Goal: Task Accomplishment & Management: Use online tool/utility

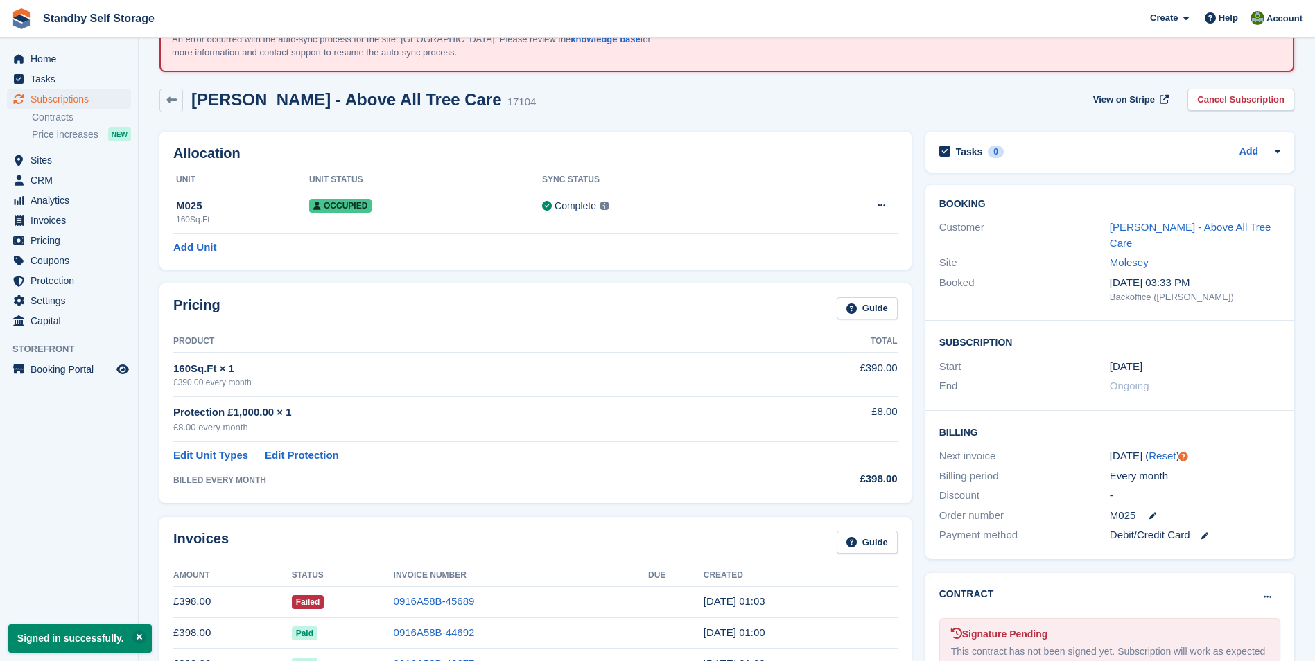
scroll to position [92, 0]
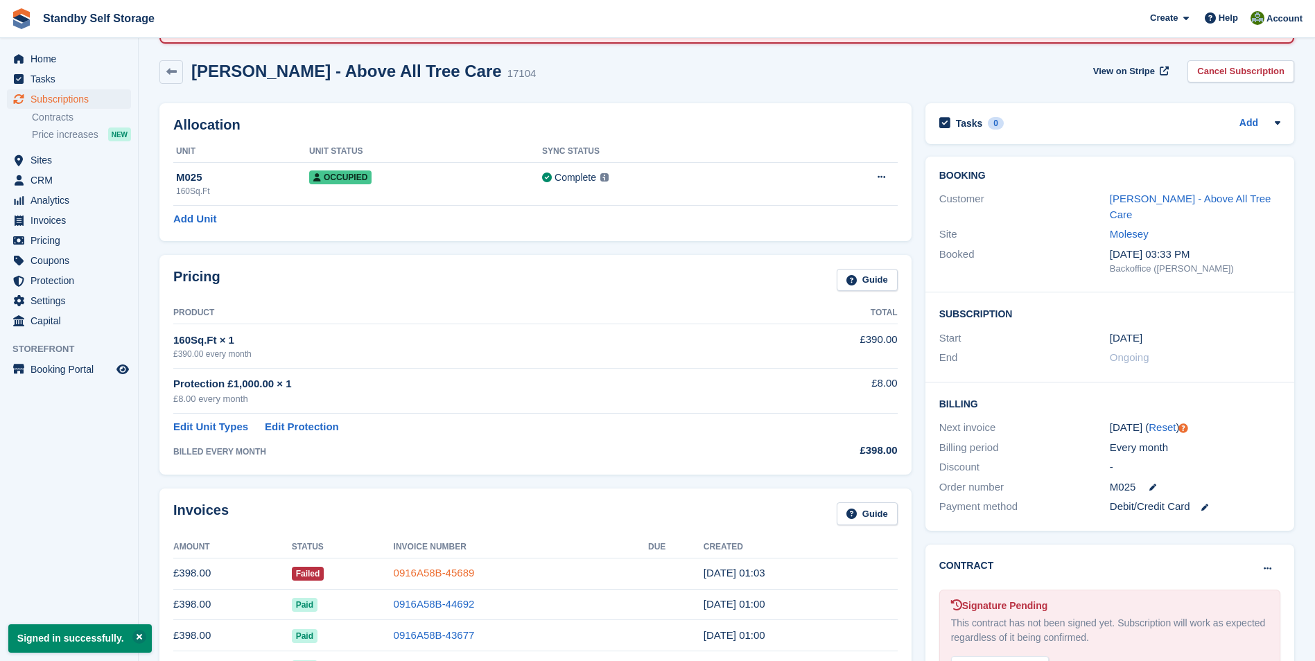
click at [422, 572] on link "0916A58B-45689" at bounding box center [434, 573] width 81 height 12
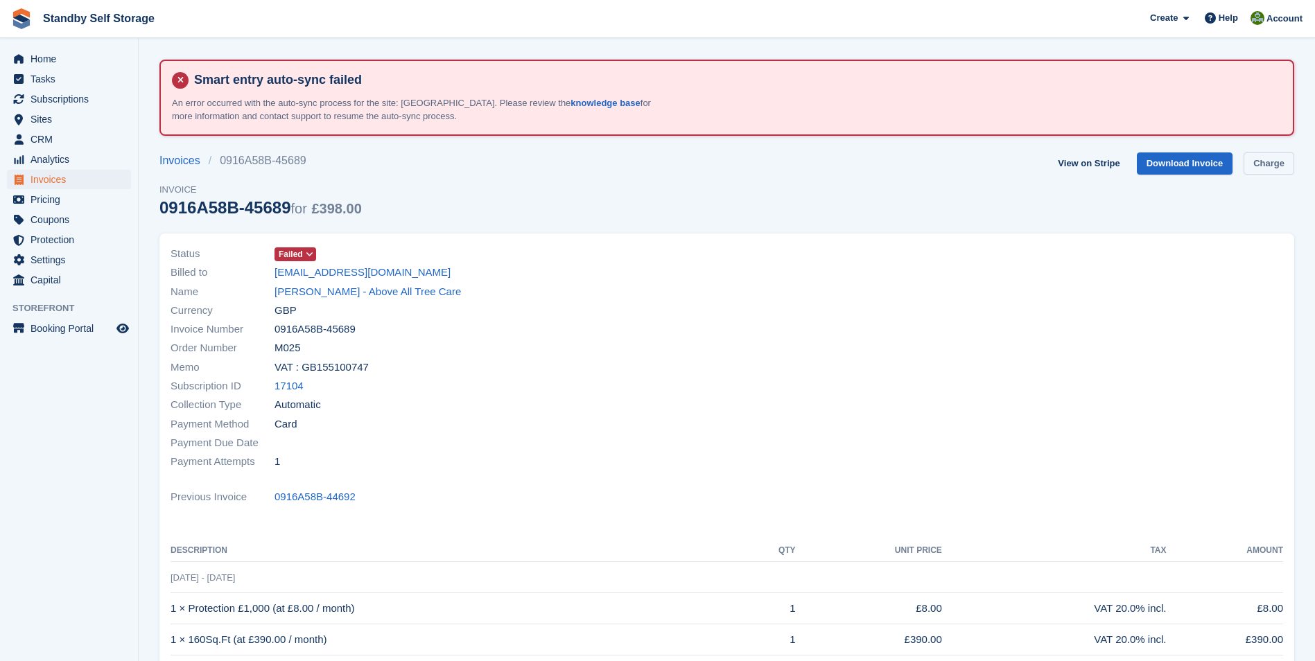
click at [1252, 160] on link "Charge" at bounding box center [1269, 164] width 51 height 23
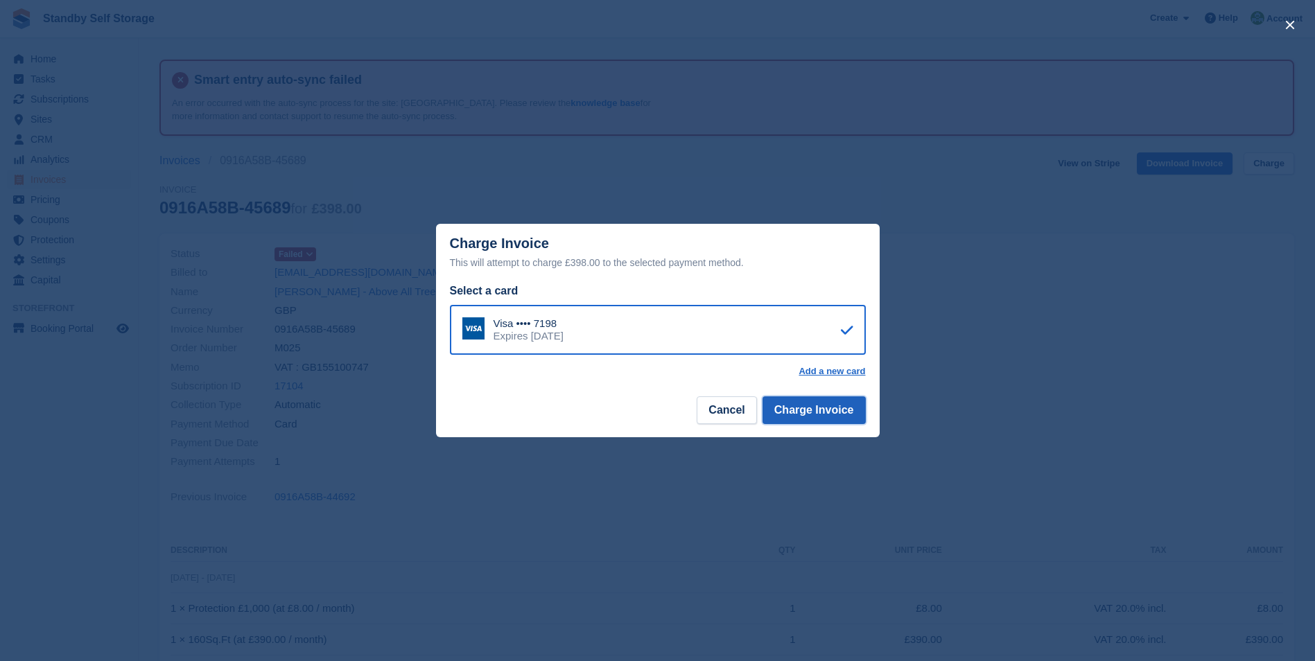
click at [811, 417] on button "Charge Invoice" at bounding box center [814, 411] width 103 height 28
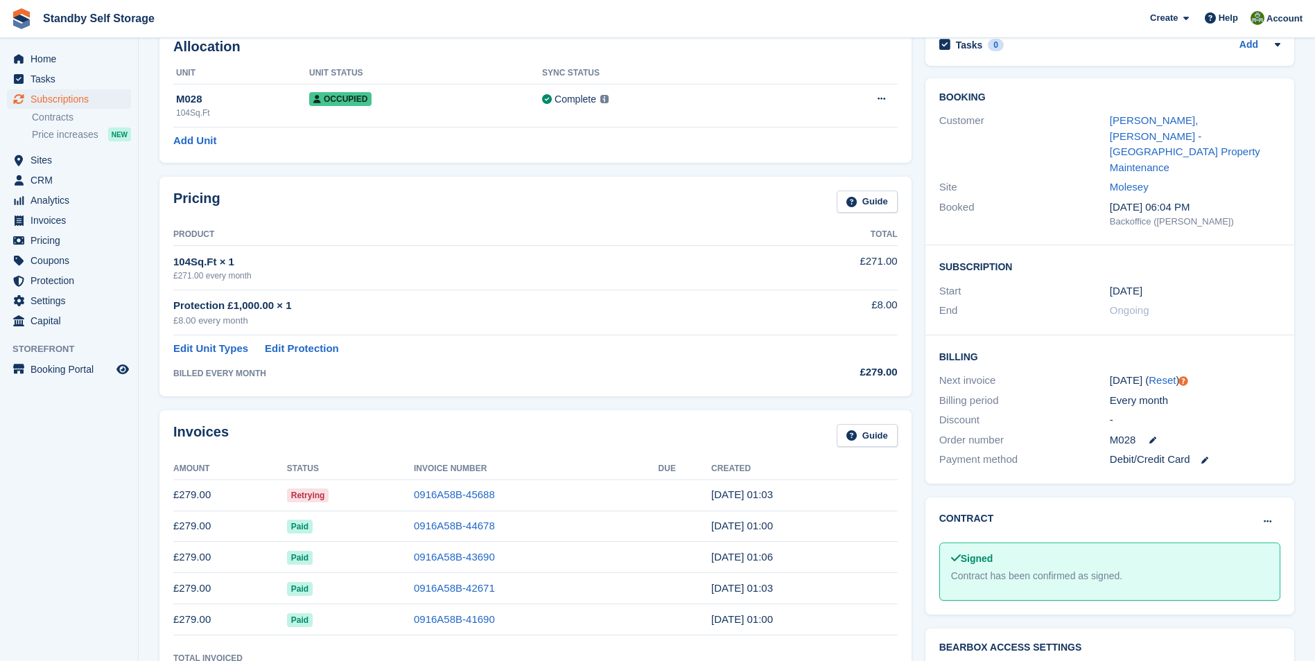
scroll to position [189, 0]
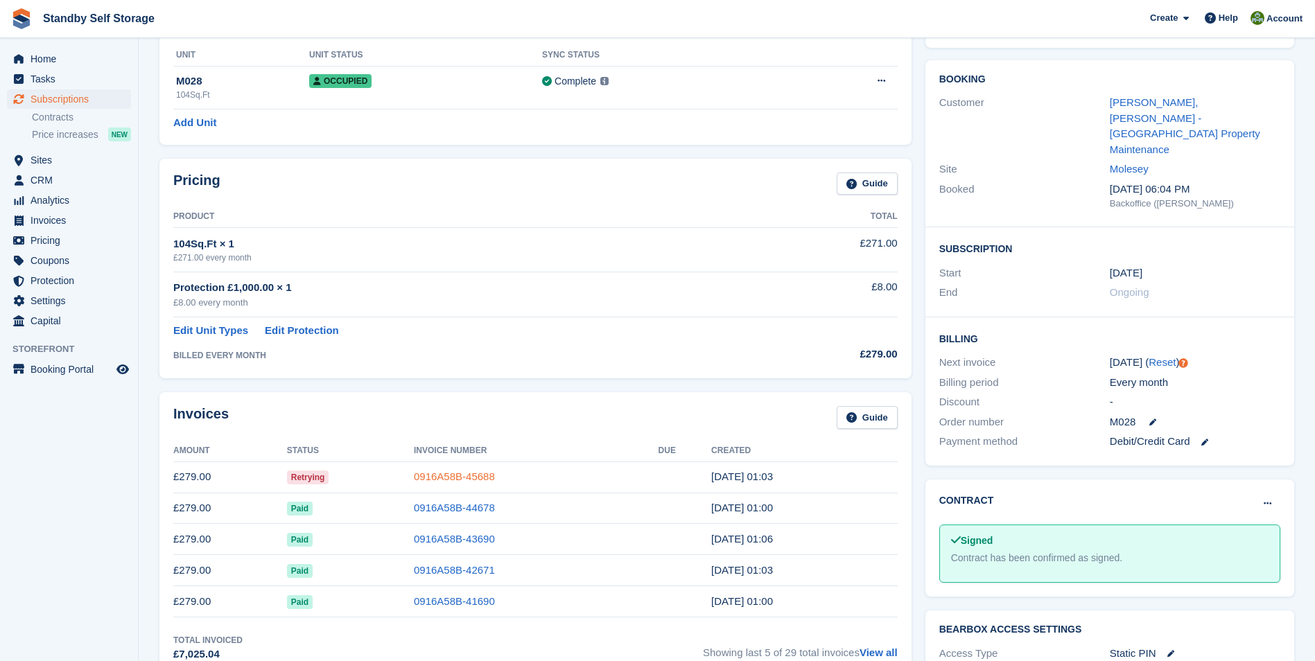
click at [469, 476] on link "0916A58B-45688" at bounding box center [454, 477] width 81 height 12
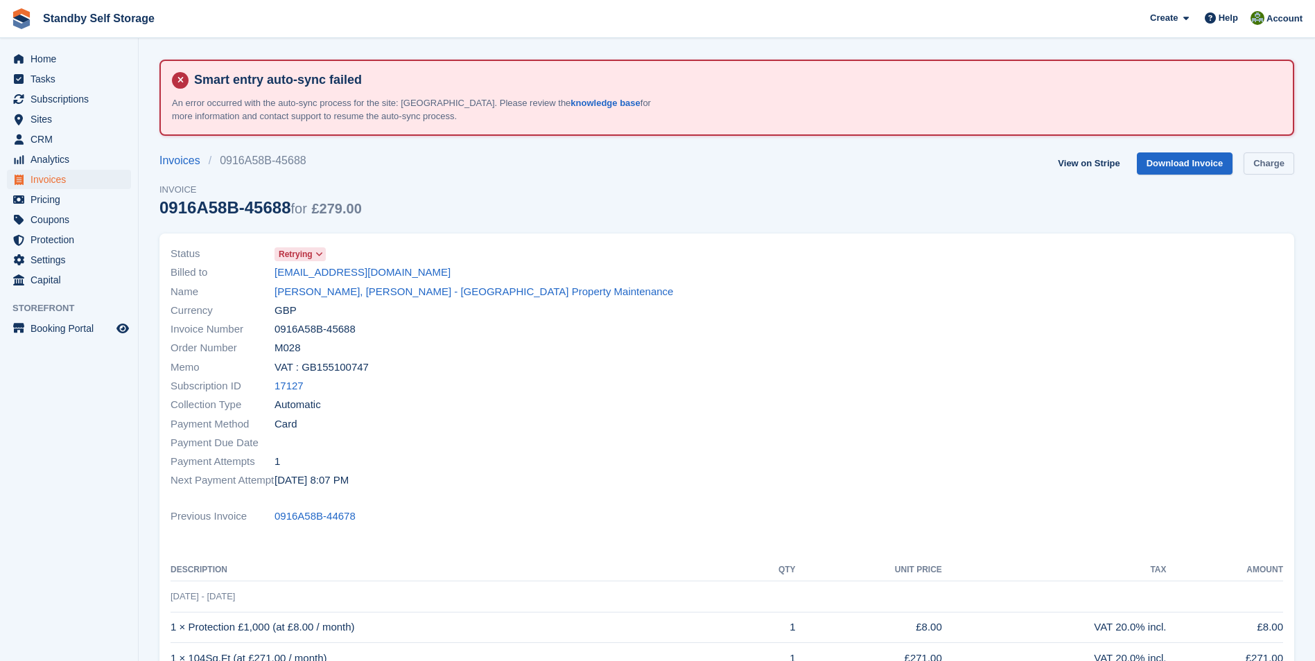
click at [1274, 164] on link "Charge" at bounding box center [1269, 164] width 51 height 23
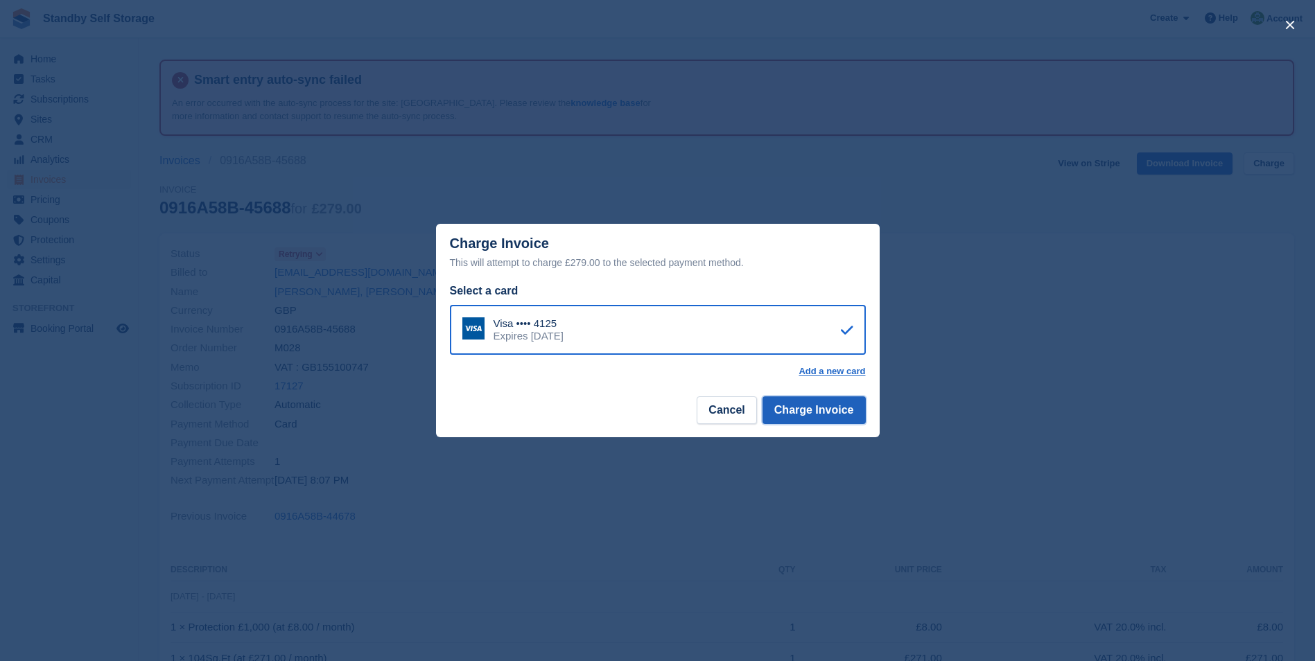
click at [794, 409] on button "Charge Invoice" at bounding box center [814, 411] width 103 height 28
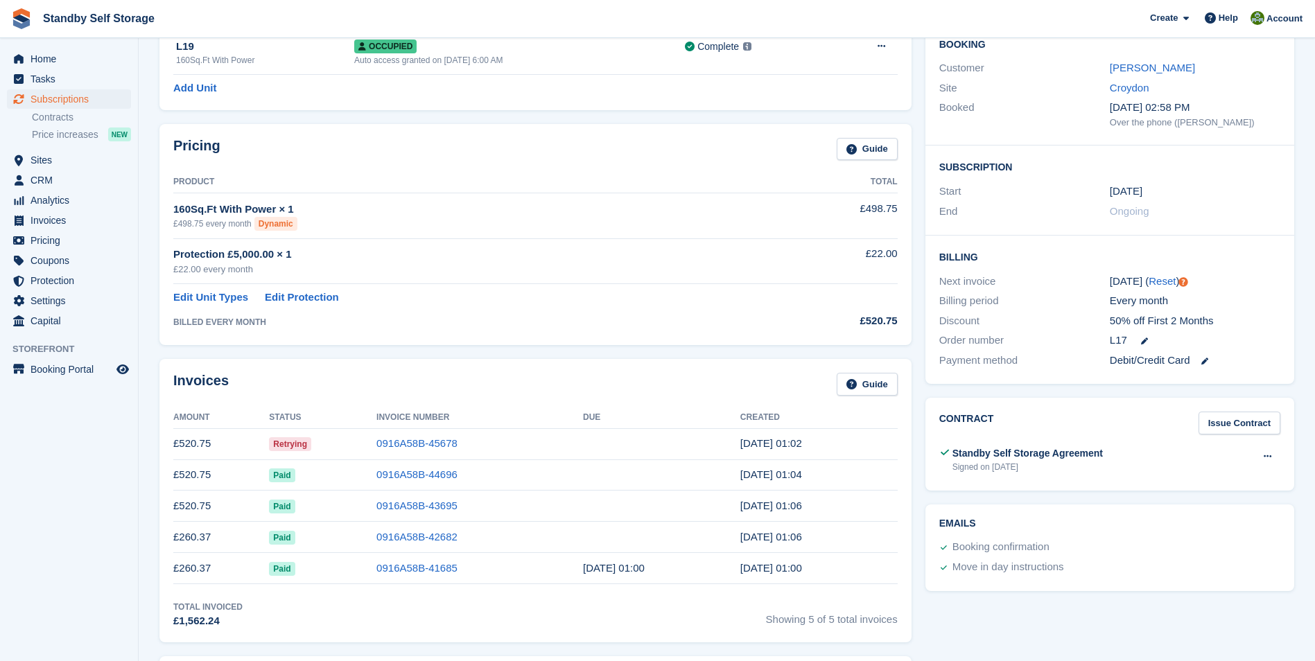
scroll to position [231, 0]
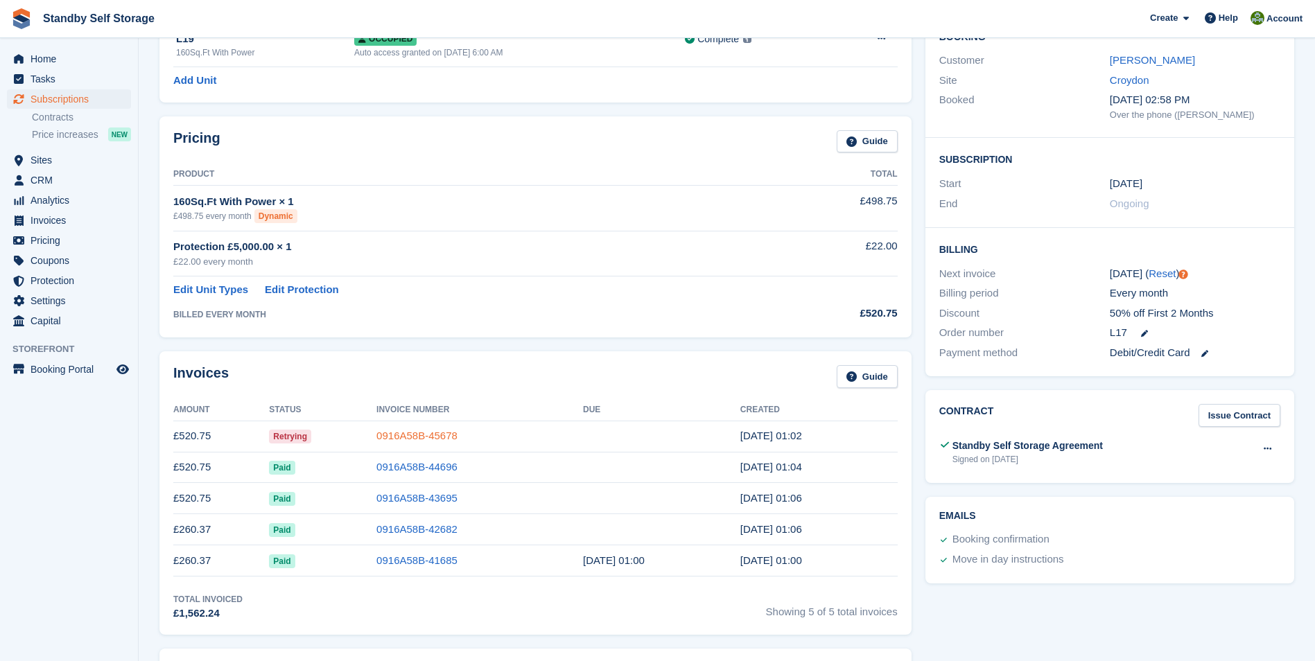
click at [438, 435] on link "0916A58B-45678" at bounding box center [417, 436] width 81 height 12
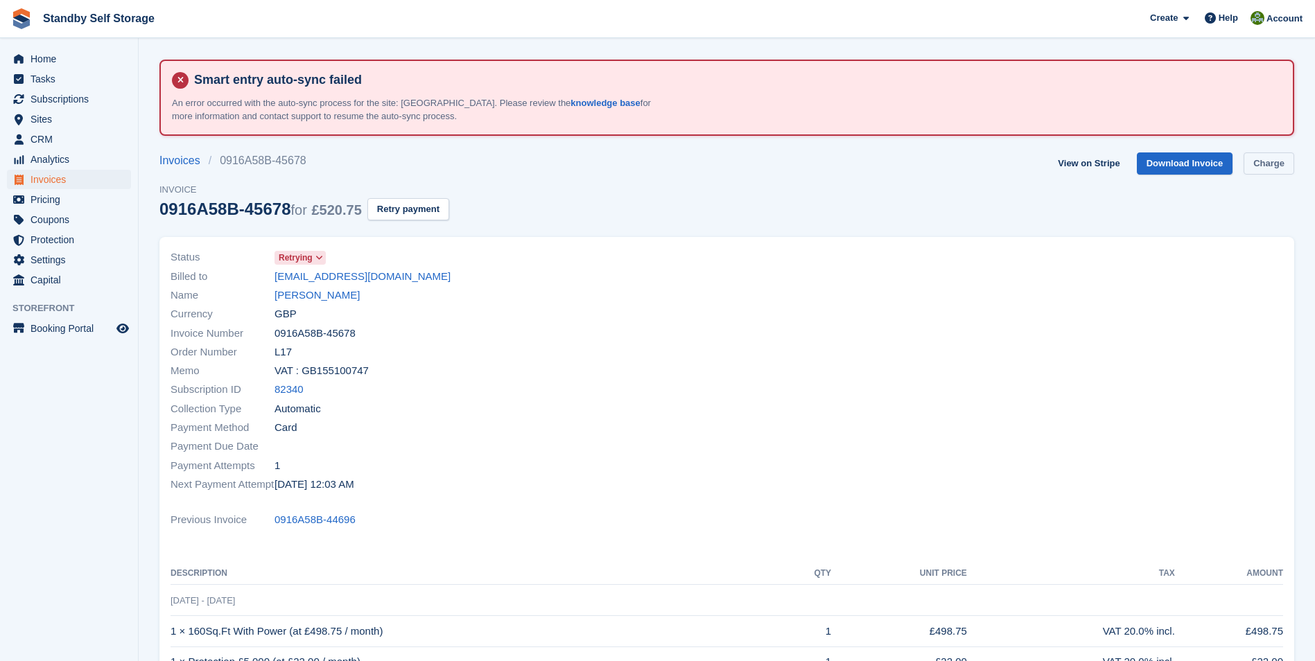
click at [1263, 167] on link "Charge" at bounding box center [1269, 164] width 51 height 23
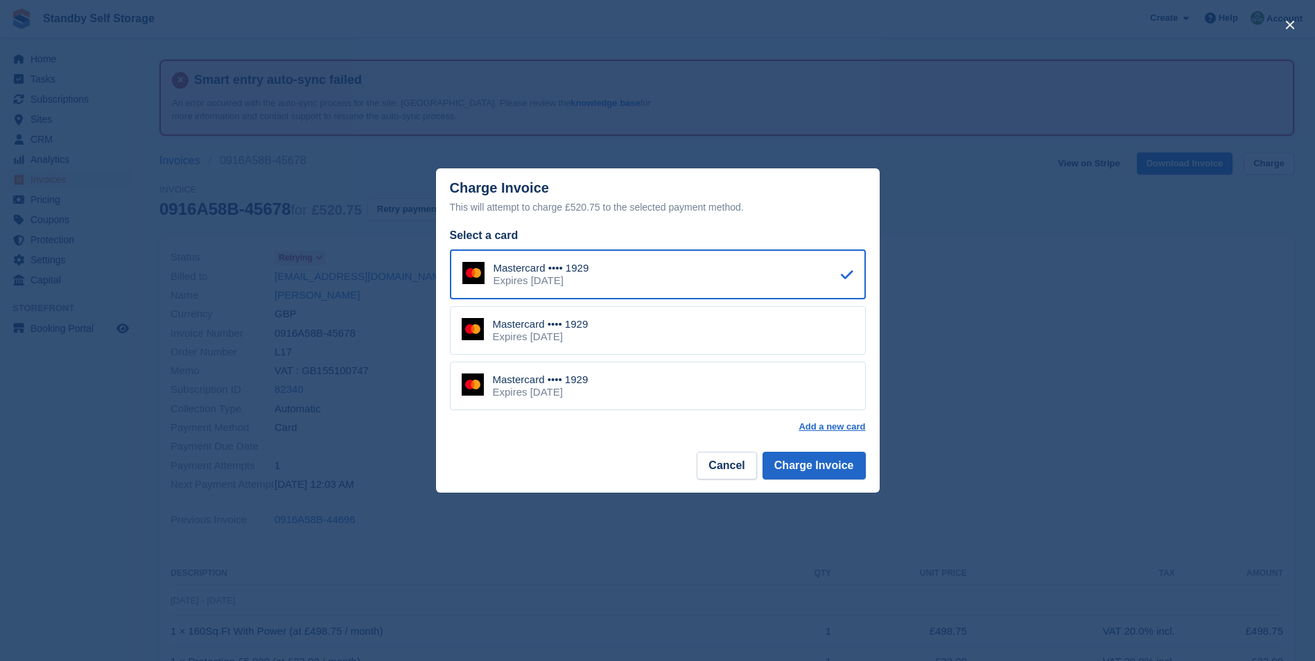
click at [683, 381] on div "Mastercard •••• 1929 Expires February 2028" at bounding box center [658, 386] width 416 height 49
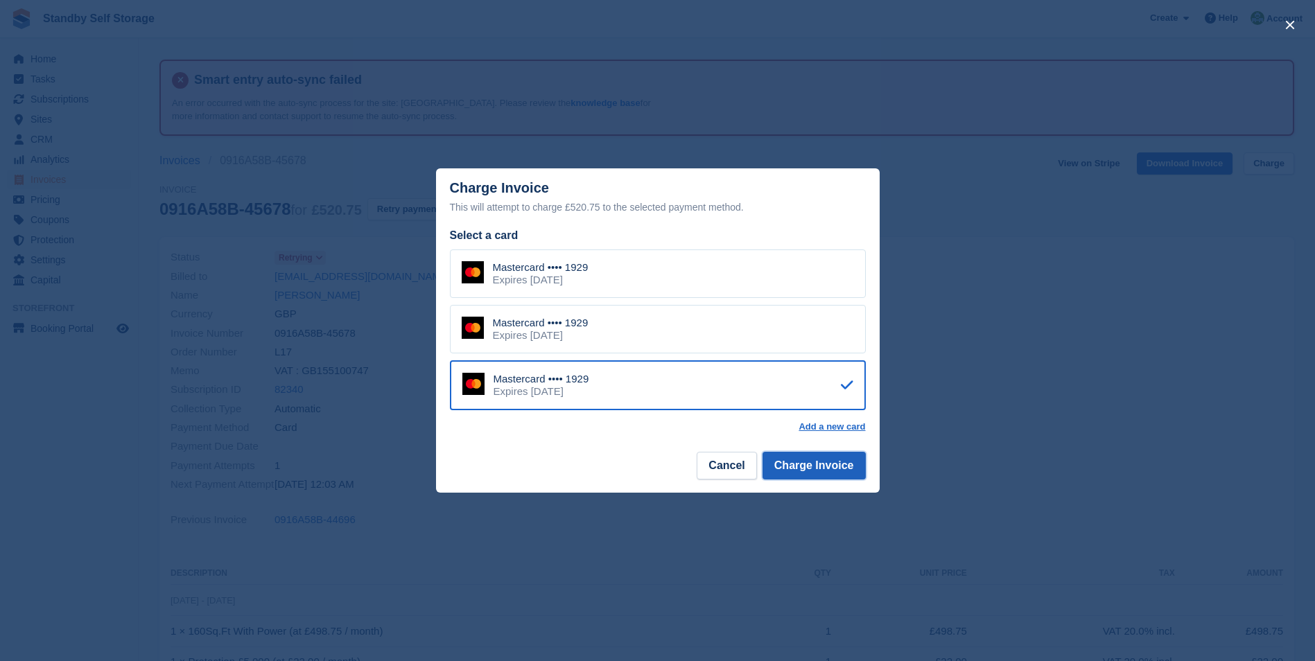
click at [788, 459] on button "Charge Invoice" at bounding box center [814, 466] width 103 height 28
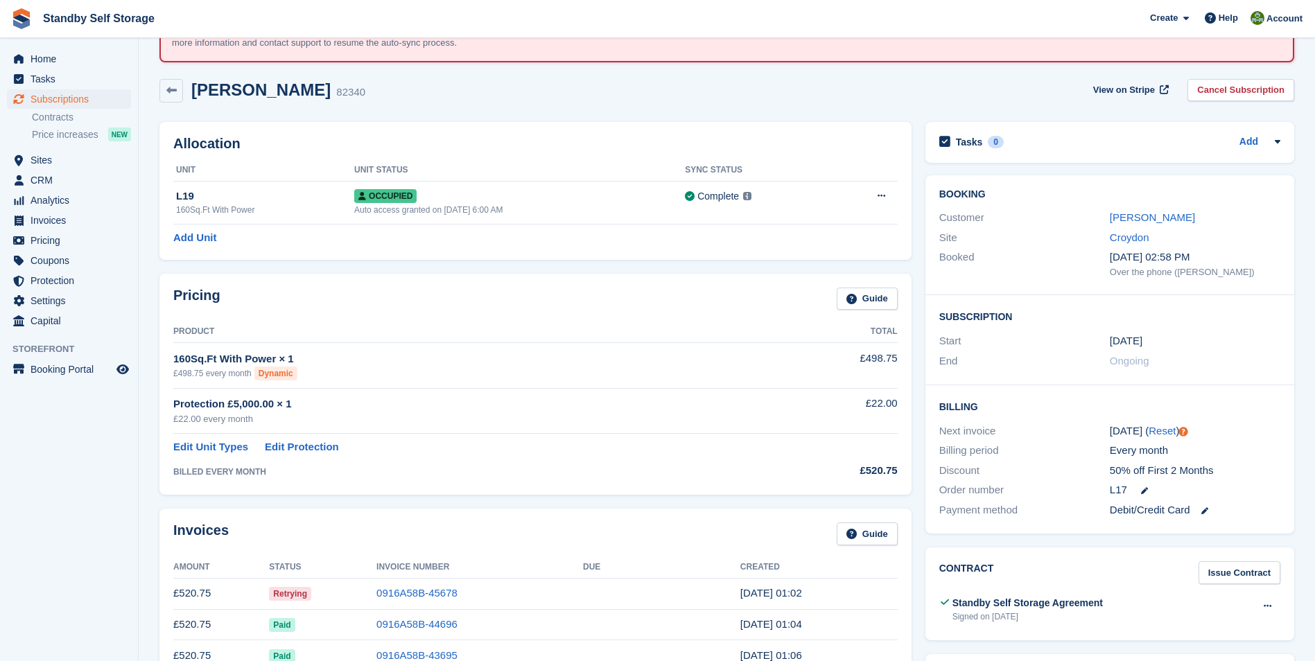
scroll to position [122, 0]
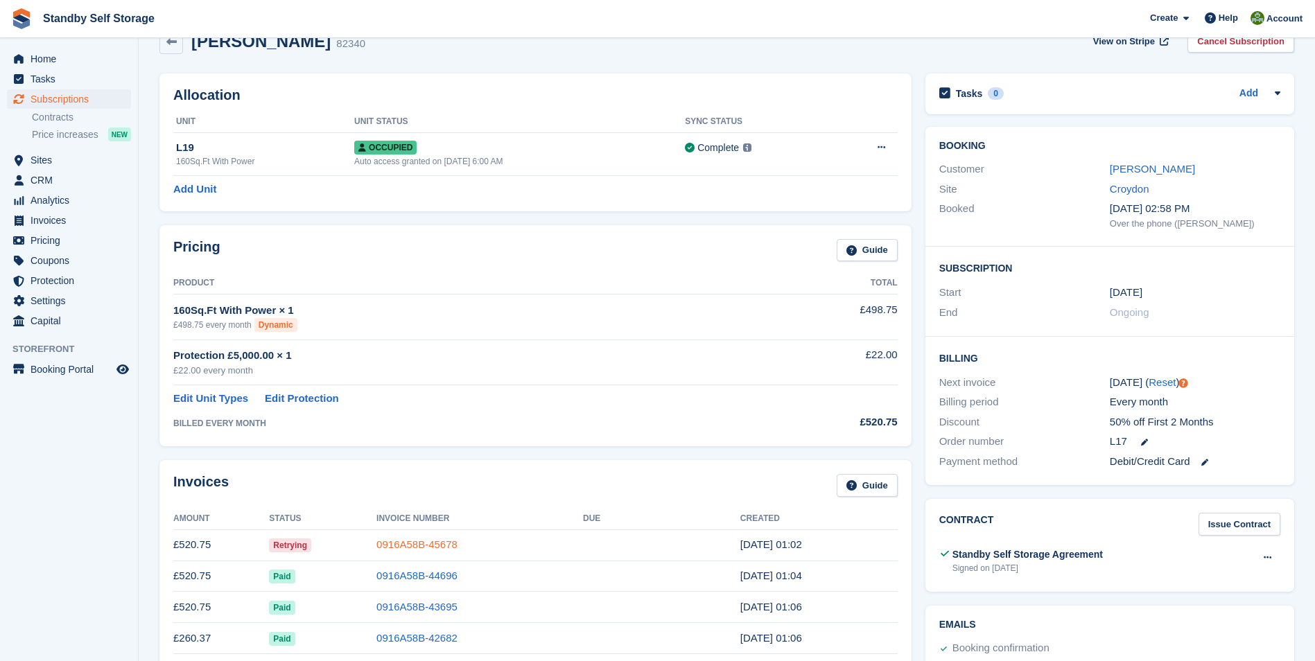
click at [414, 540] on link "0916A58B-45678" at bounding box center [417, 545] width 81 height 12
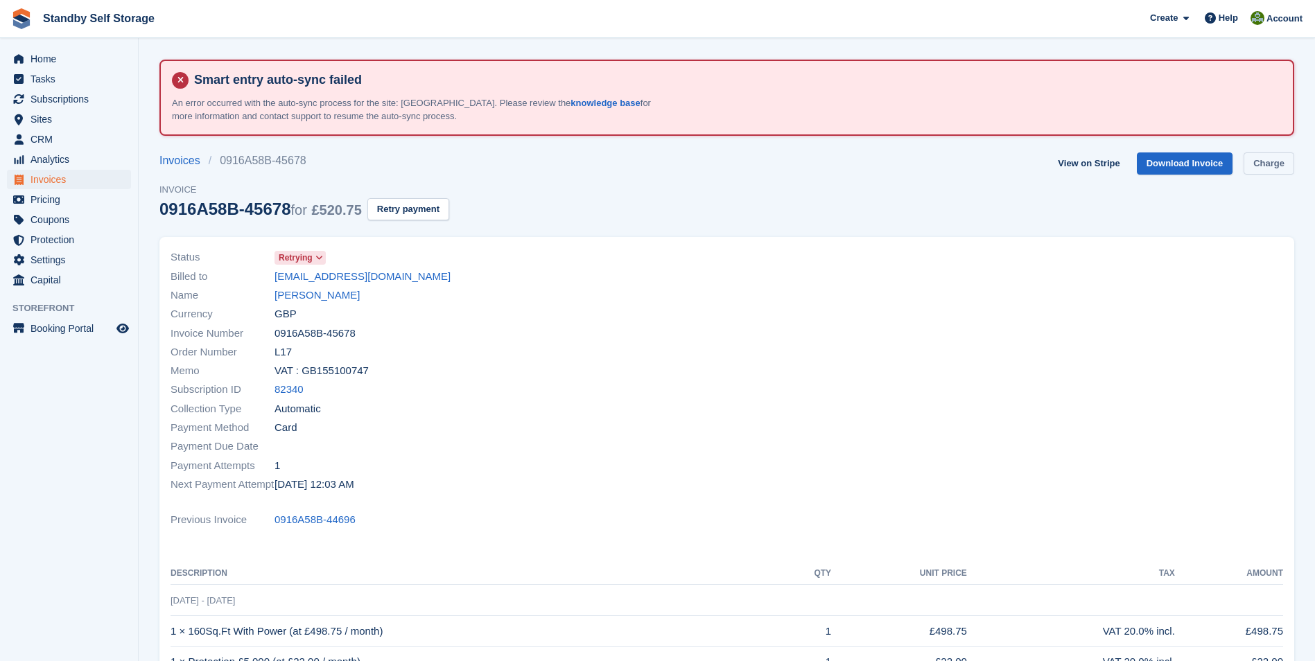
click at [1264, 166] on link "Charge" at bounding box center [1269, 164] width 51 height 23
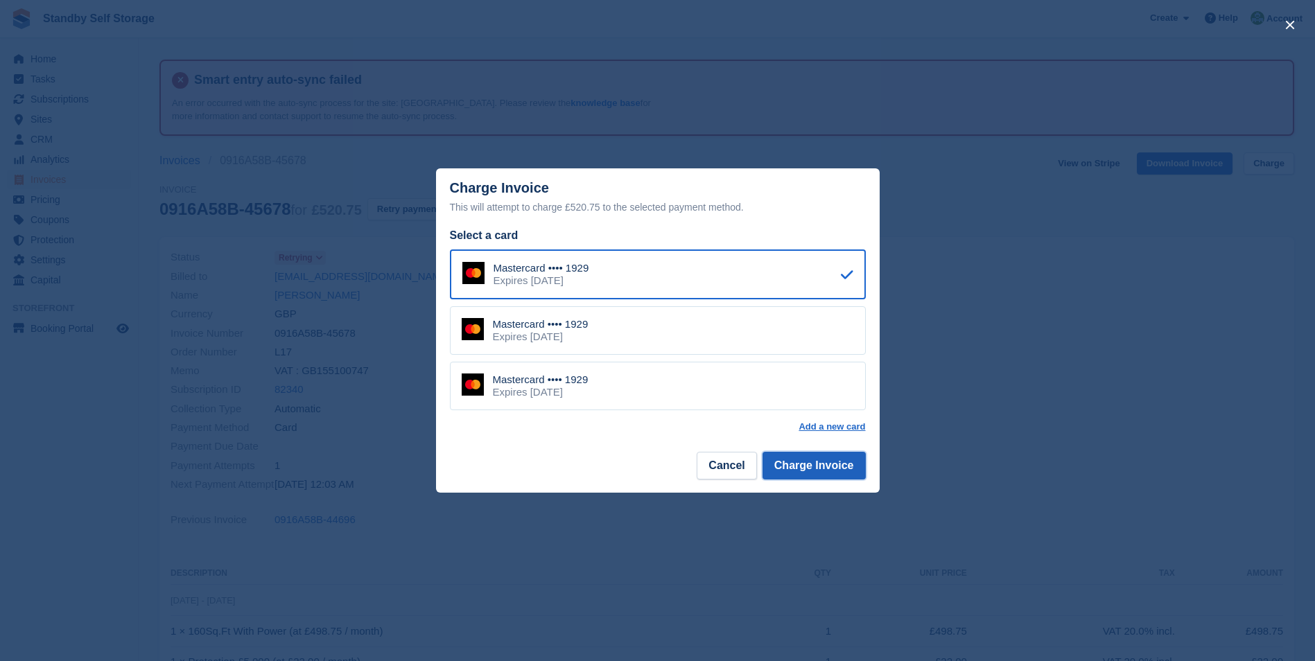
click at [807, 470] on button "Charge Invoice" at bounding box center [814, 466] width 103 height 28
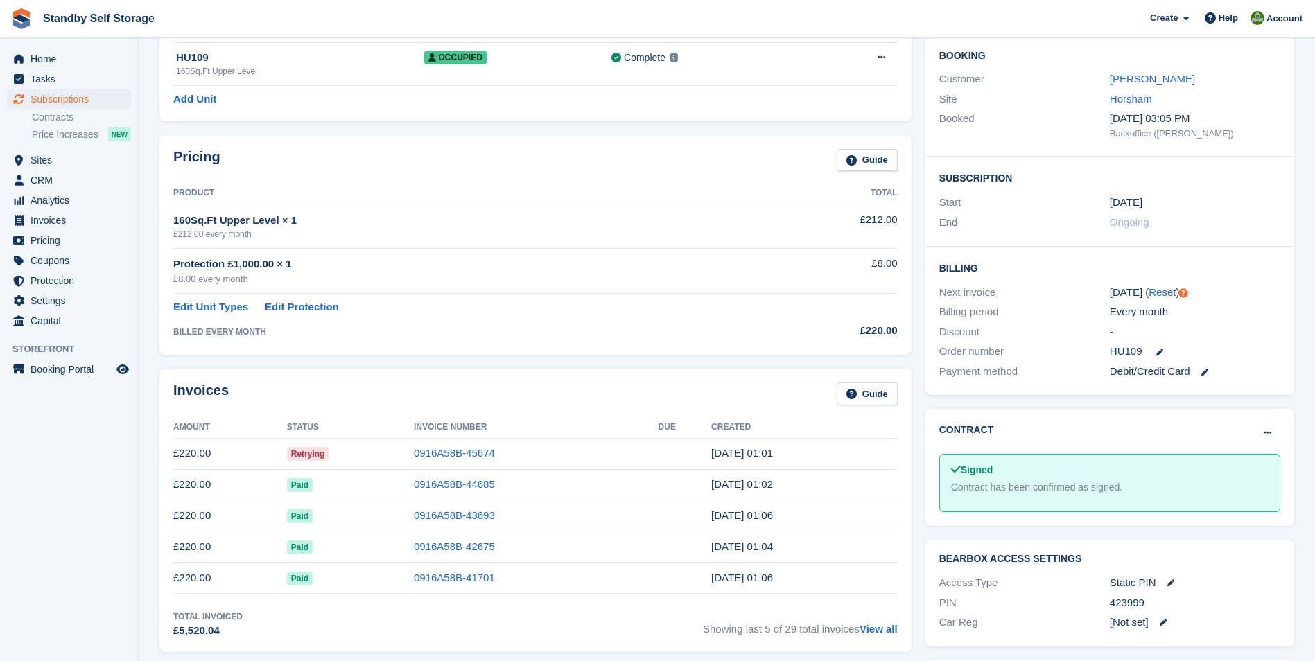
scroll to position [216, 0]
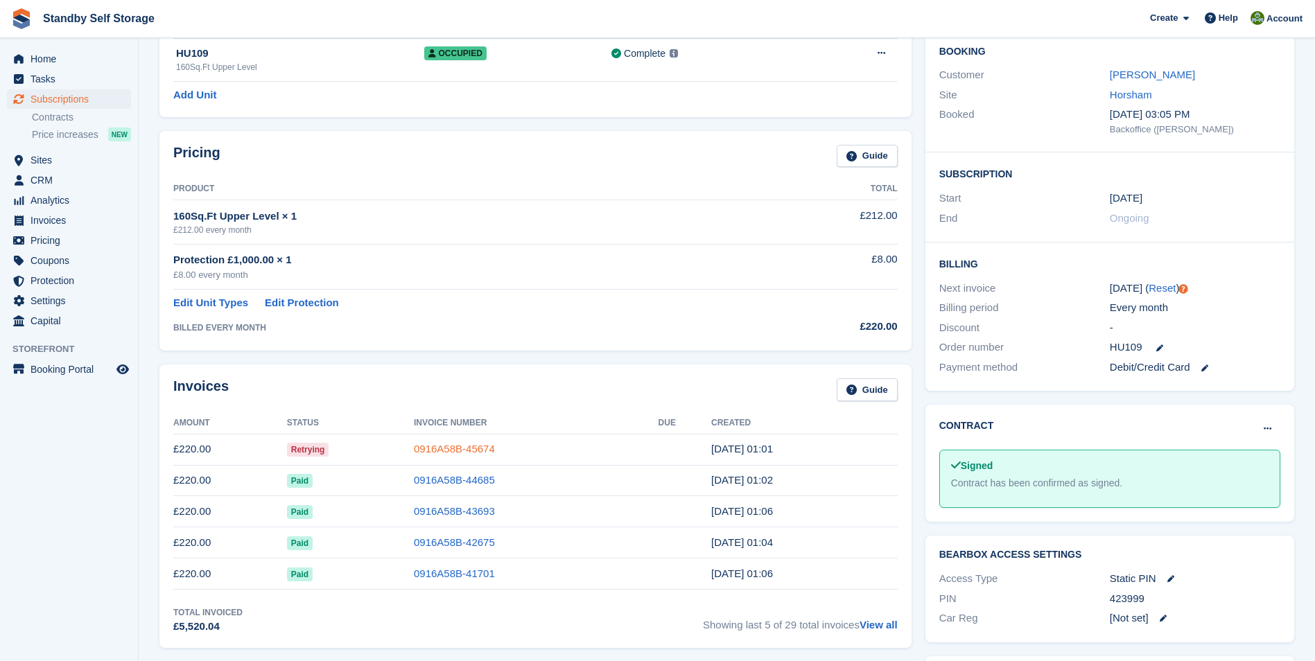
click at [438, 446] on link "0916A58B-45674" at bounding box center [454, 449] width 81 height 12
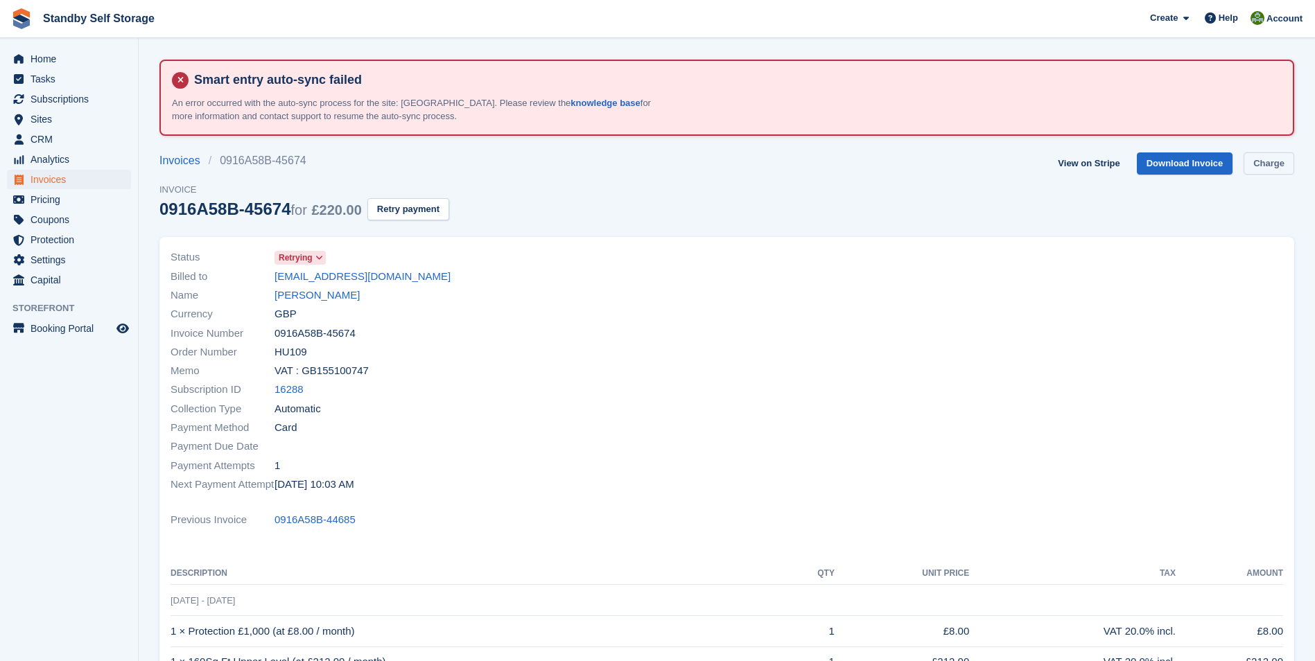
click at [1263, 159] on link "Charge" at bounding box center [1269, 164] width 51 height 23
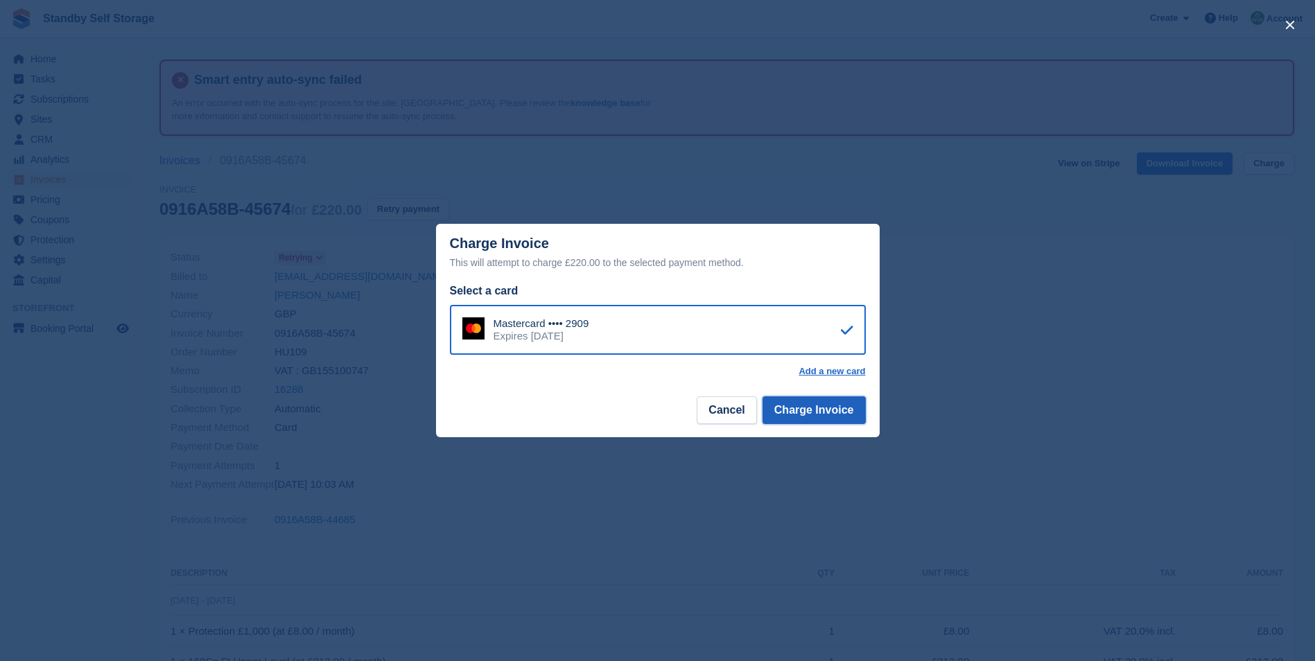
click at [797, 413] on button "Charge Invoice" at bounding box center [814, 411] width 103 height 28
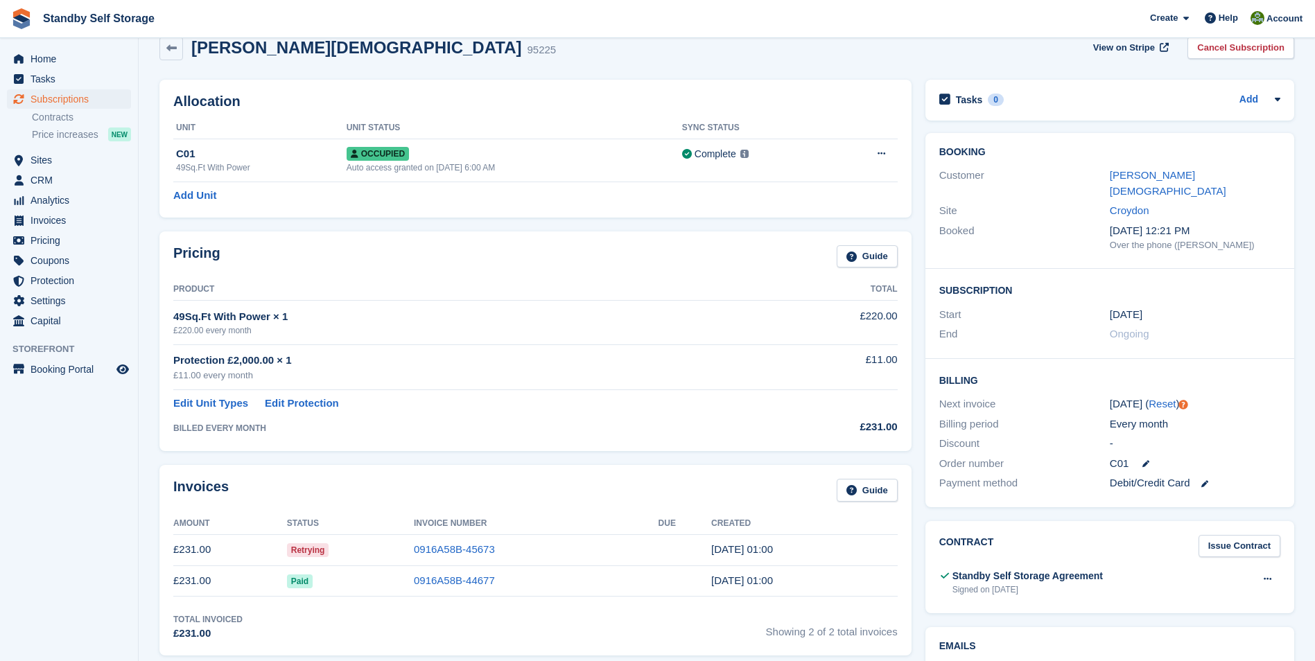
scroll to position [117, 0]
click at [435, 544] on link "0916A58B-45673" at bounding box center [454, 548] width 81 height 12
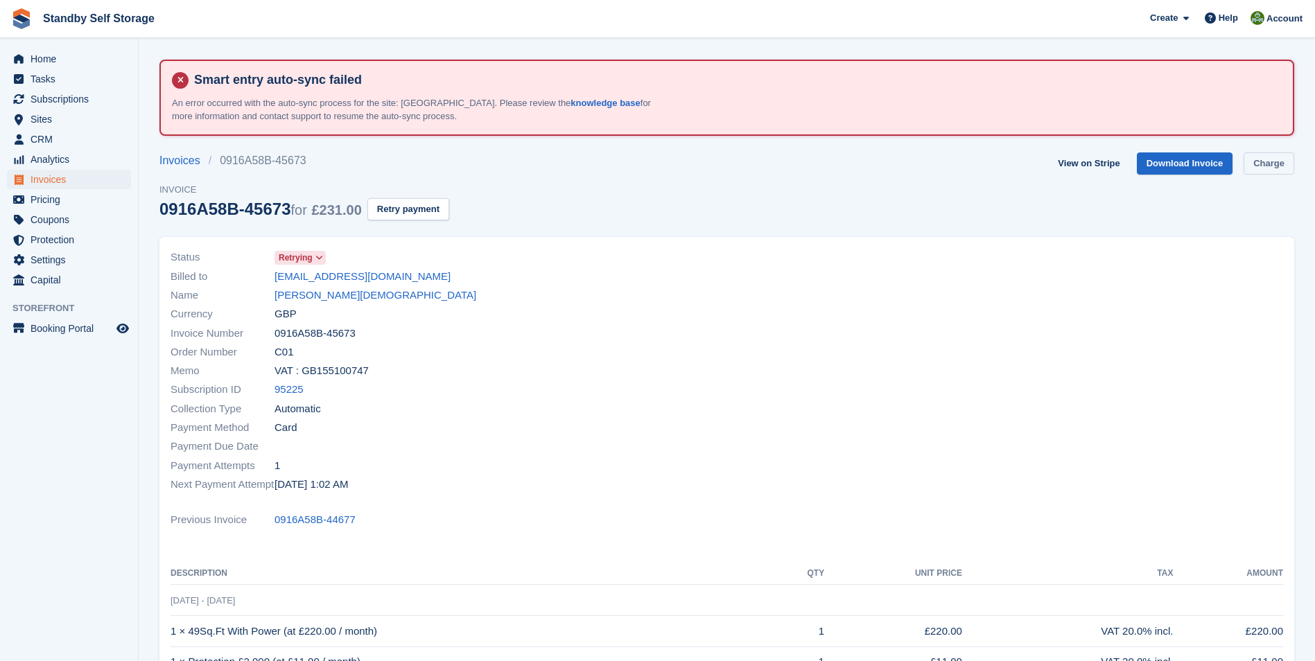
click at [1261, 163] on link "Charge" at bounding box center [1269, 164] width 51 height 23
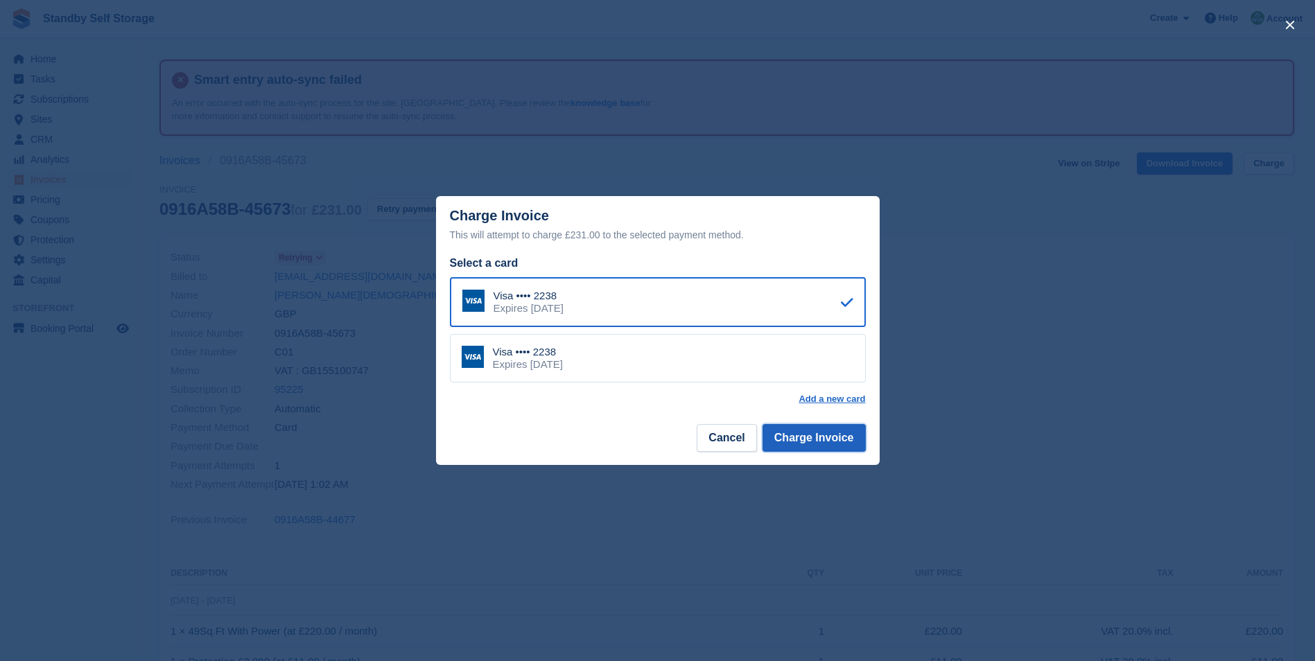
click at [808, 434] on button "Charge Invoice" at bounding box center [814, 438] width 103 height 28
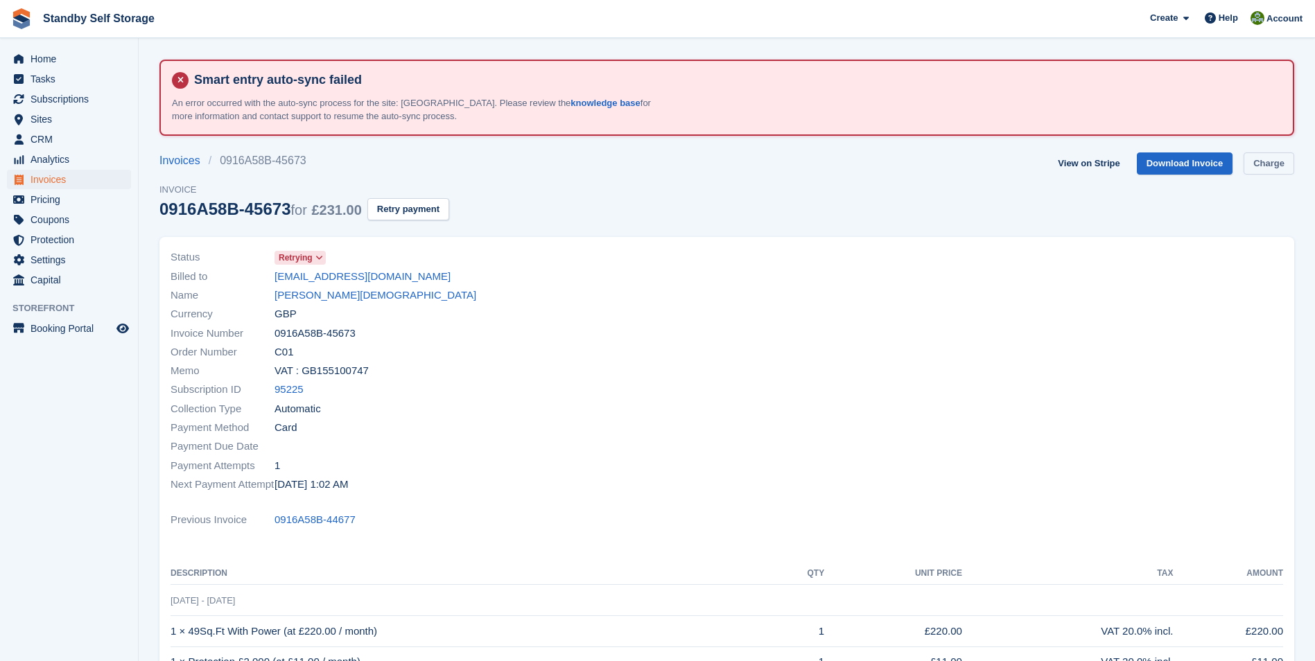
click at [1258, 159] on link "Charge" at bounding box center [1269, 164] width 51 height 23
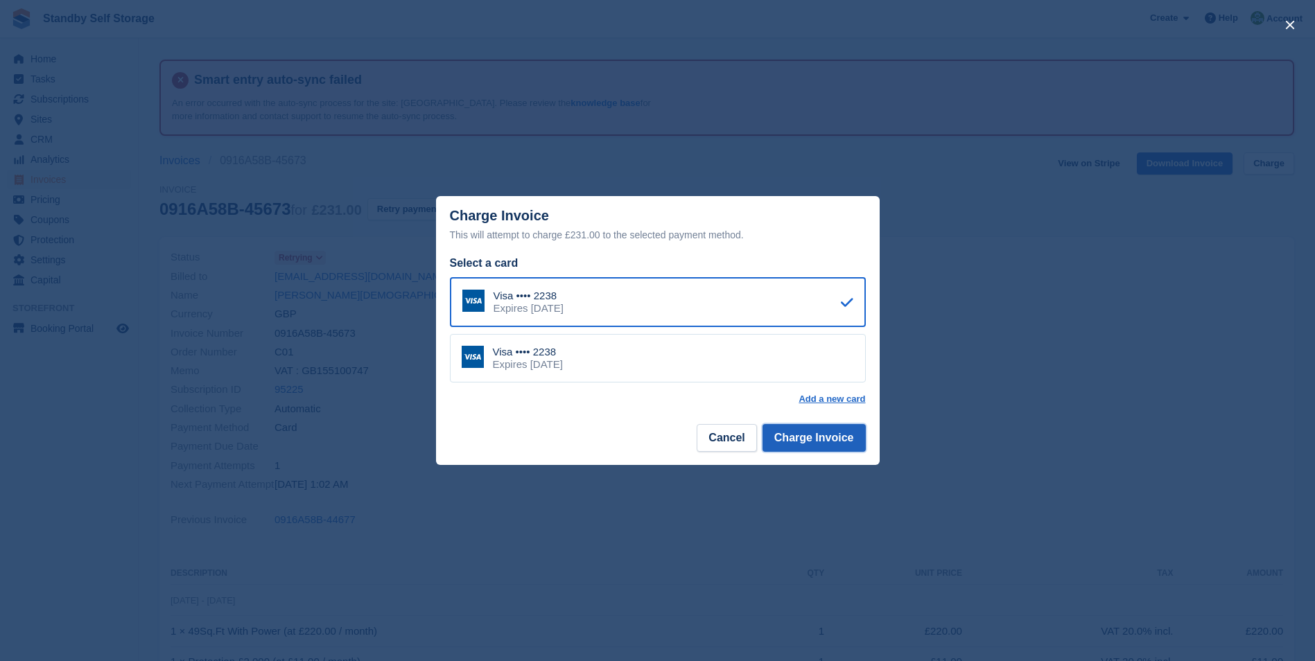
click at [806, 440] on button "Charge Invoice" at bounding box center [814, 438] width 103 height 28
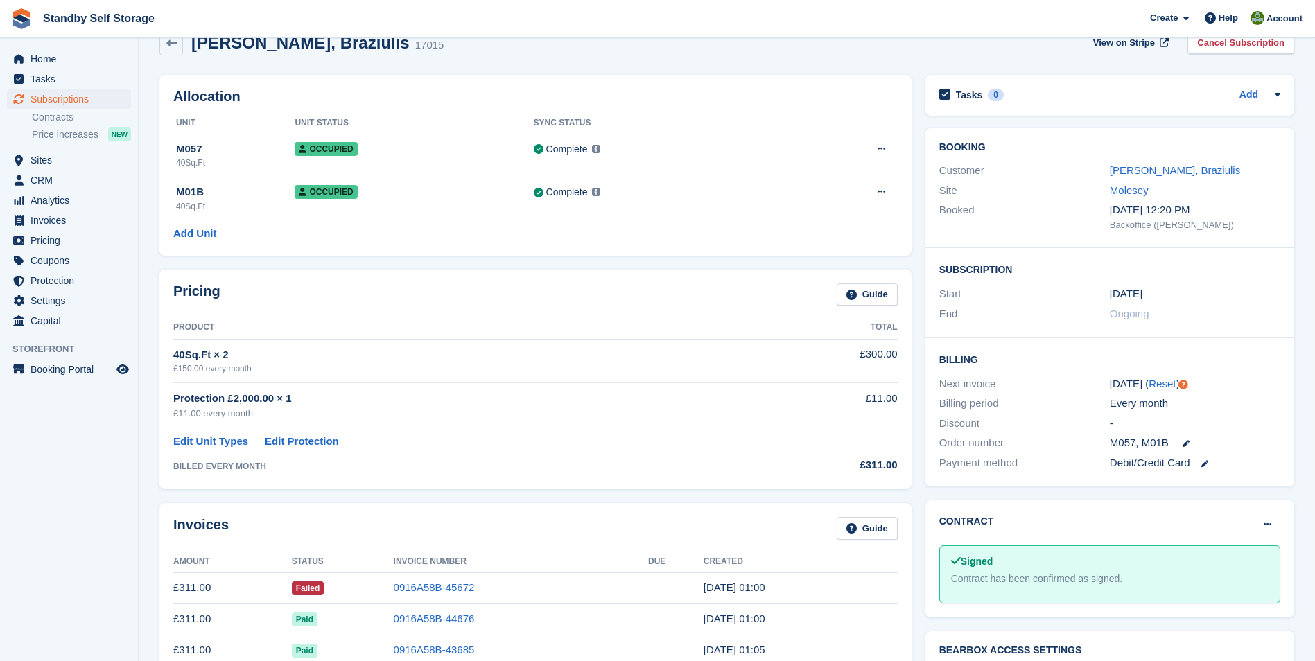
scroll to position [123, 0]
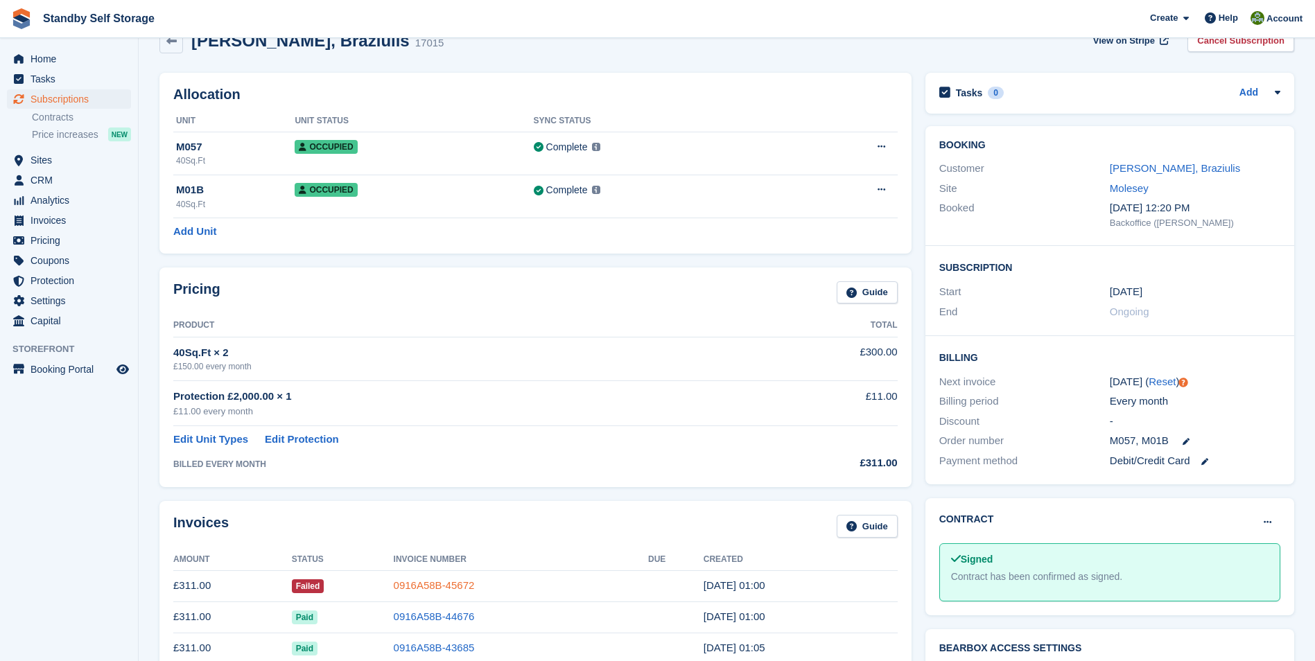
click at [435, 585] on link "0916A58B-45672" at bounding box center [434, 586] width 81 height 12
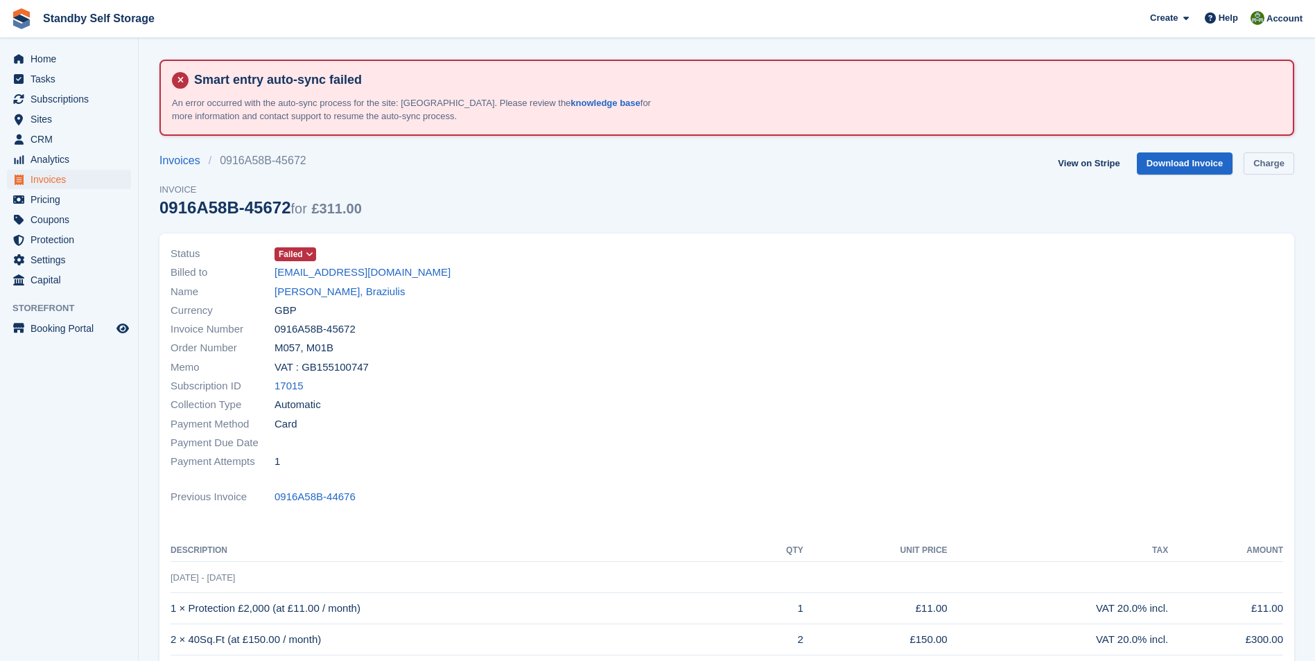
click at [1261, 168] on link "Charge" at bounding box center [1269, 164] width 51 height 23
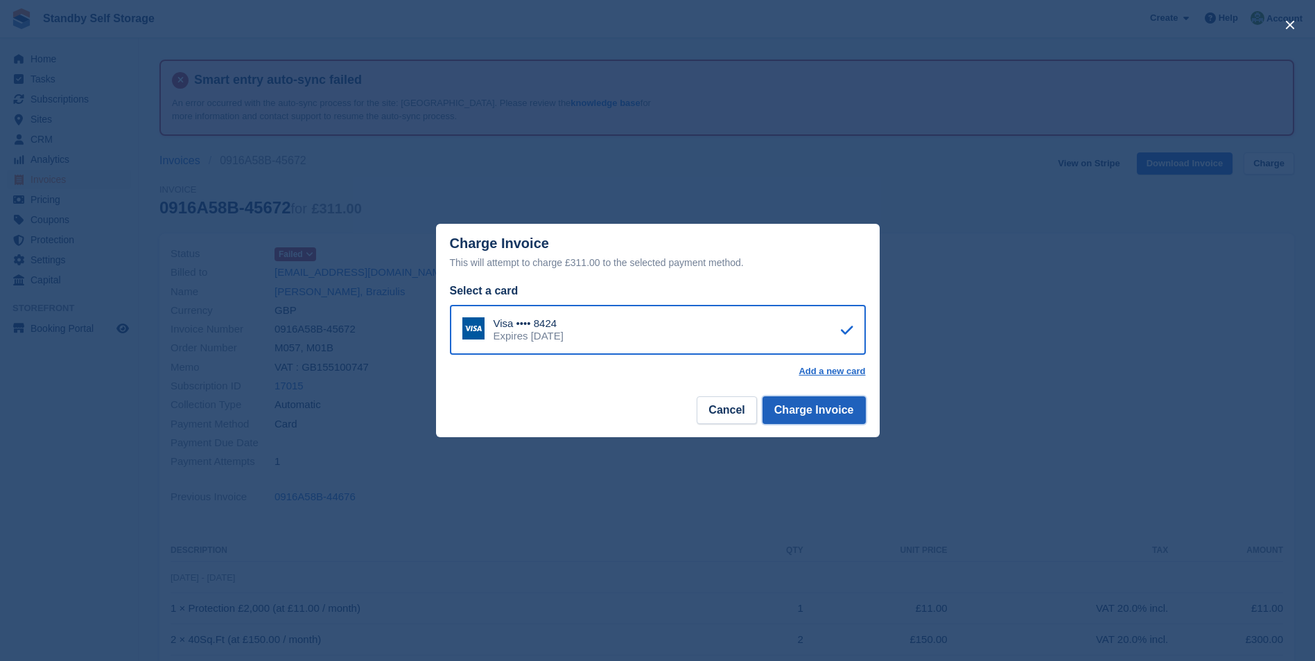
click at [804, 414] on button "Charge Invoice" at bounding box center [814, 411] width 103 height 28
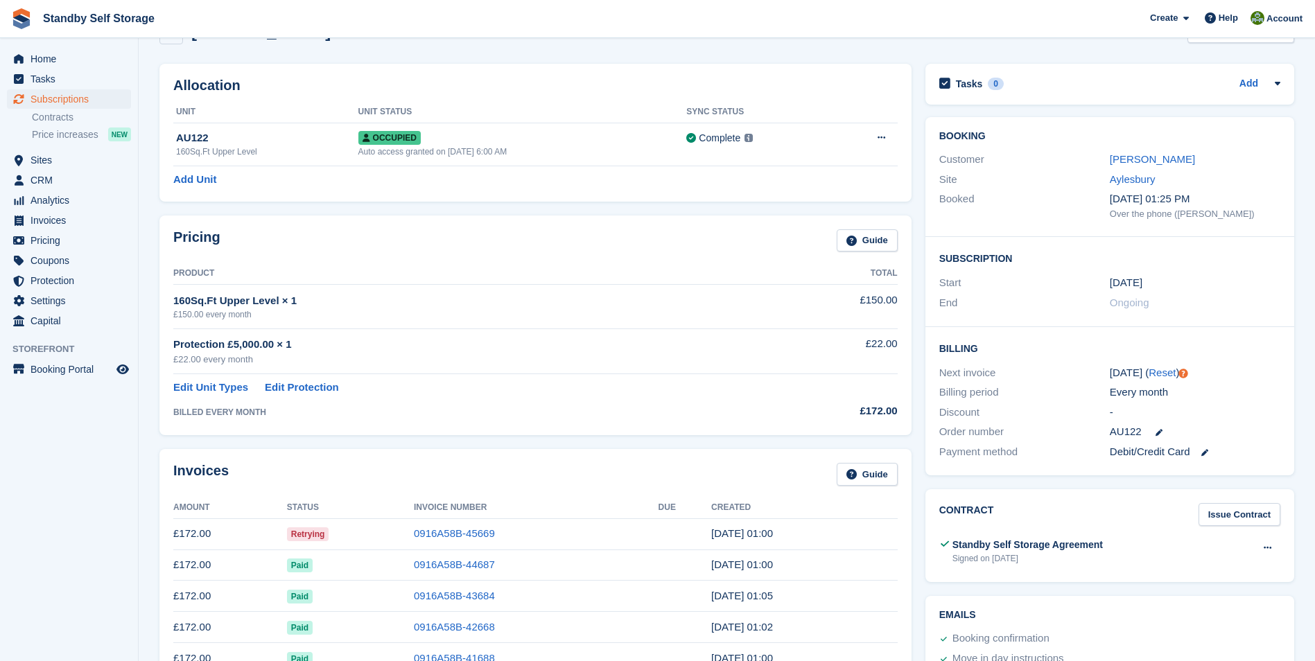
scroll to position [138, 0]
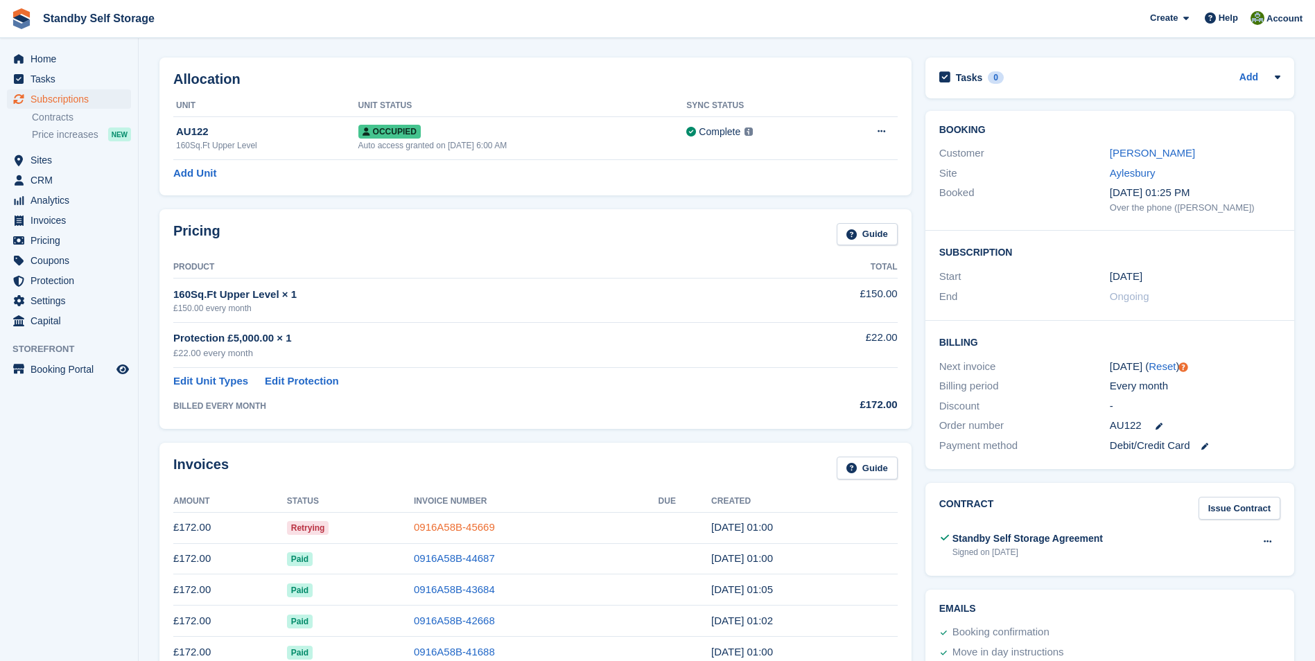
click at [453, 533] on link "0916A58B-45669" at bounding box center [454, 527] width 81 height 12
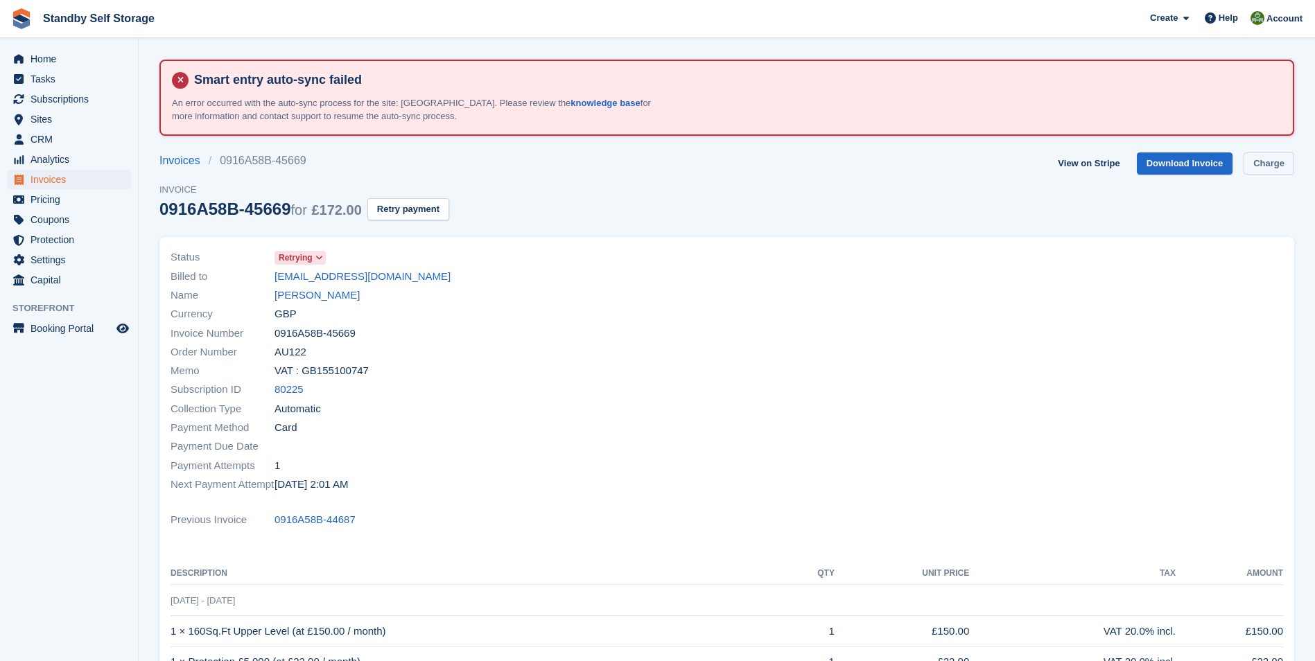
click at [1267, 162] on link "Charge" at bounding box center [1269, 164] width 51 height 23
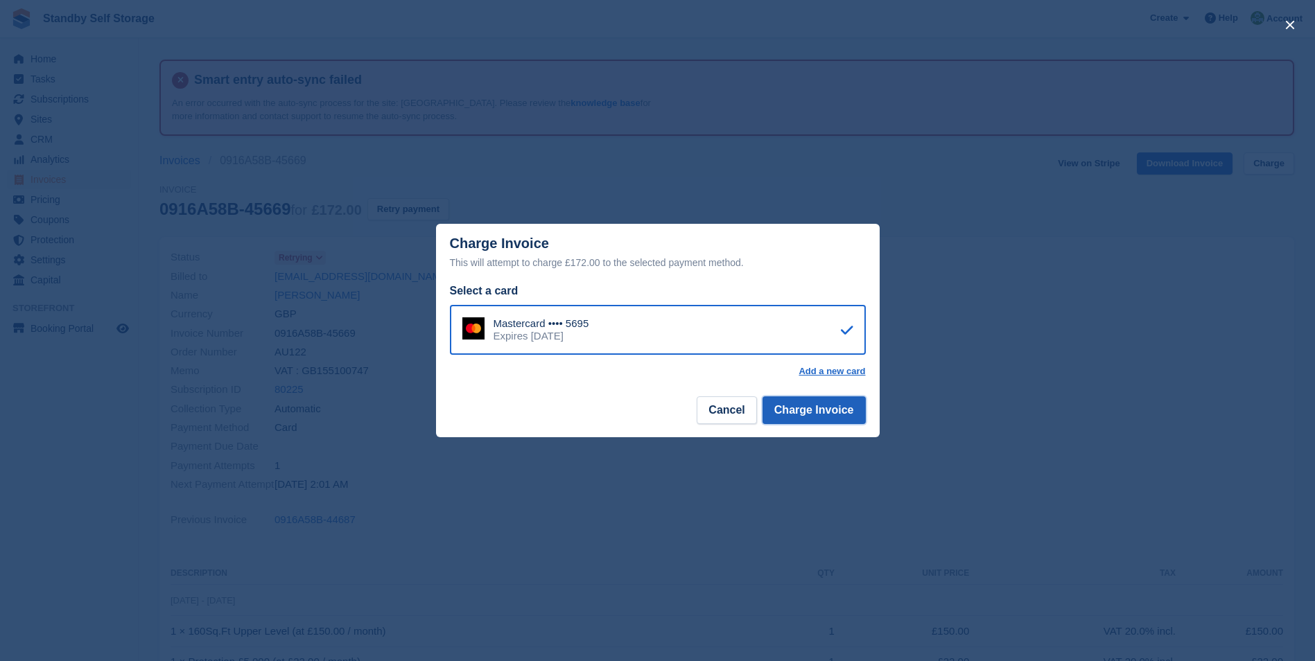
click at [806, 410] on button "Charge Invoice" at bounding box center [814, 411] width 103 height 28
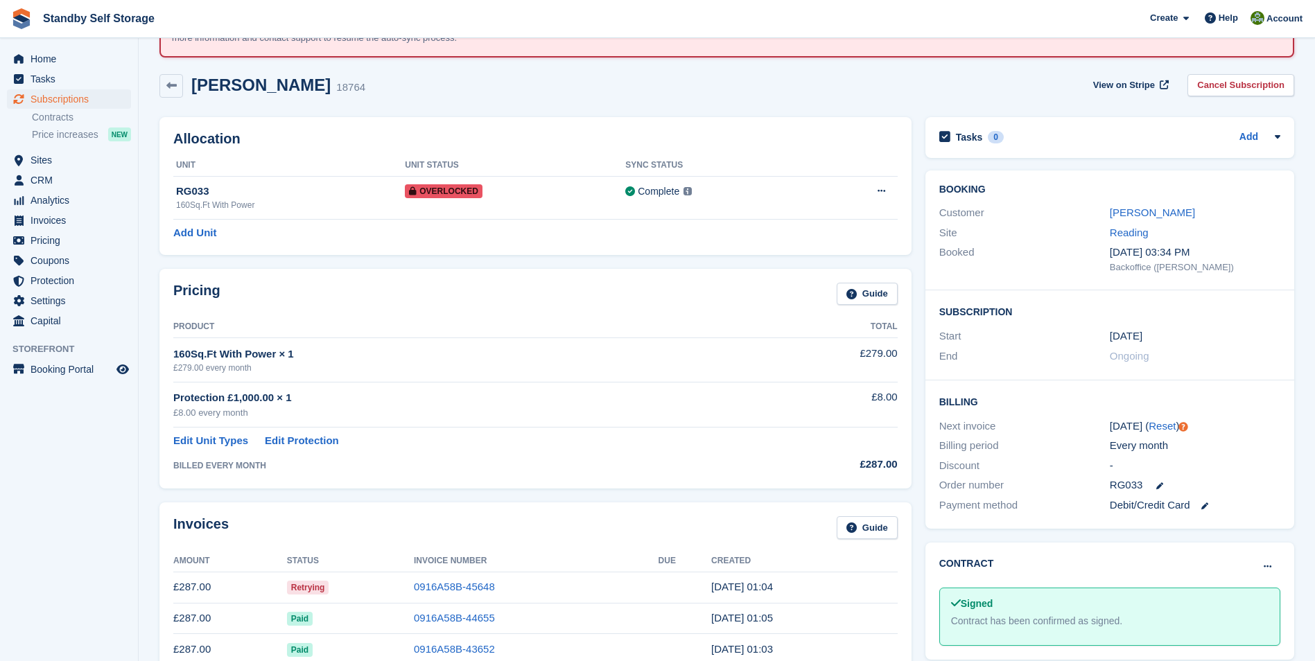
scroll to position [136, 0]
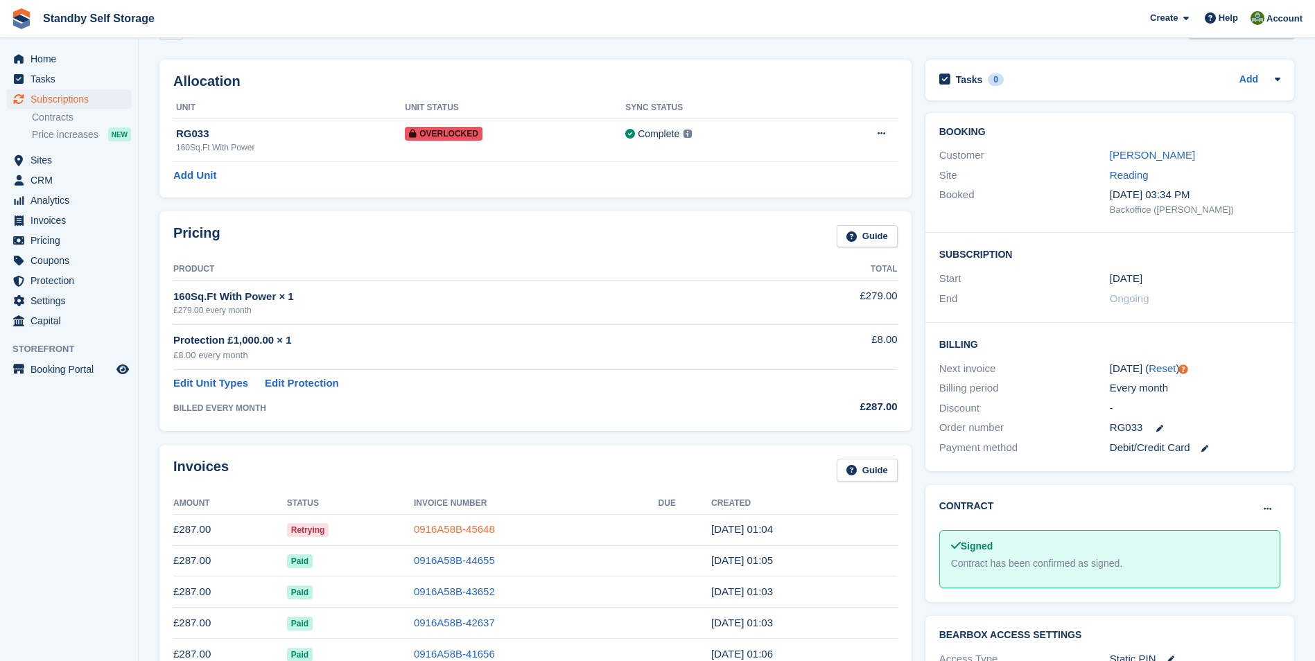
click at [435, 528] on link "0916A58B-45648" at bounding box center [454, 529] width 81 height 12
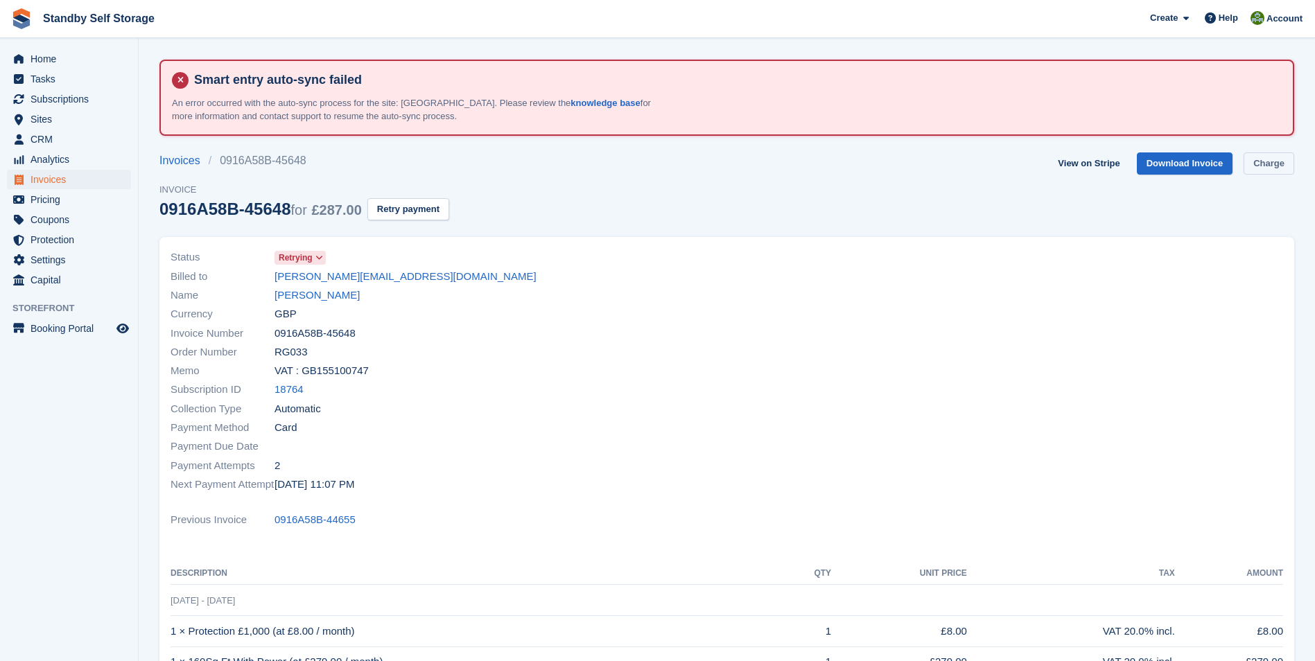
click at [1258, 158] on link "Charge" at bounding box center [1269, 164] width 51 height 23
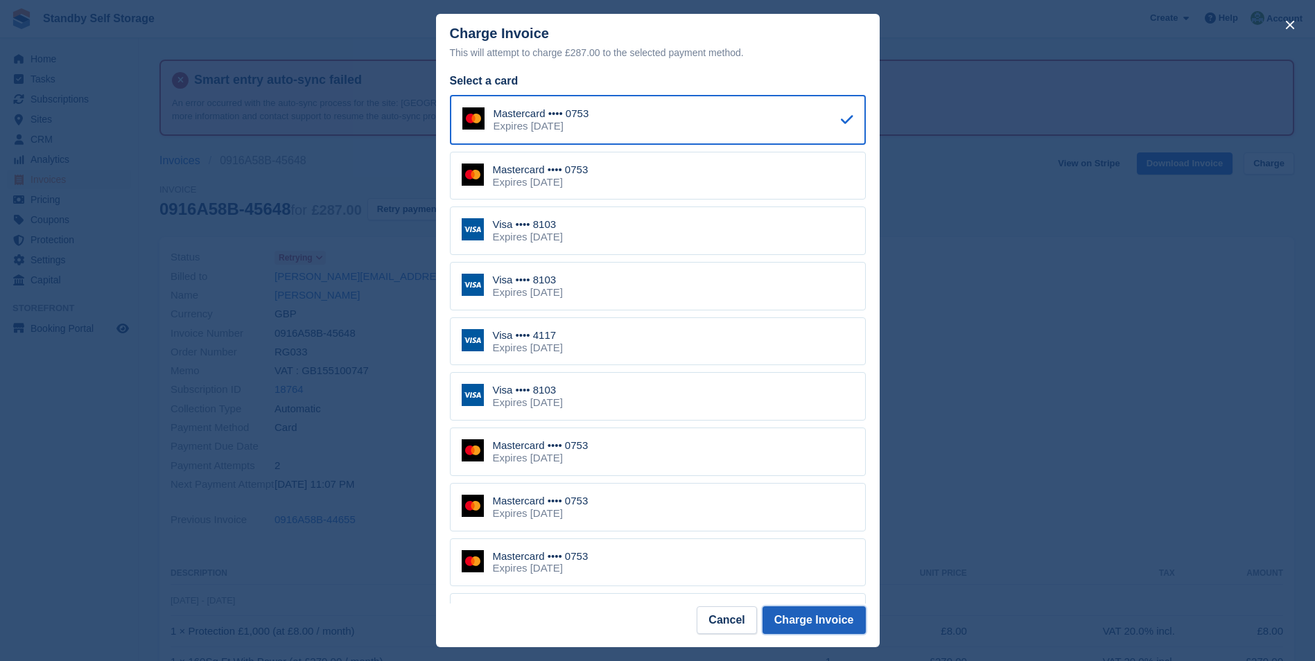
click at [797, 620] on button "Charge Invoice" at bounding box center [814, 621] width 103 height 28
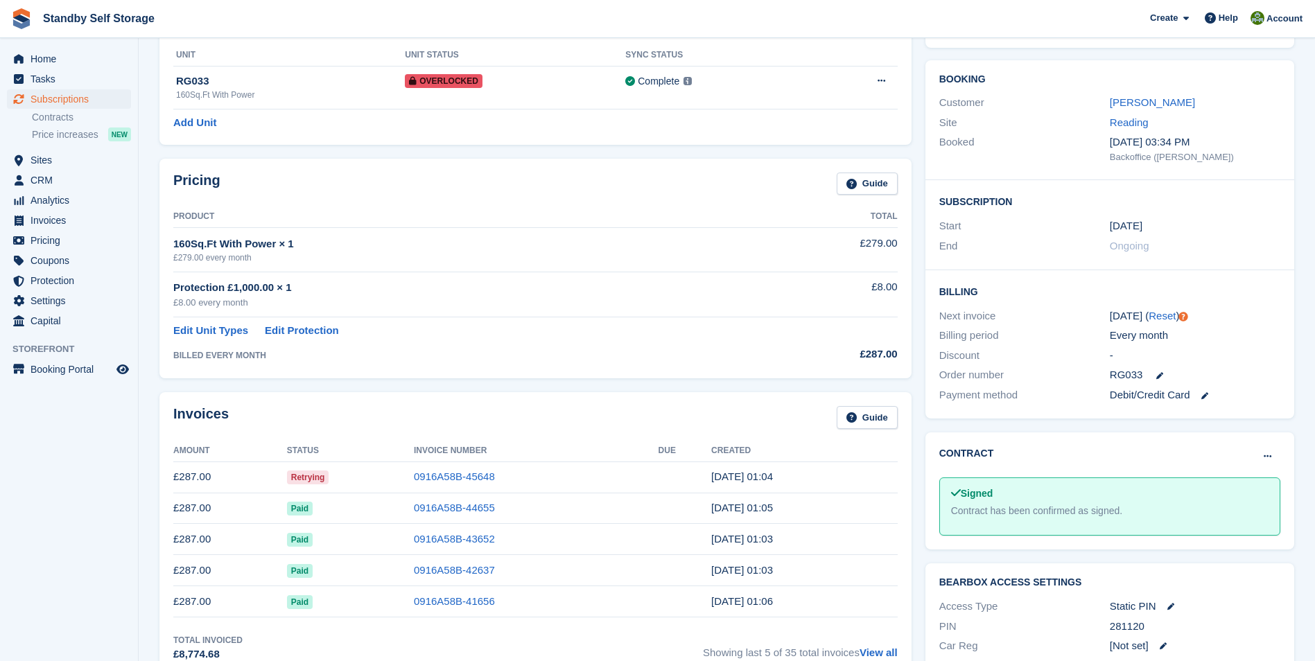
scroll to position [223, 0]
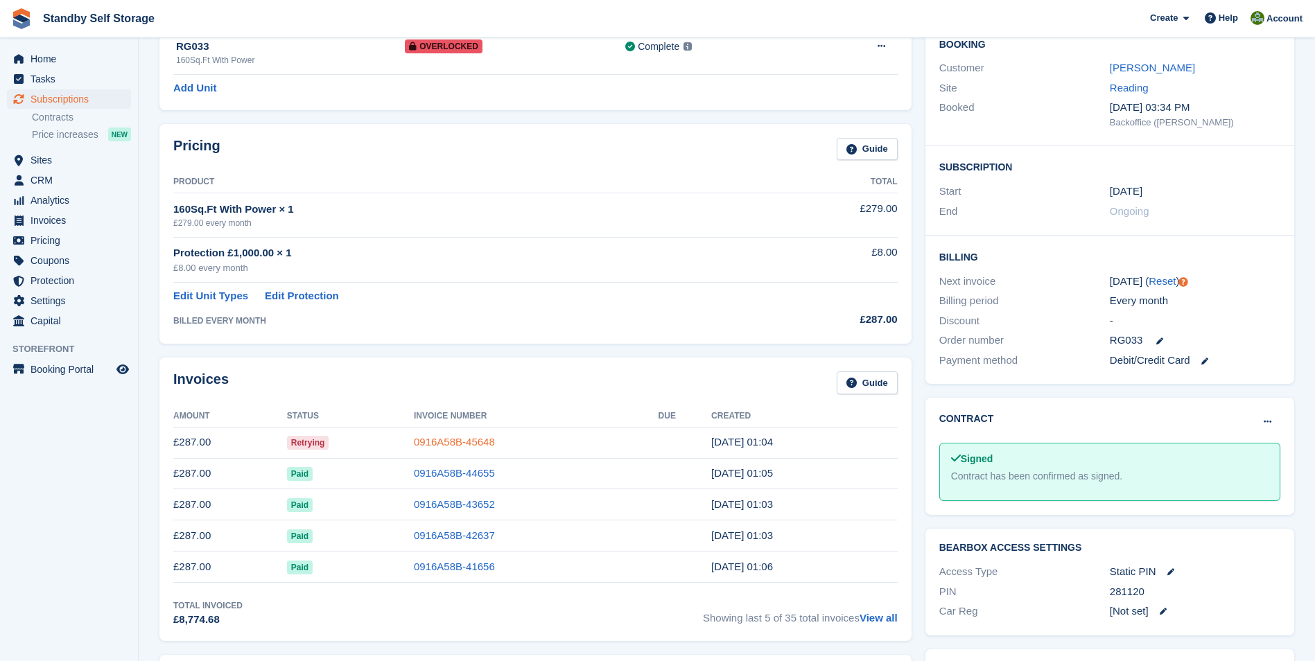
click at [440, 437] on link "0916A58B-45648" at bounding box center [454, 442] width 81 height 12
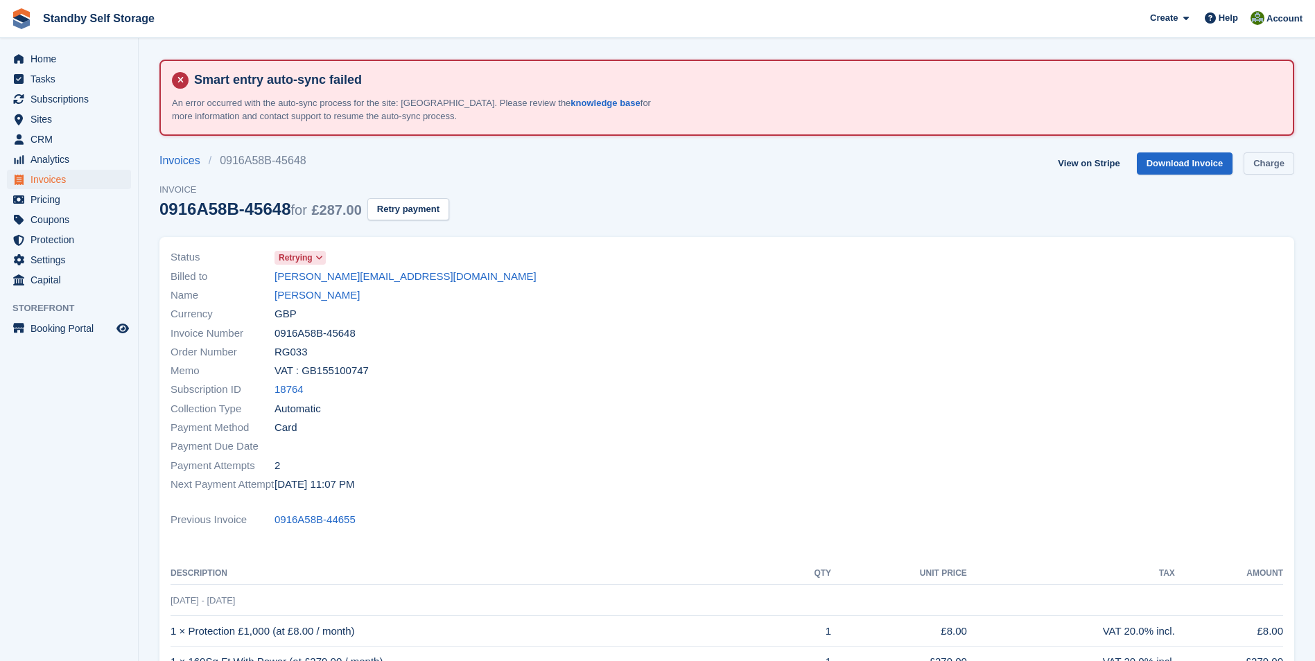
click at [1263, 161] on link "Charge" at bounding box center [1269, 164] width 51 height 23
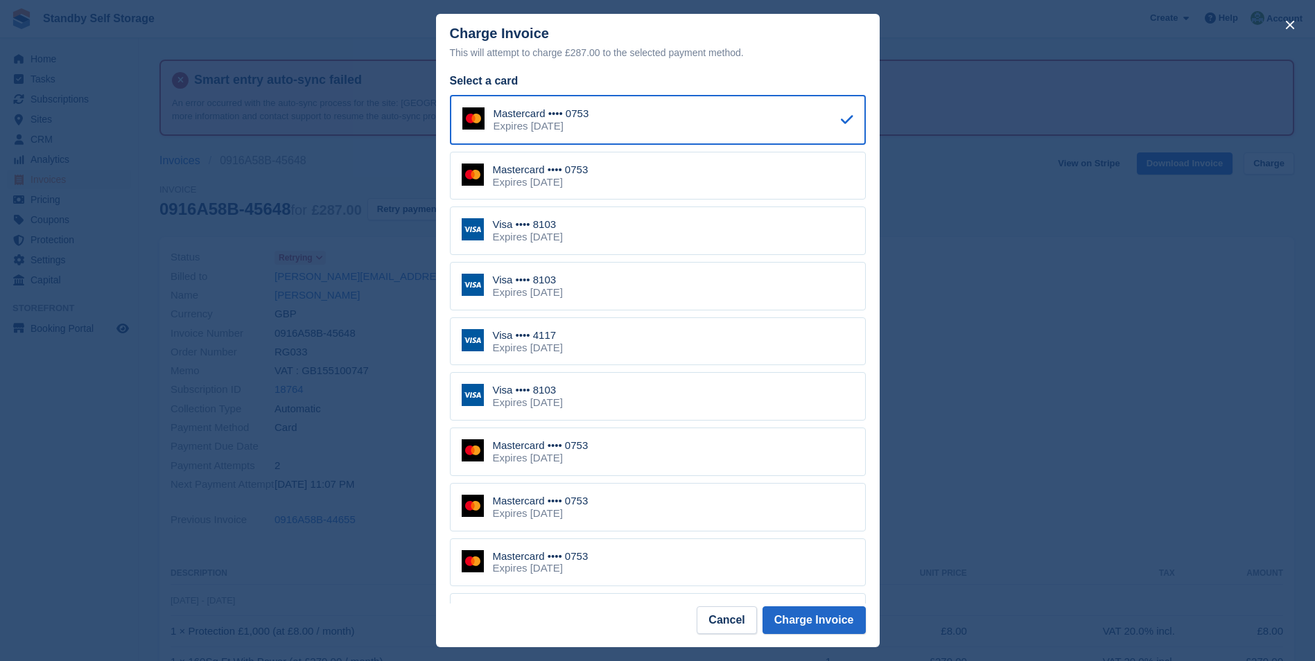
click at [650, 230] on div "Visa •••• 8103 Expires [DATE]" at bounding box center [658, 231] width 416 height 49
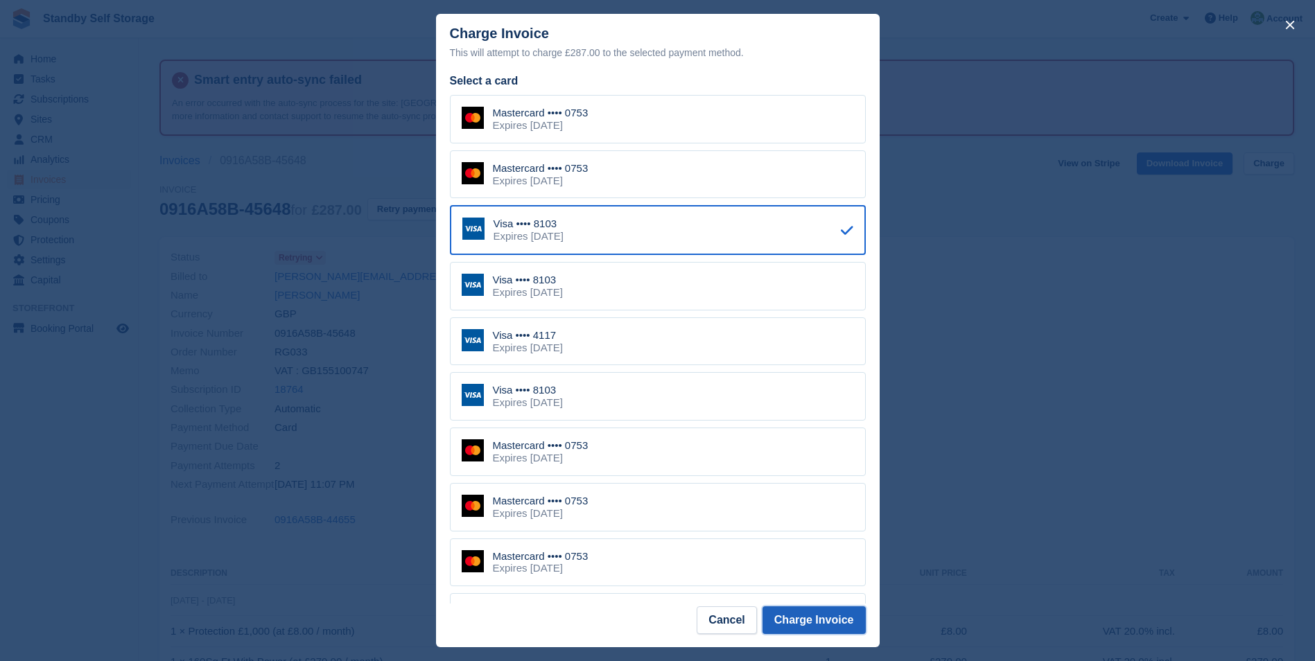
click at [822, 615] on button "Charge Invoice" at bounding box center [814, 621] width 103 height 28
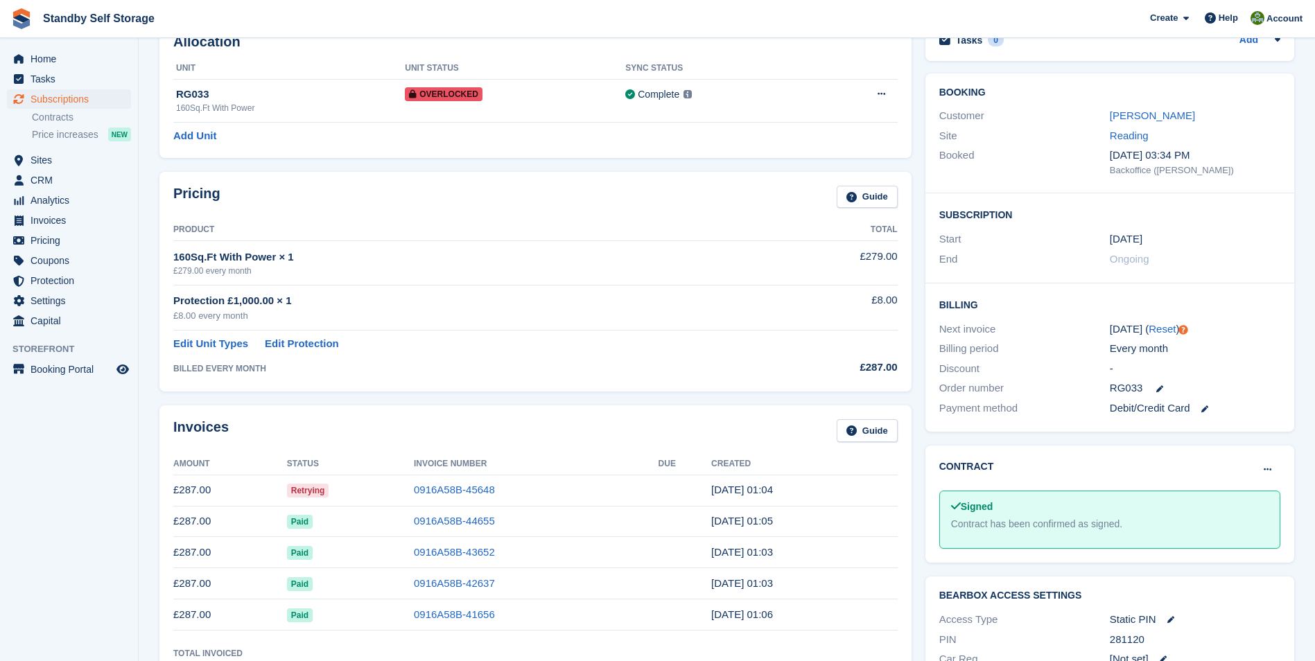
scroll to position [190, 0]
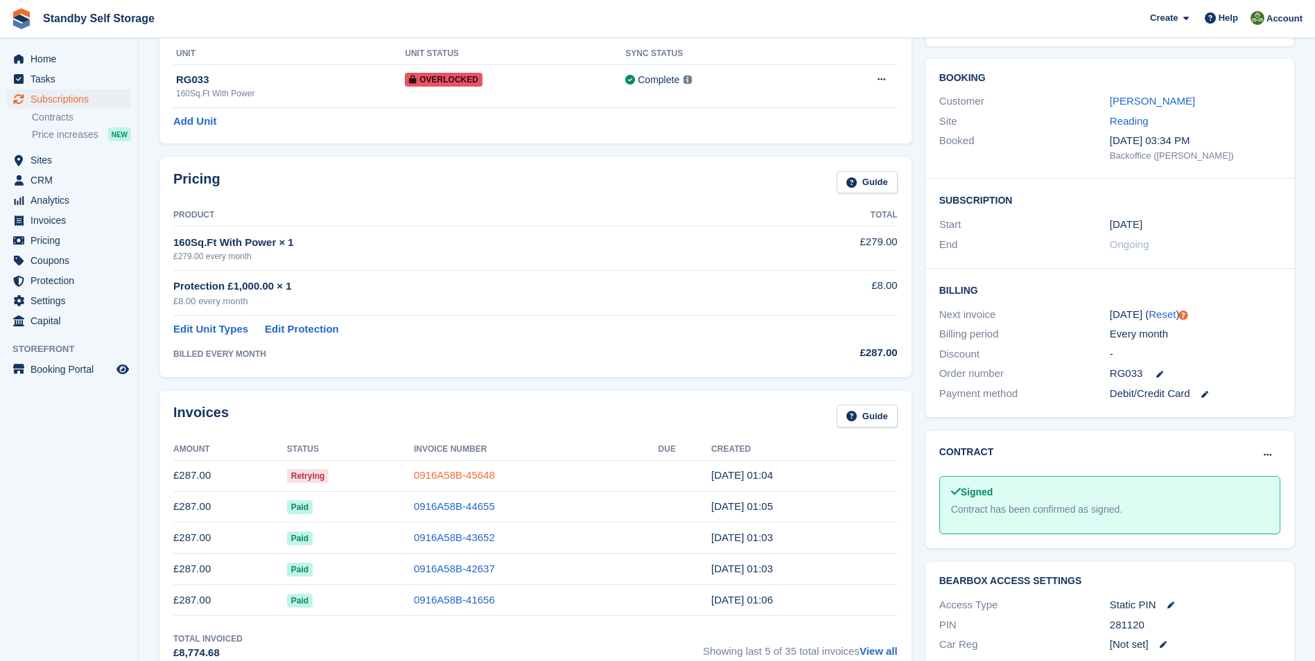
click at [427, 473] on link "0916A58B-45648" at bounding box center [454, 475] width 81 height 12
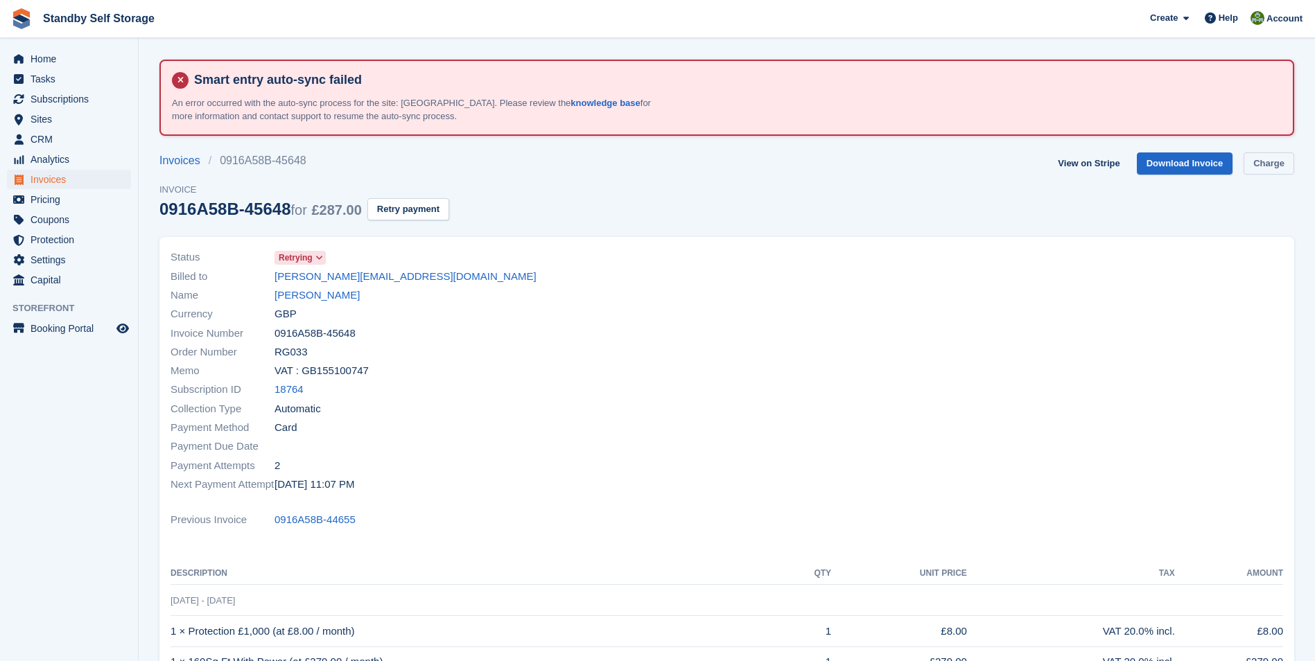
click at [1252, 164] on link "Charge" at bounding box center [1269, 164] width 51 height 23
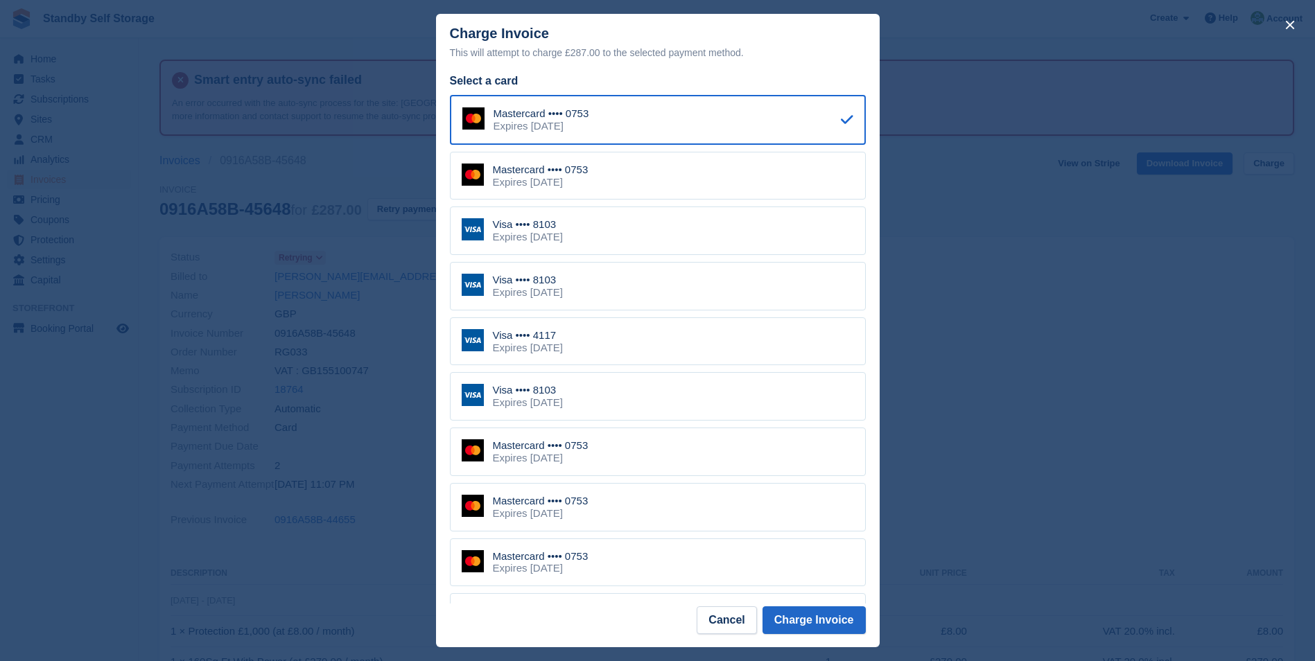
click at [547, 342] on div "Visa •••• 4117" at bounding box center [528, 335] width 70 height 12
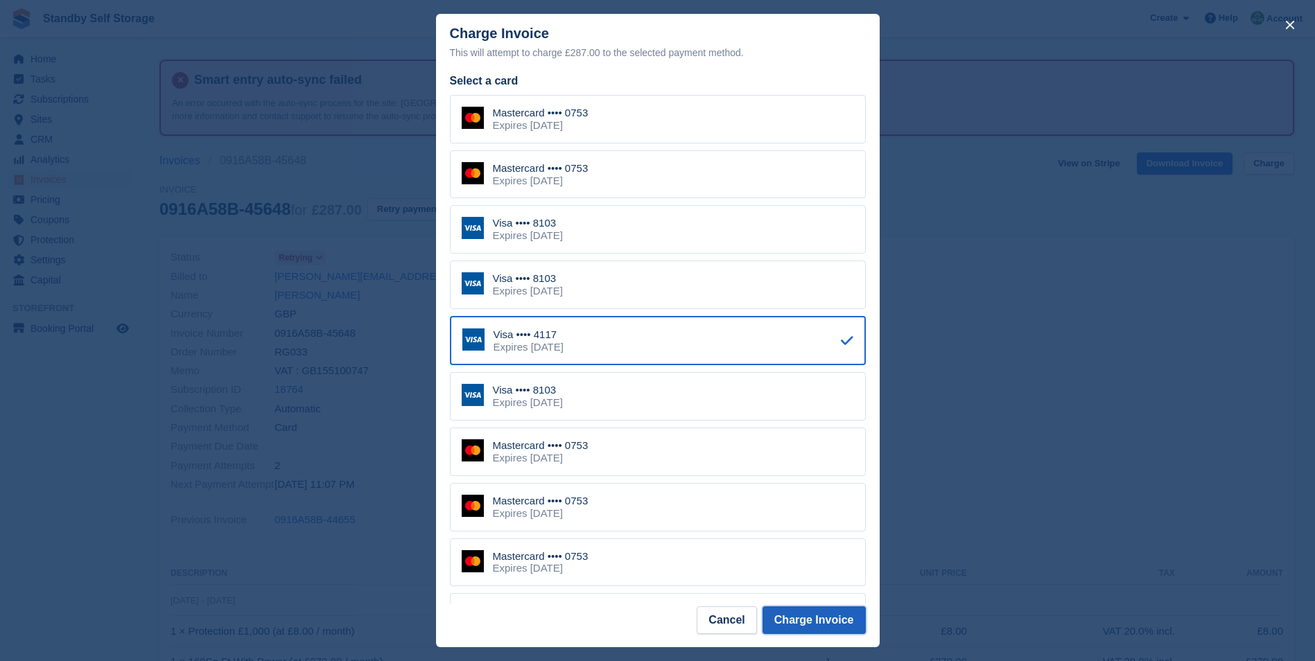
click at [792, 618] on button "Charge Invoice" at bounding box center [814, 621] width 103 height 28
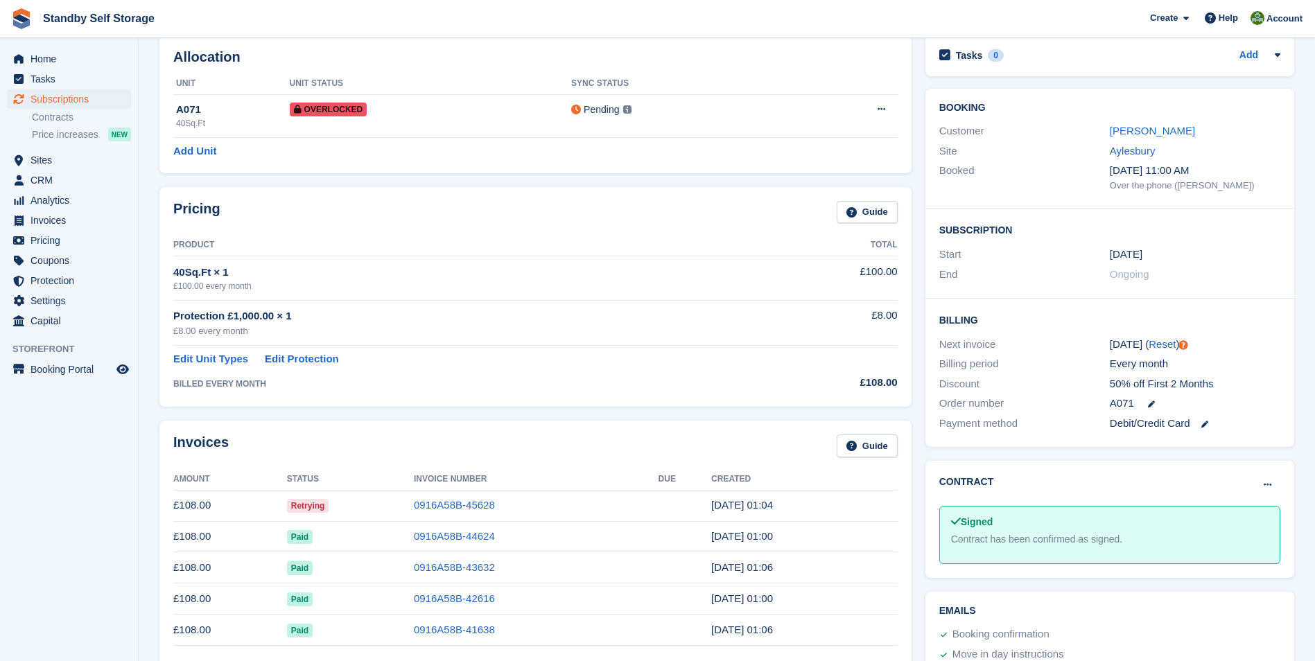
scroll to position [162, 0]
click at [444, 501] on link "0916A58B-45628" at bounding box center [454, 503] width 81 height 12
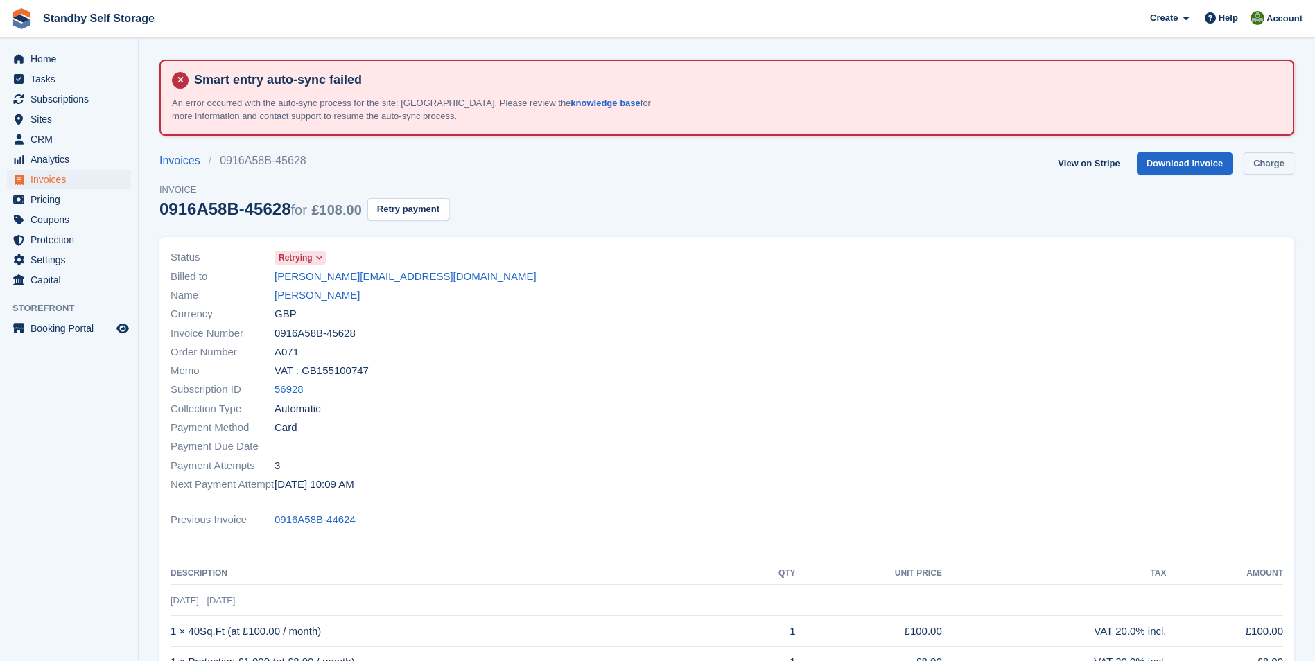
click at [1266, 168] on link "Charge" at bounding box center [1269, 164] width 51 height 23
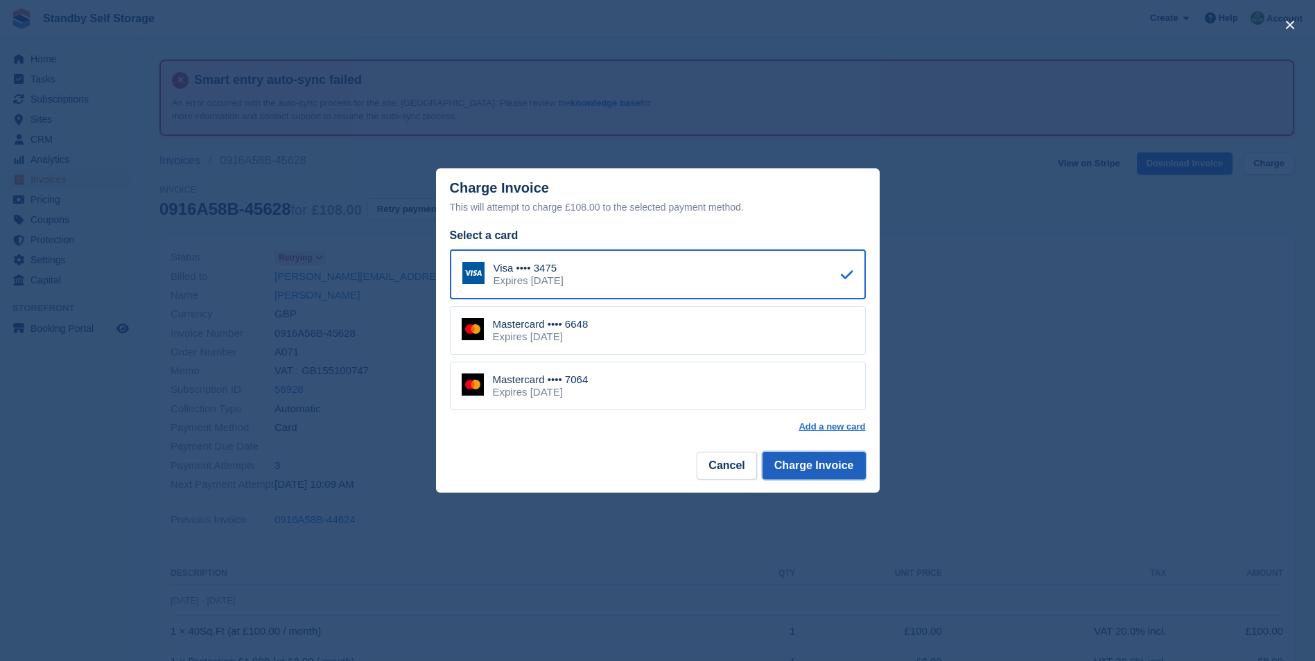
click at [802, 467] on button "Charge Invoice" at bounding box center [814, 466] width 103 height 28
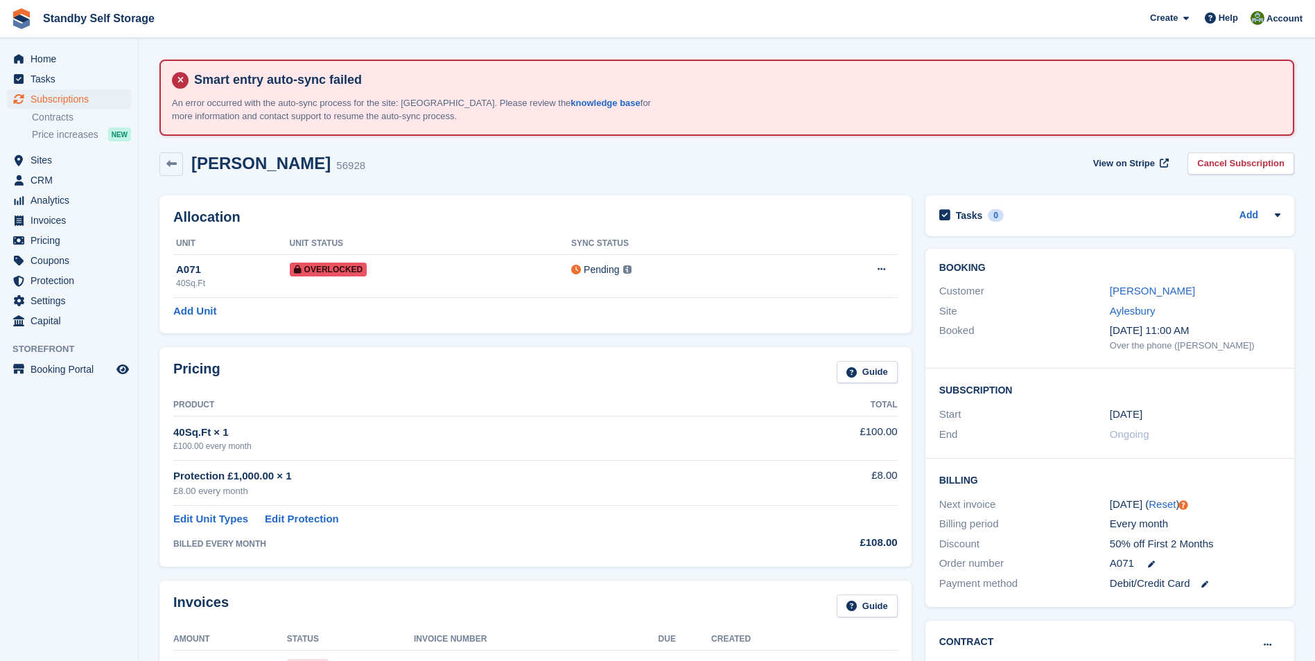
drag, startPoint x: 1314, startPoint y: 245, endPoint x: 1306, endPoint y: 295, distance: 49.8
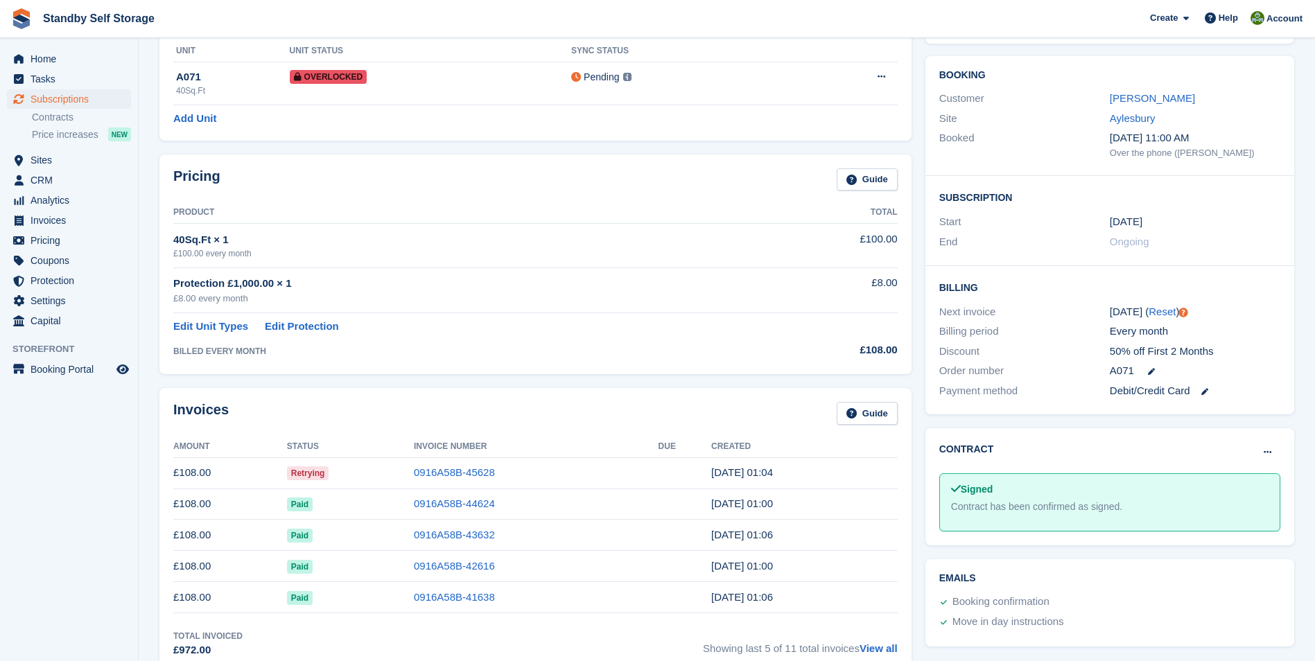
scroll to position [229, 0]
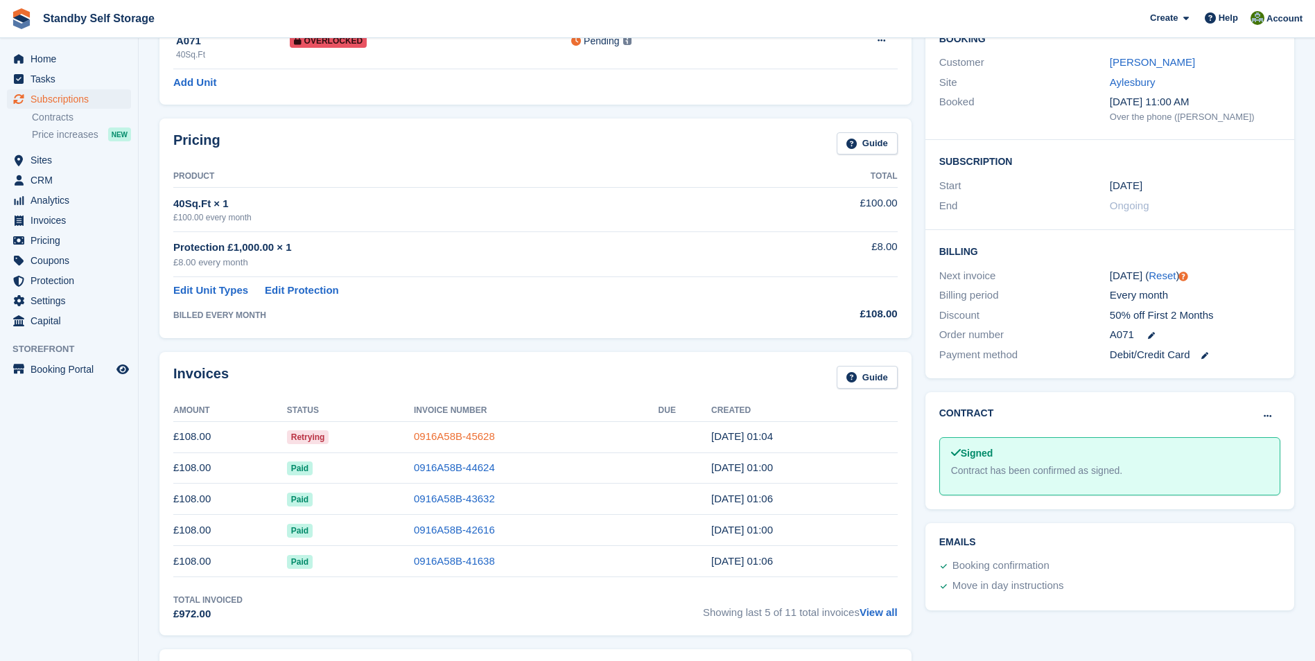
click at [435, 437] on link "0916A58B-45628" at bounding box center [454, 437] width 81 height 12
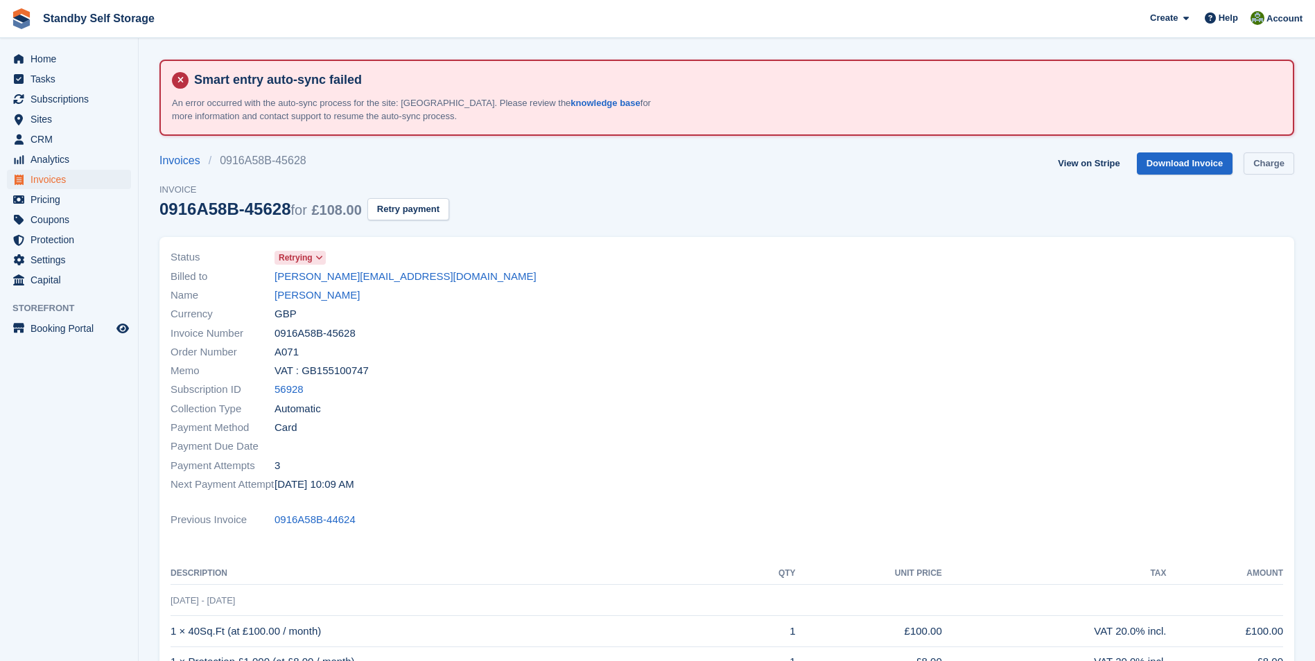
click at [1266, 167] on link "Charge" at bounding box center [1269, 164] width 51 height 23
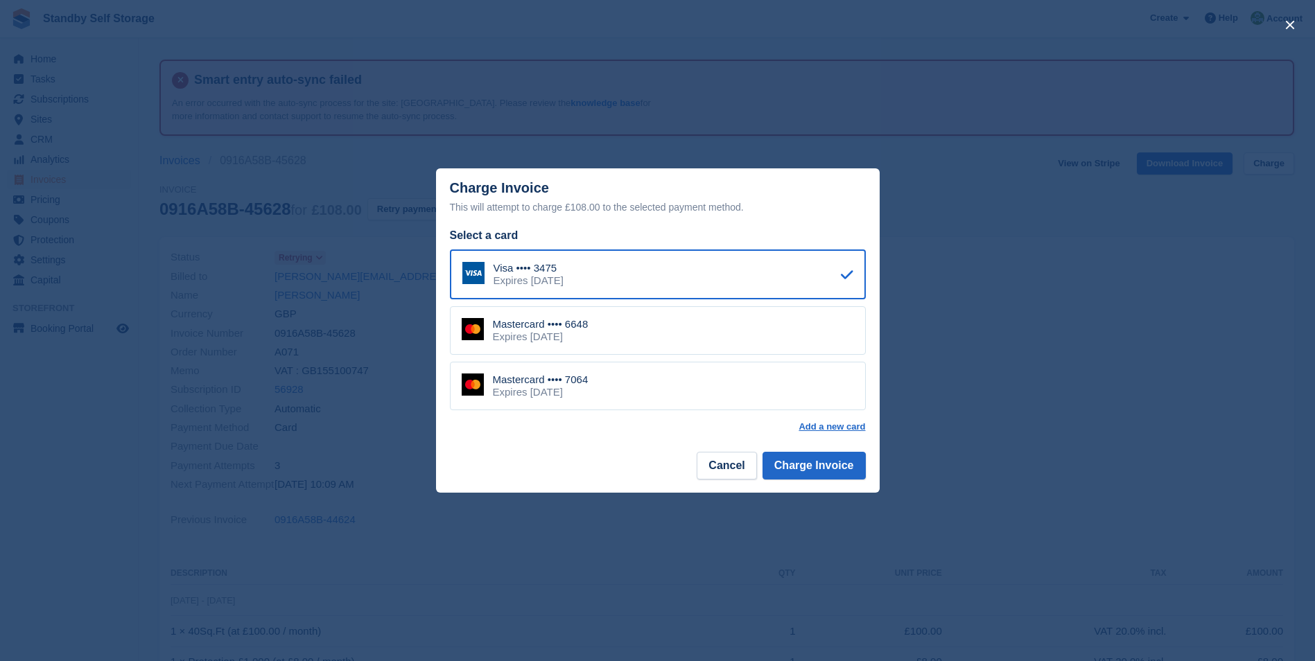
click at [615, 382] on div "Mastercard •••• 7064 Expires April 2028" at bounding box center [658, 386] width 416 height 49
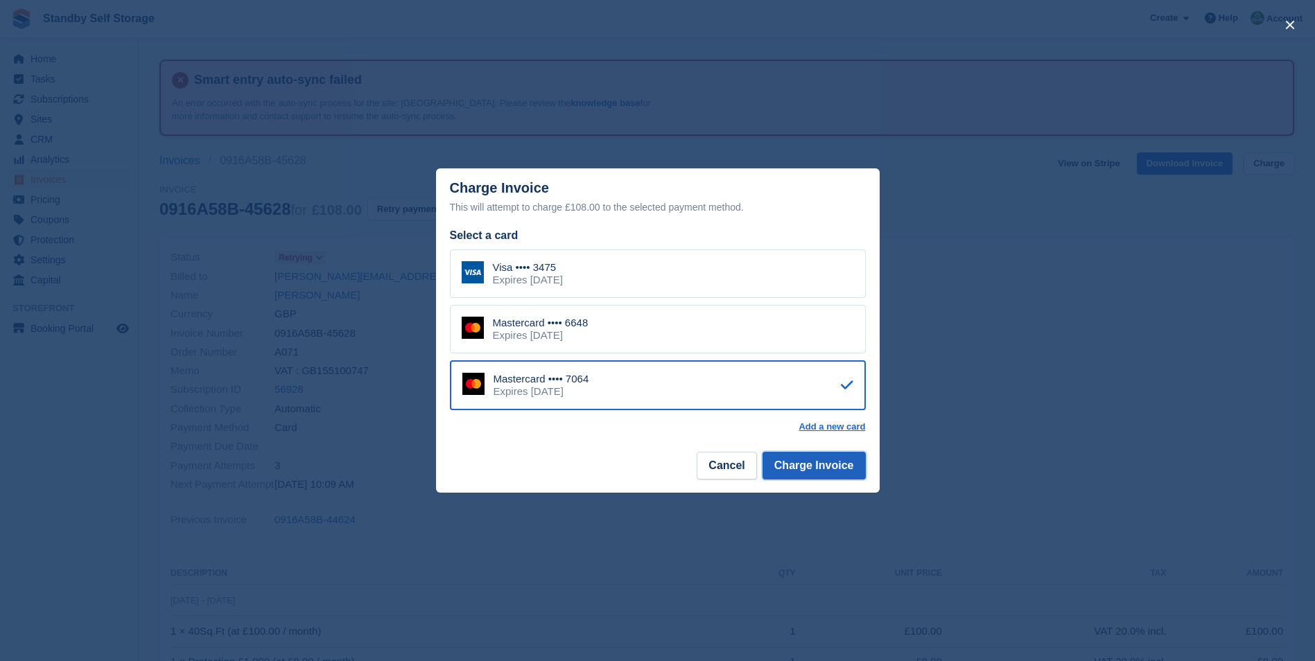
click at [800, 469] on button "Charge Invoice" at bounding box center [814, 466] width 103 height 28
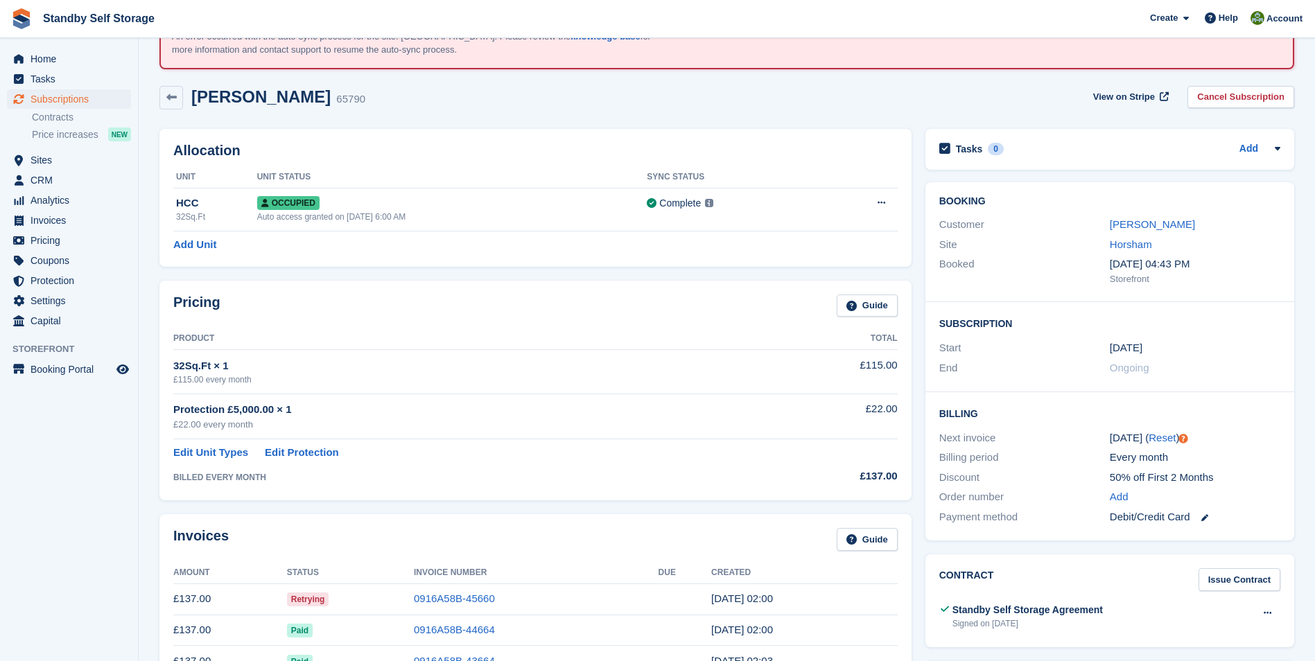
scroll to position [255, 0]
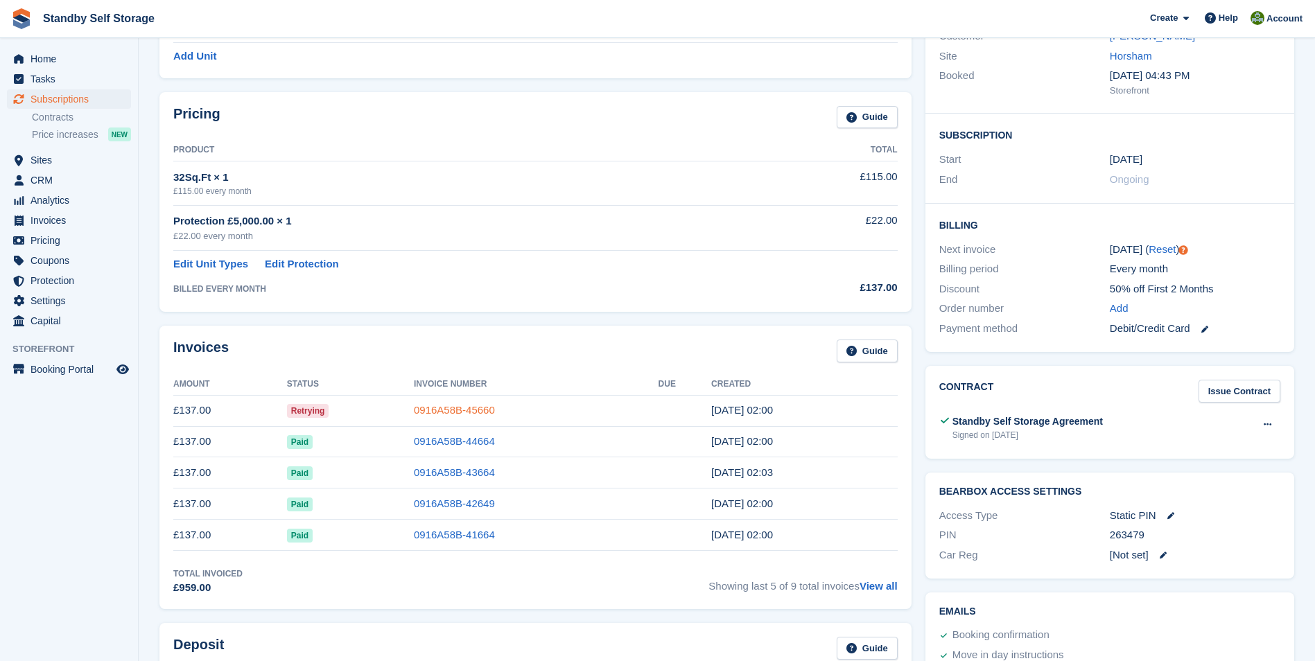
click at [442, 412] on link "0916A58B-45660" at bounding box center [454, 410] width 81 height 12
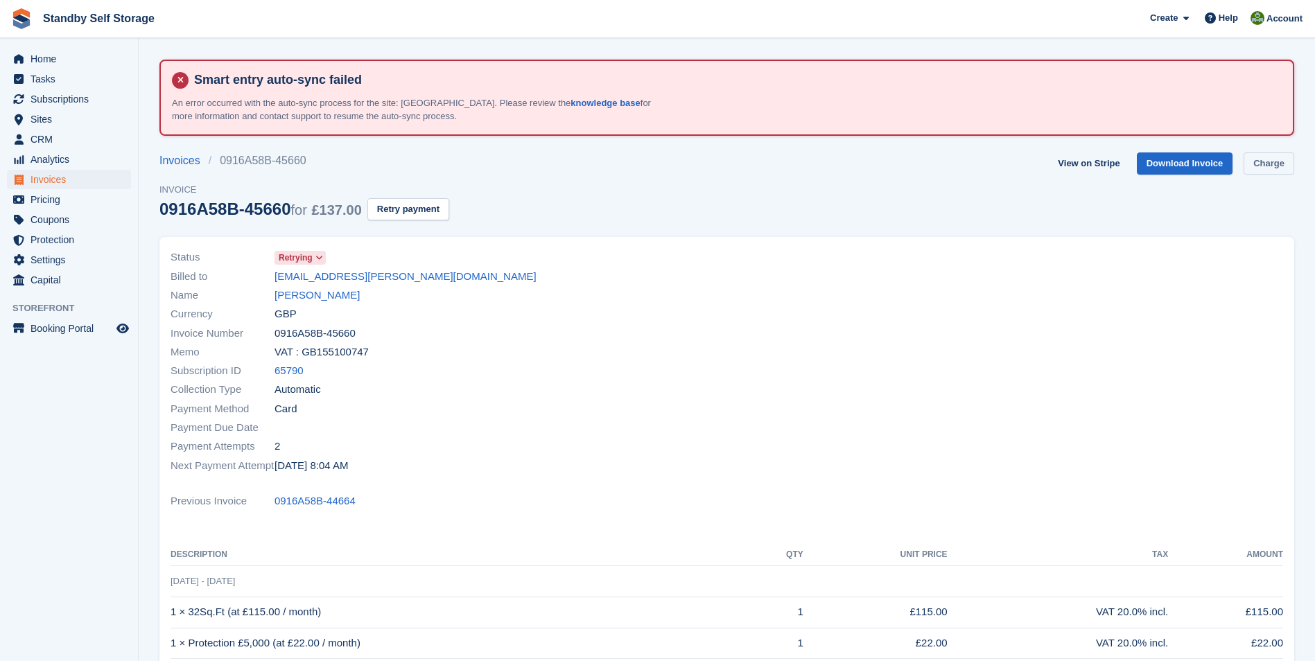
click at [1260, 168] on link "Charge" at bounding box center [1269, 164] width 51 height 23
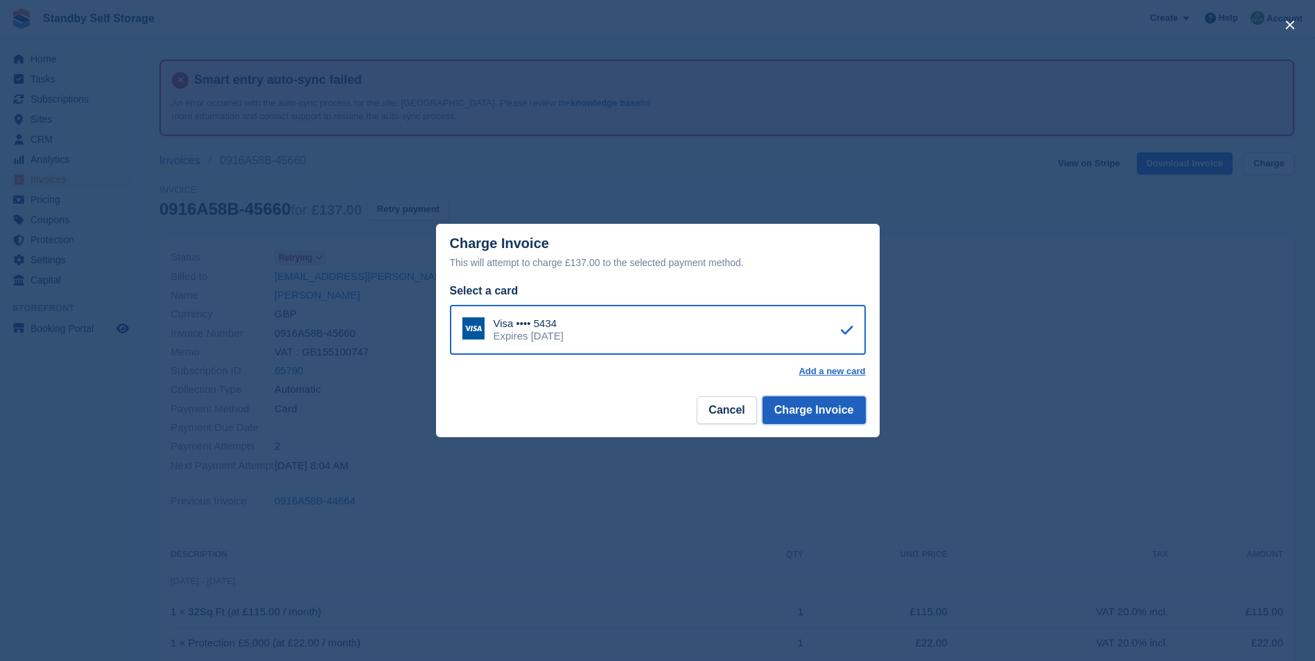
click at [774, 415] on button "Charge Invoice" at bounding box center [814, 411] width 103 height 28
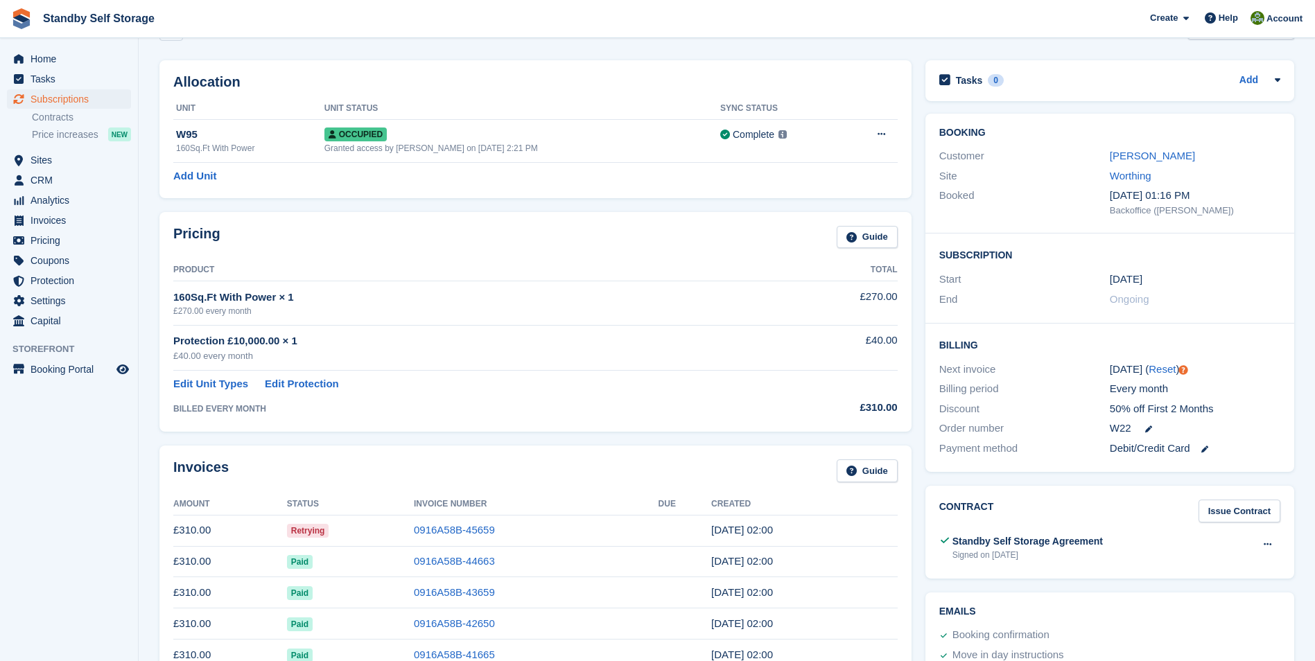
scroll to position [137, 0]
click at [451, 524] on link "0916A58B-45659" at bounding box center [454, 529] width 81 height 12
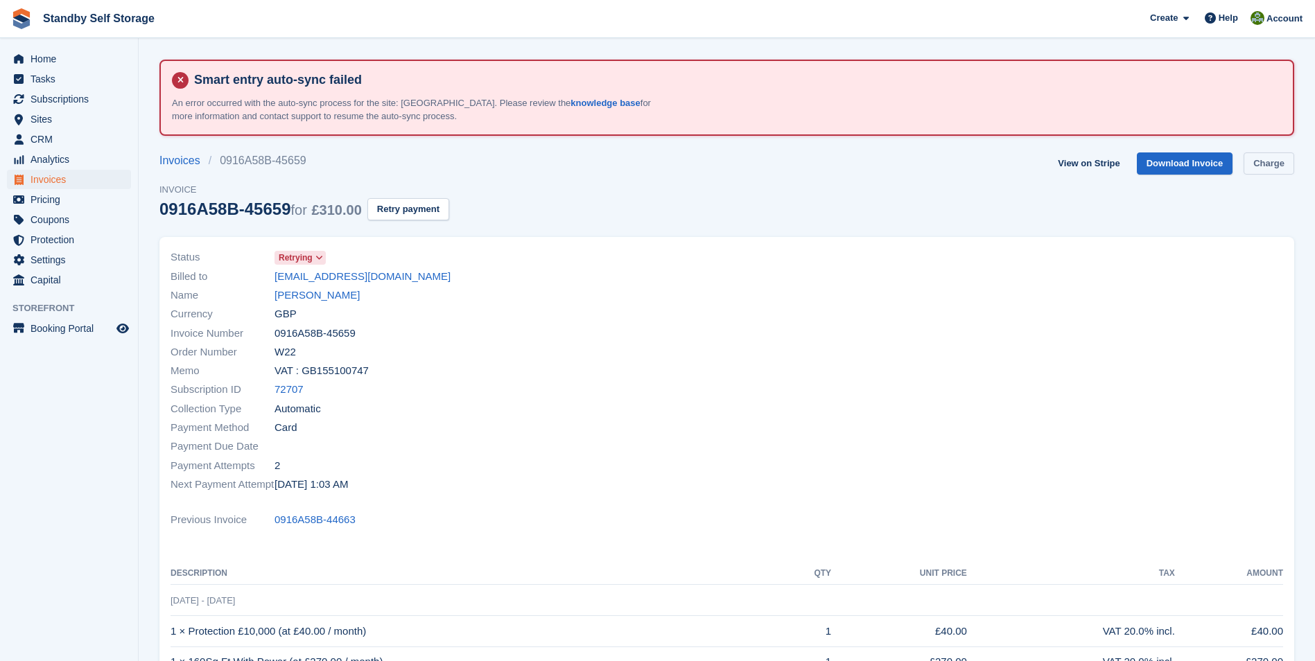
click at [1258, 165] on link "Charge" at bounding box center [1269, 164] width 51 height 23
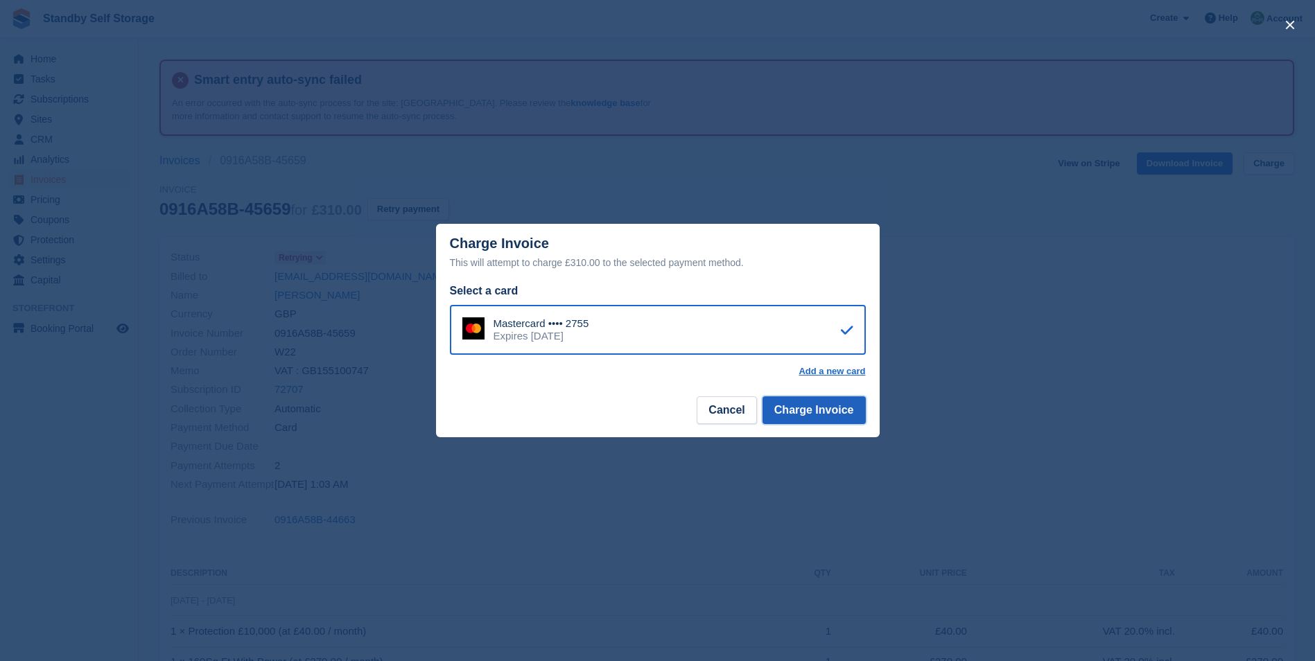
click at [794, 409] on button "Charge Invoice" at bounding box center [814, 411] width 103 height 28
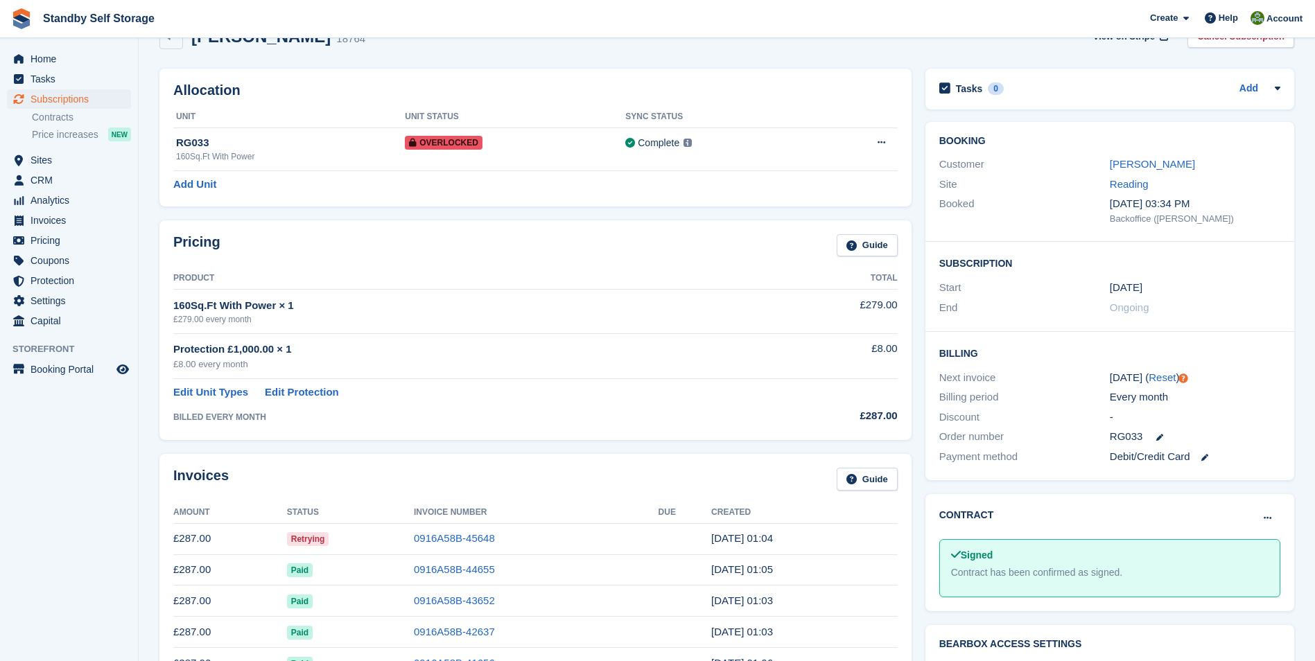
scroll to position [133, 0]
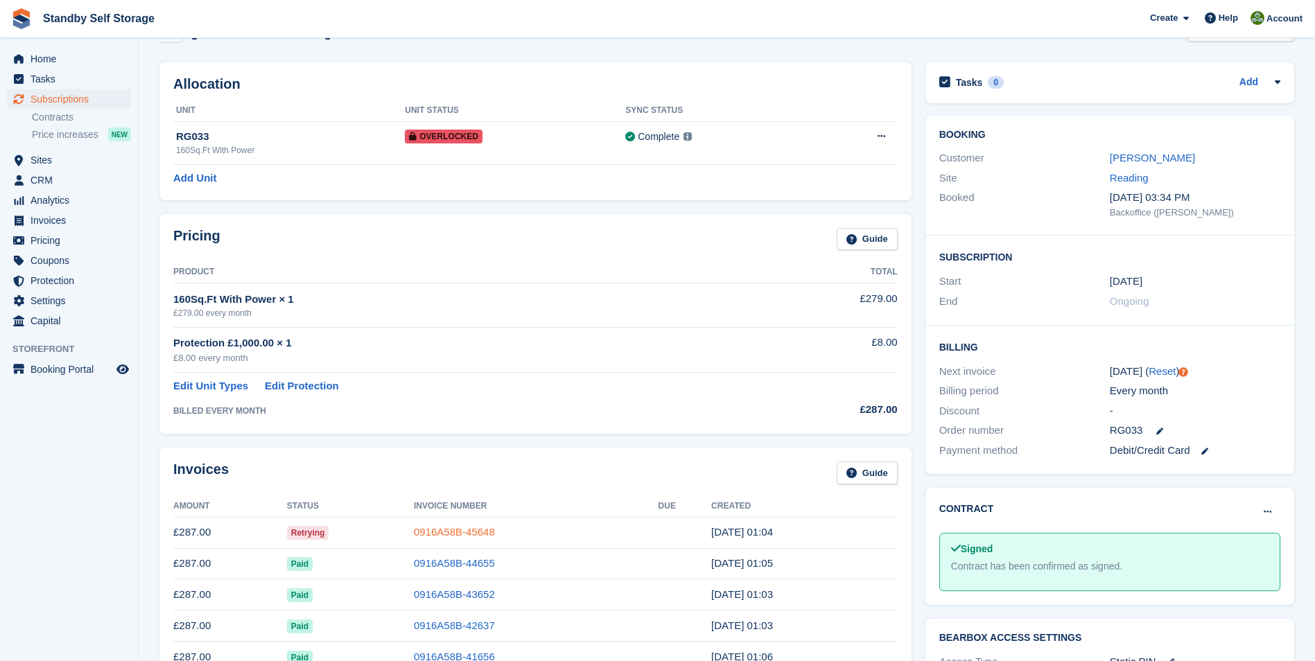
click at [449, 531] on link "0916A58B-45648" at bounding box center [454, 532] width 81 height 12
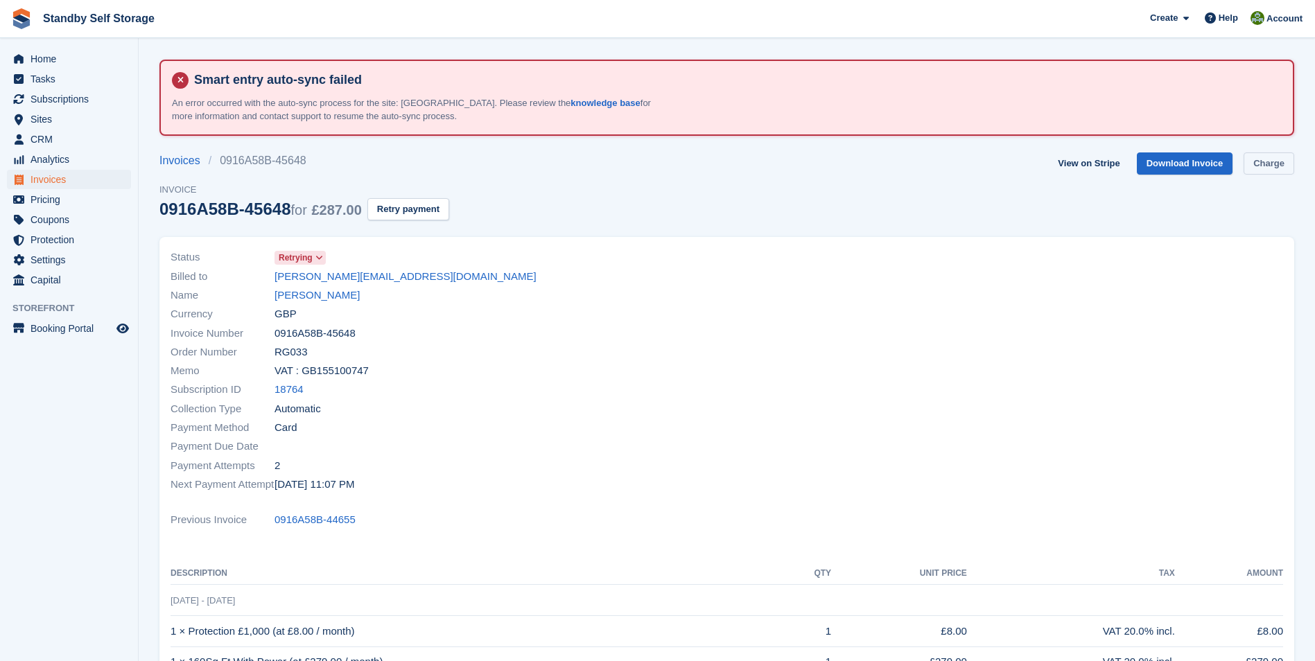
click at [1260, 157] on link "Charge" at bounding box center [1269, 164] width 51 height 23
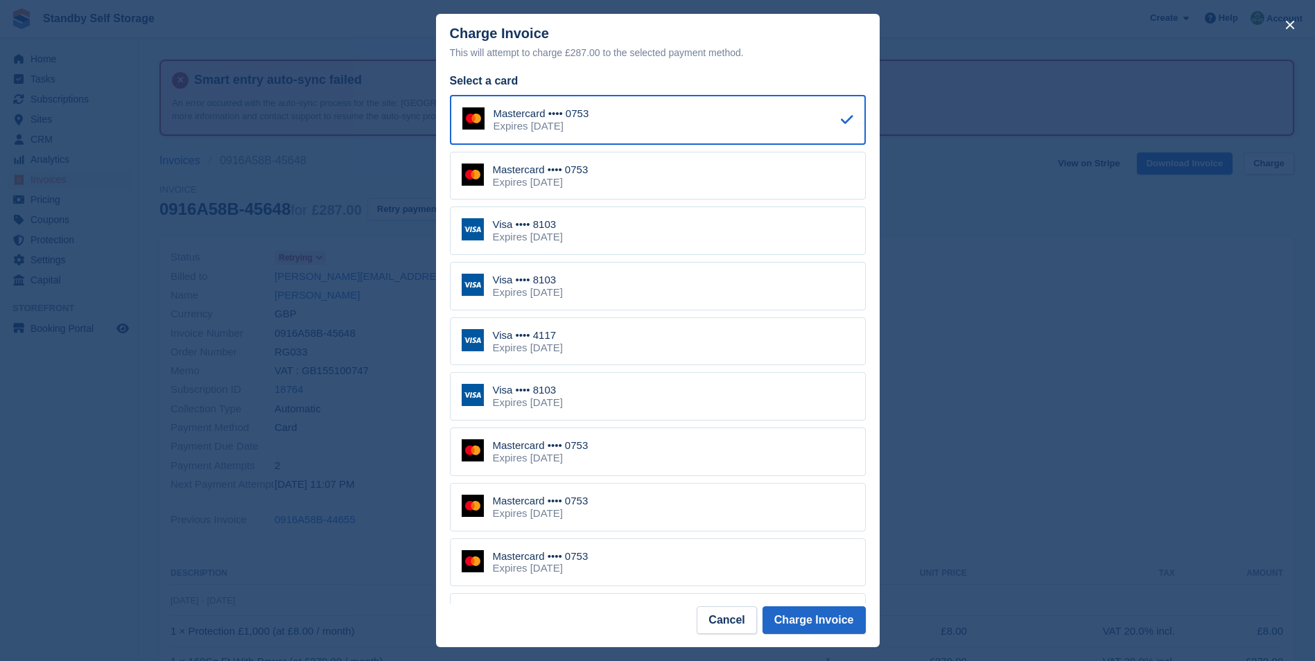
click at [543, 231] on div "Visa •••• 8103" at bounding box center [528, 224] width 70 height 12
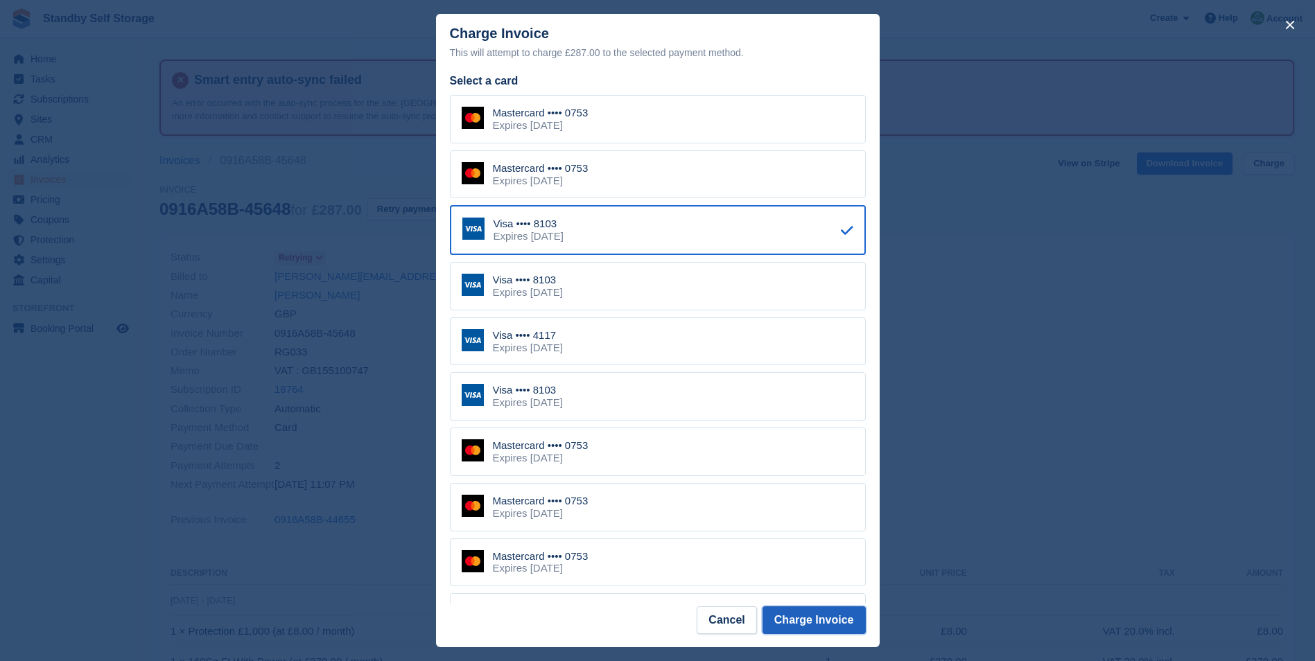
click at [800, 617] on button "Charge Invoice" at bounding box center [814, 621] width 103 height 28
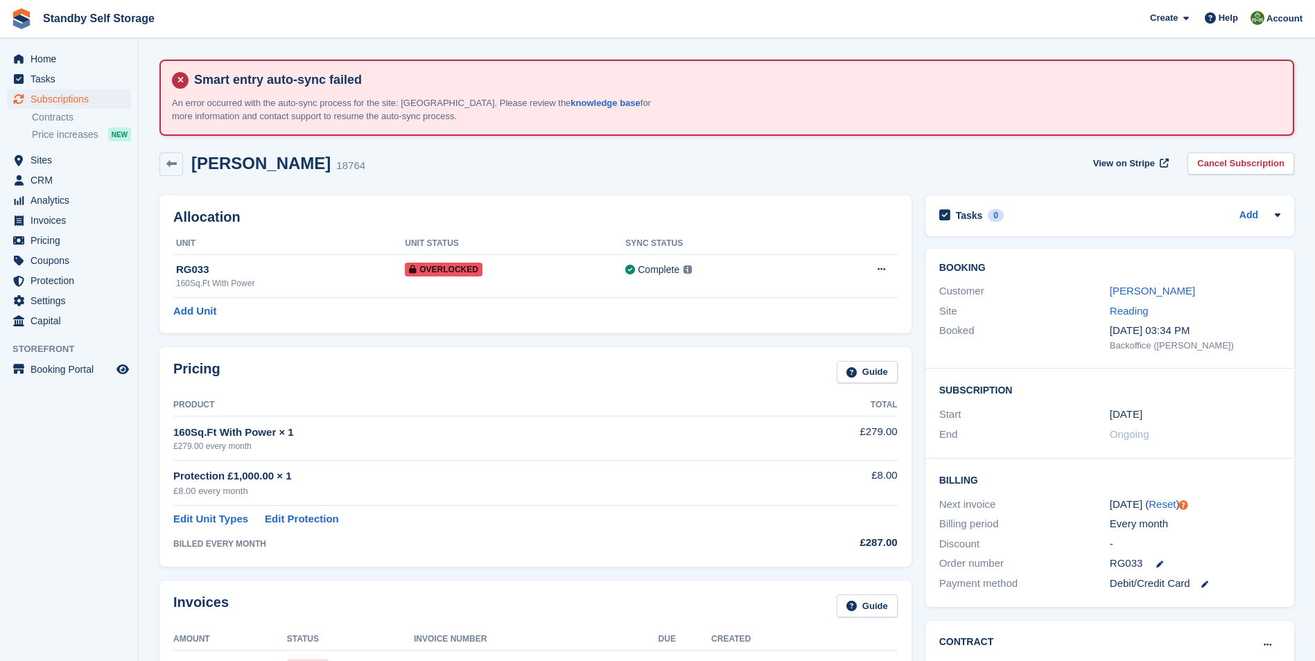
scroll to position [184, 0]
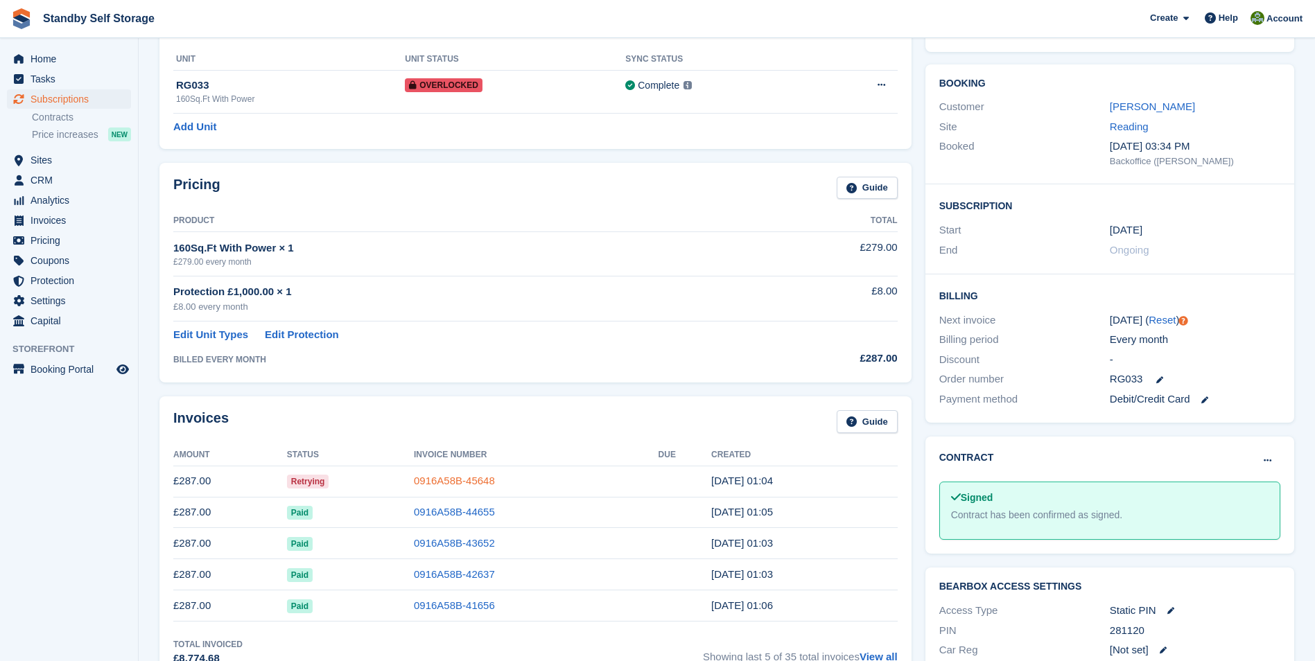
click at [437, 475] on link "0916A58B-45648" at bounding box center [454, 481] width 81 height 12
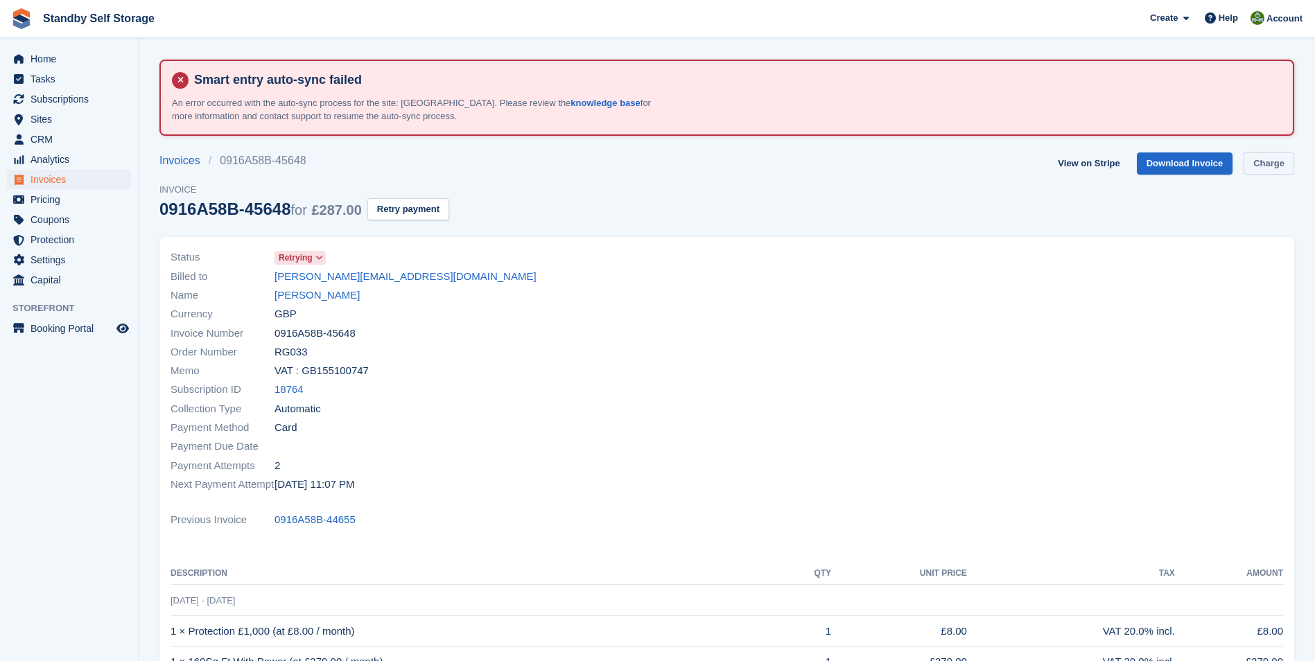
click at [1276, 163] on link "Charge" at bounding box center [1269, 164] width 51 height 23
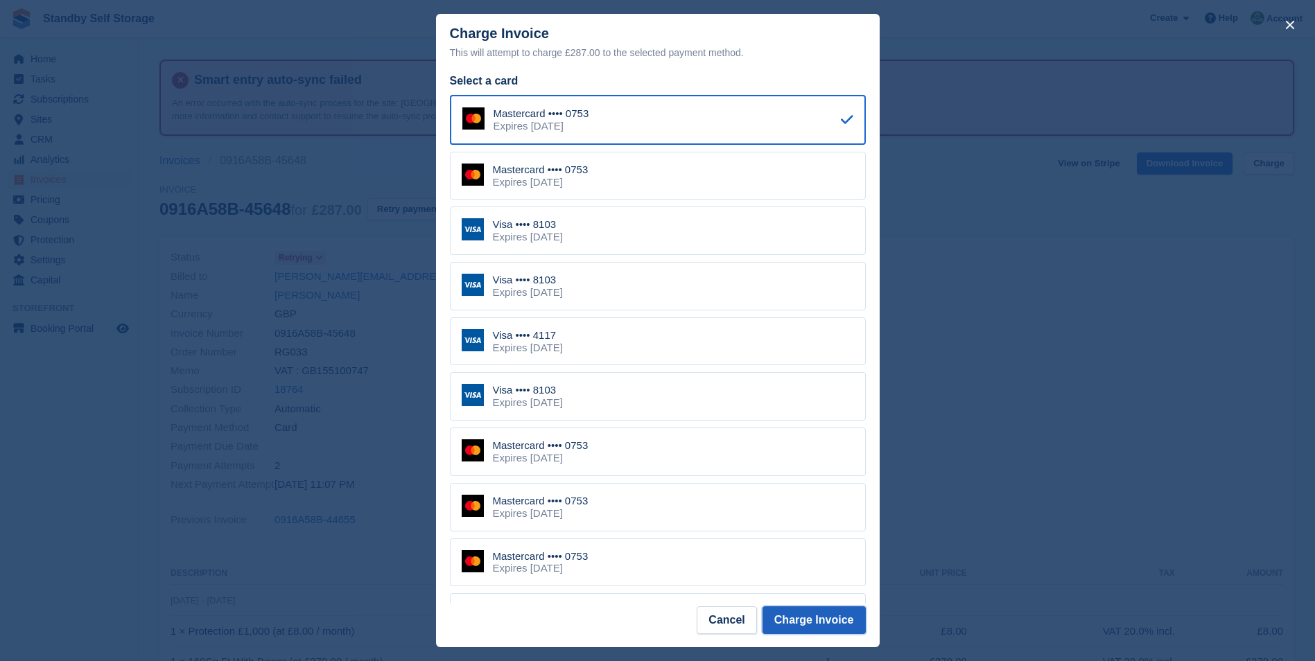
click at [831, 616] on button "Charge Invoice" at bounding box center [814, 621] width 103 height 28
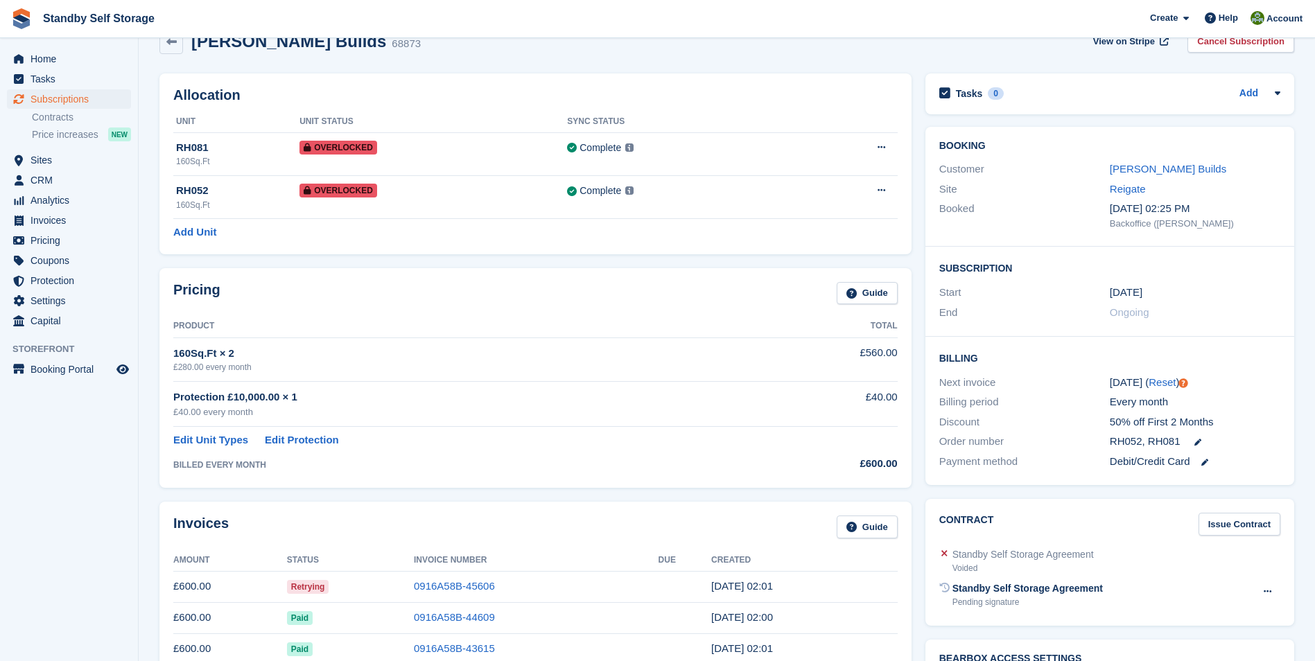
scroll to position [150, 0]
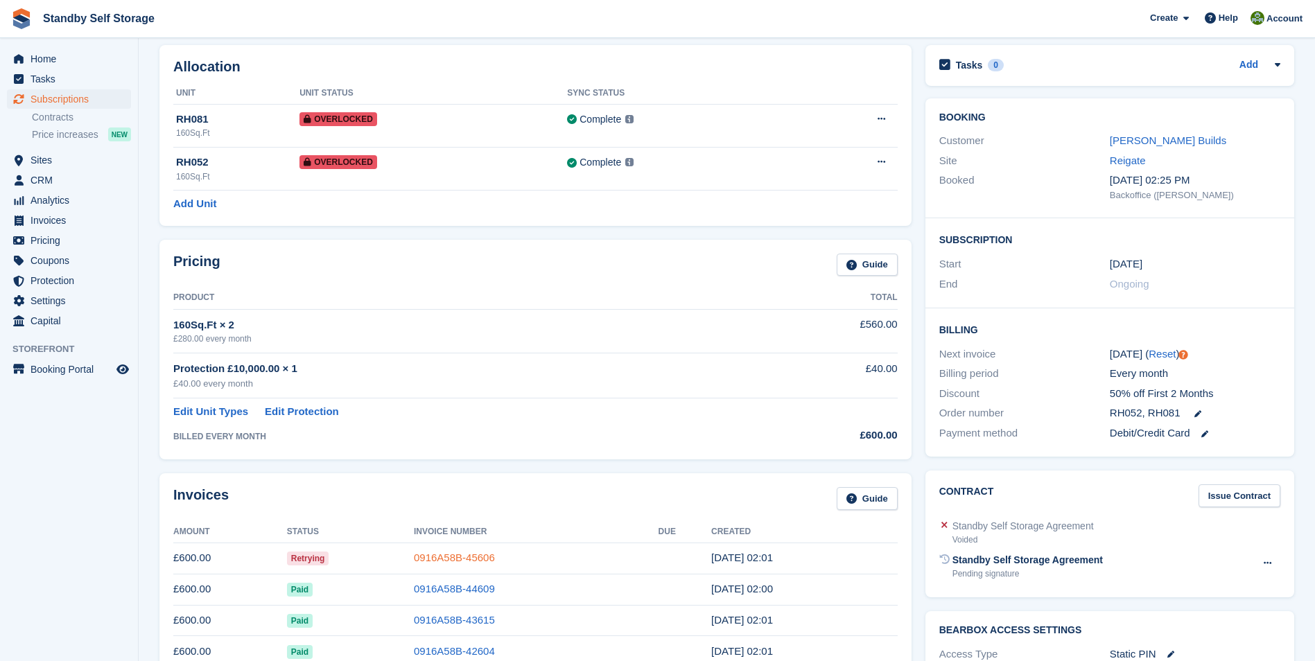
click at [446, 555] on link "0916A58B-45606" at bounding box center [454, 558] width 81 height 12
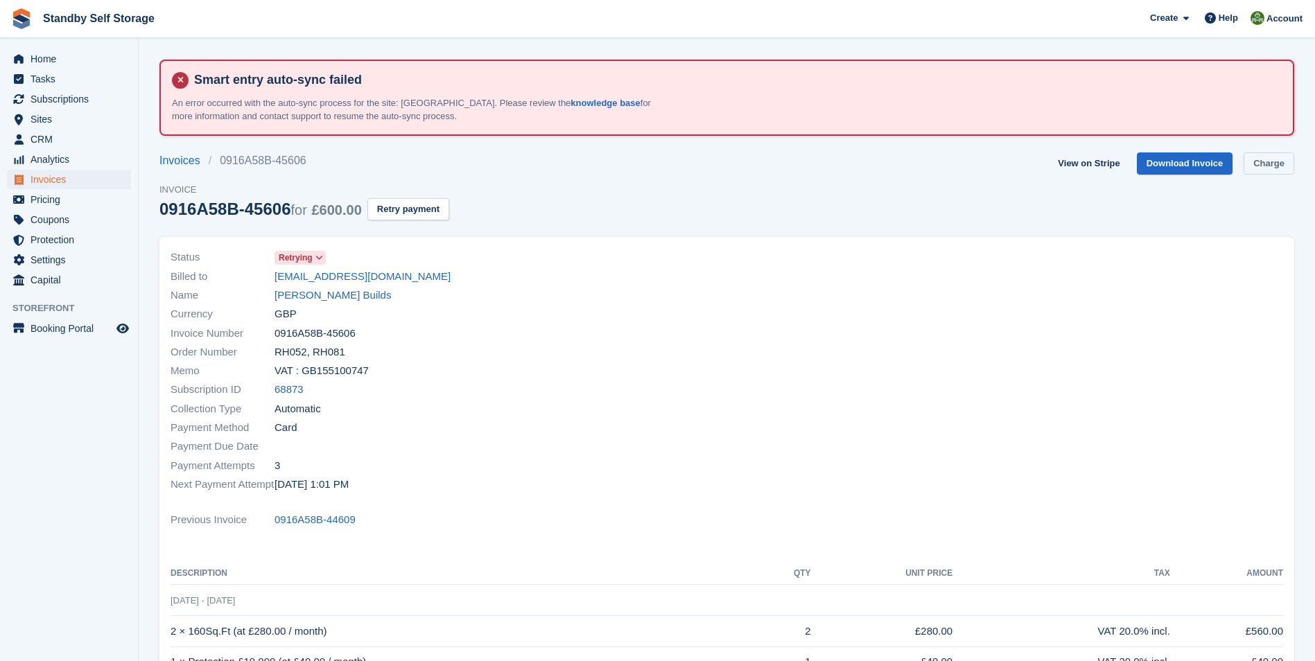
click at [1263, 161] on link "Charge" at bounding box center [1269, 164] width 51 height 23
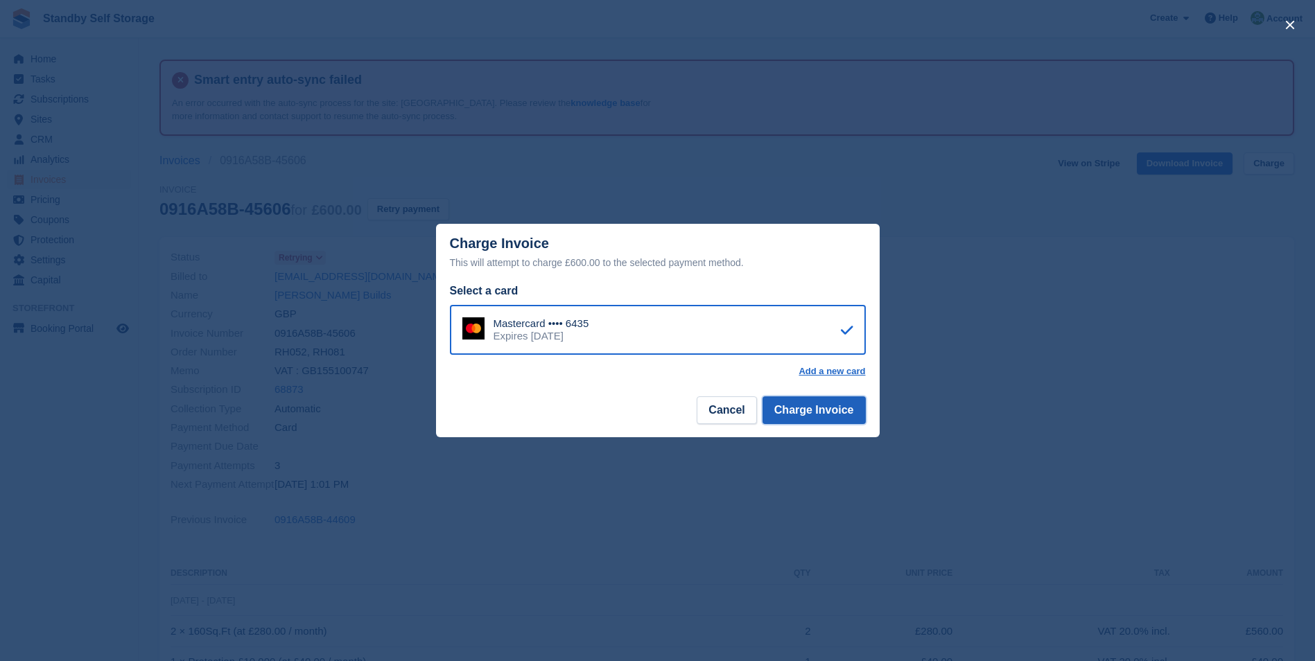
click at [787, 414] on button "Charge Invoice" at bounding box center [814, 411] width 103 height 28
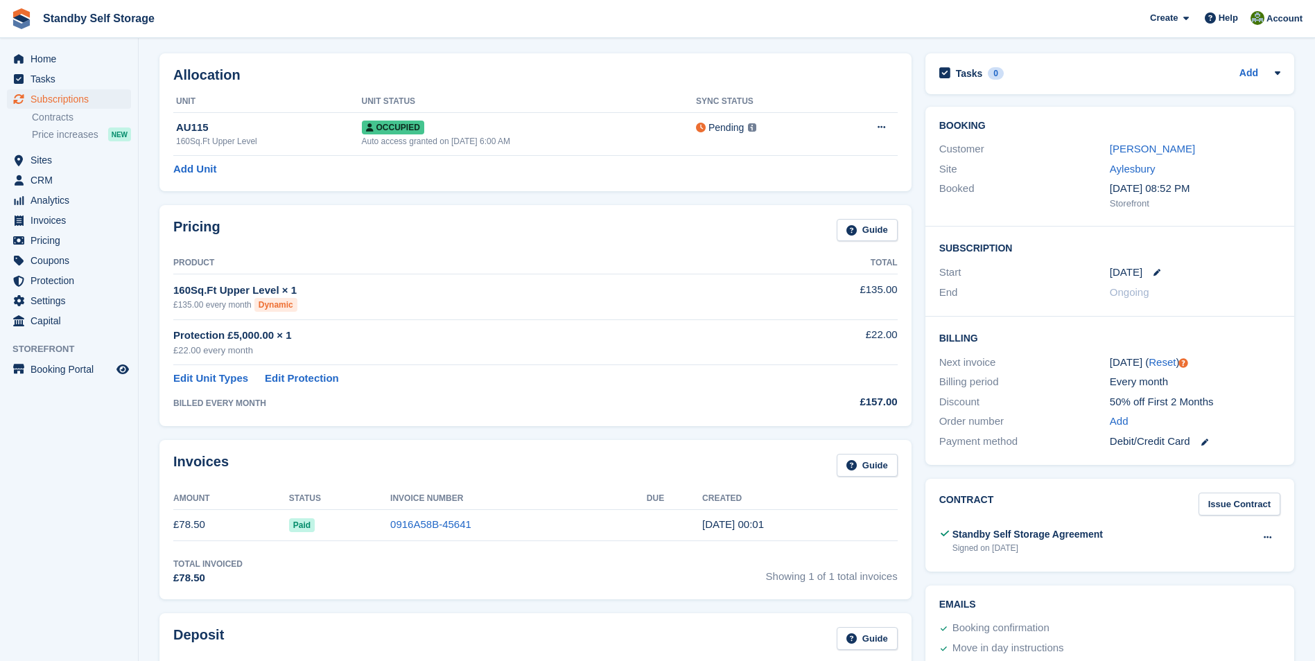
scroll to position [150, 0]
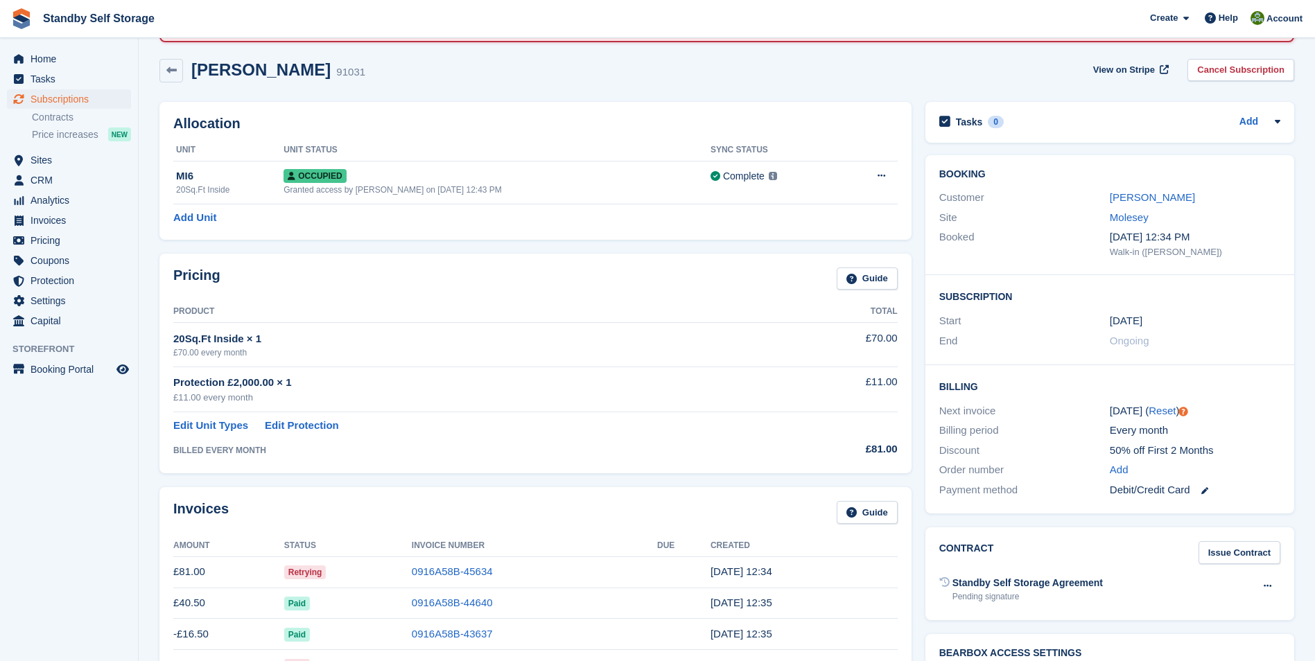
scroll to position [97, 0]
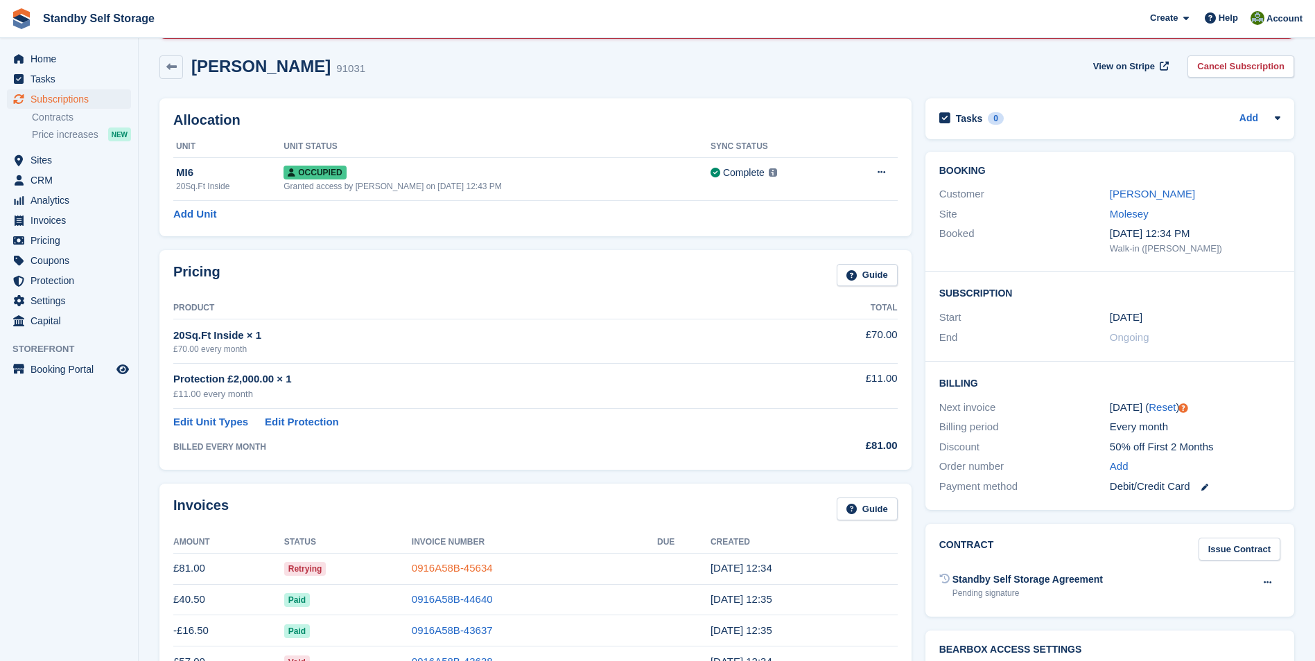
click at [455, 574] on link "0916A58B-45634" at bounding box center [452, 568] width 81 height 12
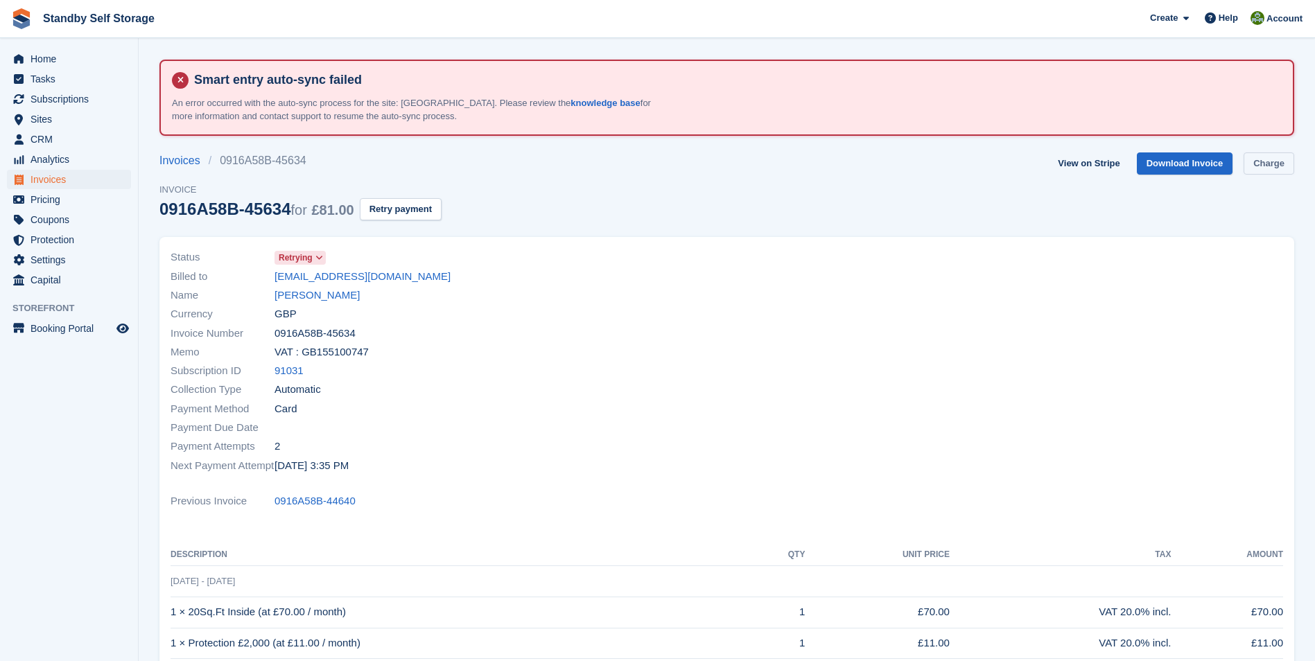
click at [1256, 161] on link "Charge" at bounding box center [1269, 164] width 51 height 23
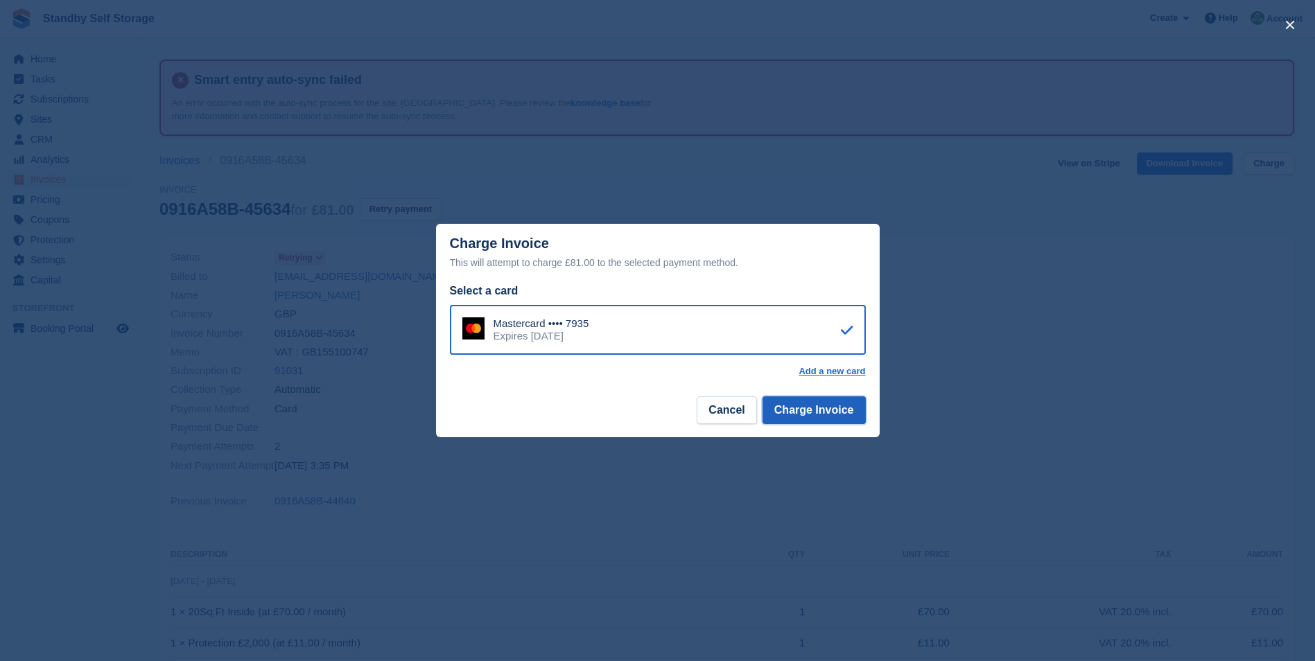
click at [826, 411] on button "Charge Invoice" at bounding box center [814, 411] width 103 height 28
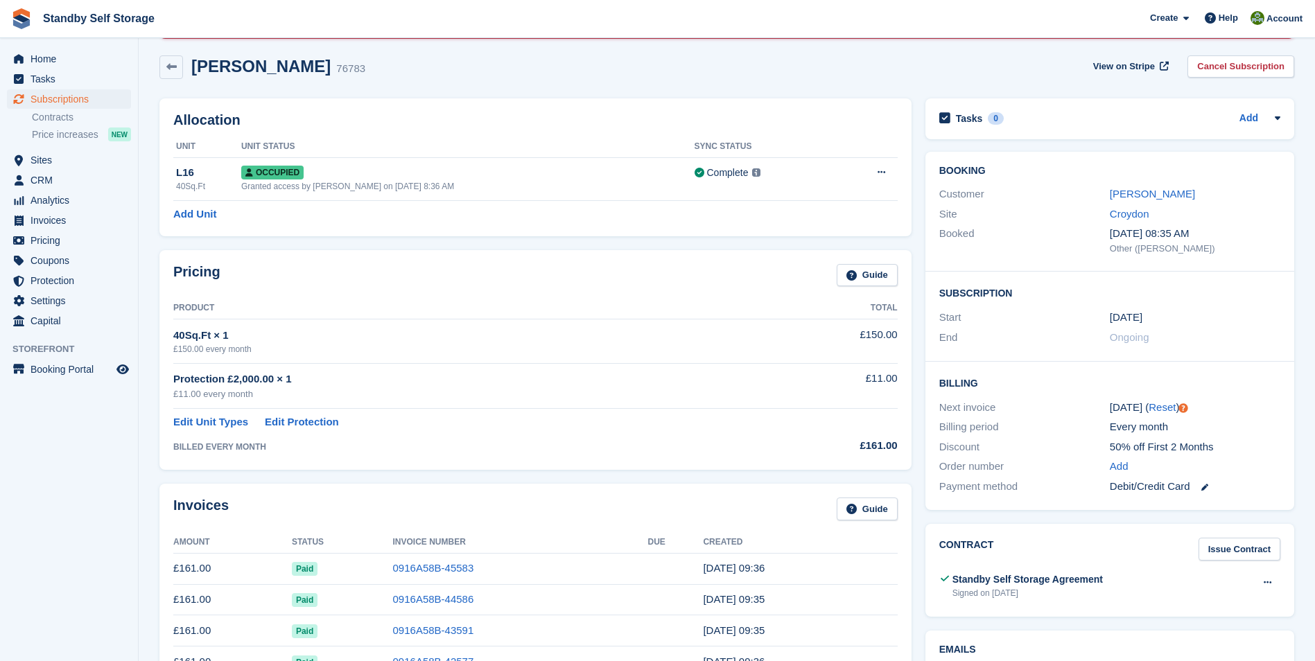
scroll to position [115, 0]
